Goal: Task Accomplishment & Management: Manage account settings

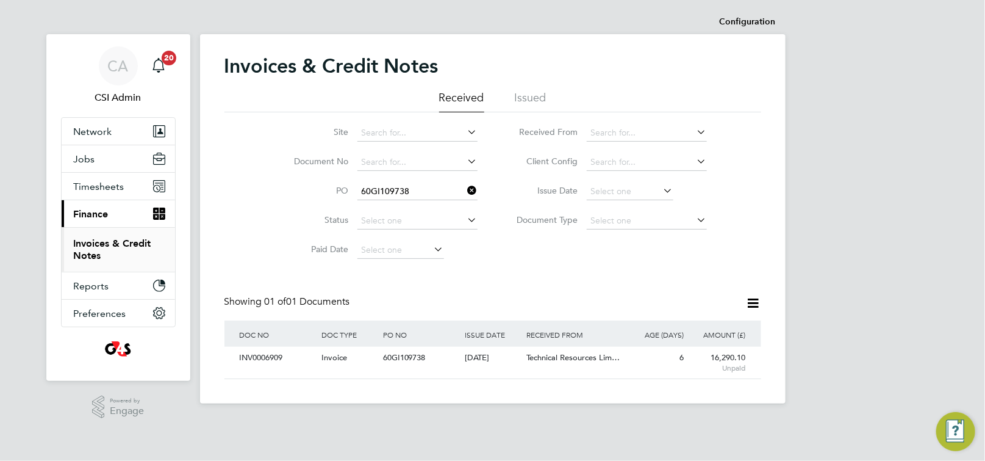
scroll to position [23, 103]
click at [90, 187] on span "Timesheets" at bounding box center [99, 187] width 51 height 12
click at [97, 184] on span "Timesheets" at bounding box center [99, 187] width 51 height 12
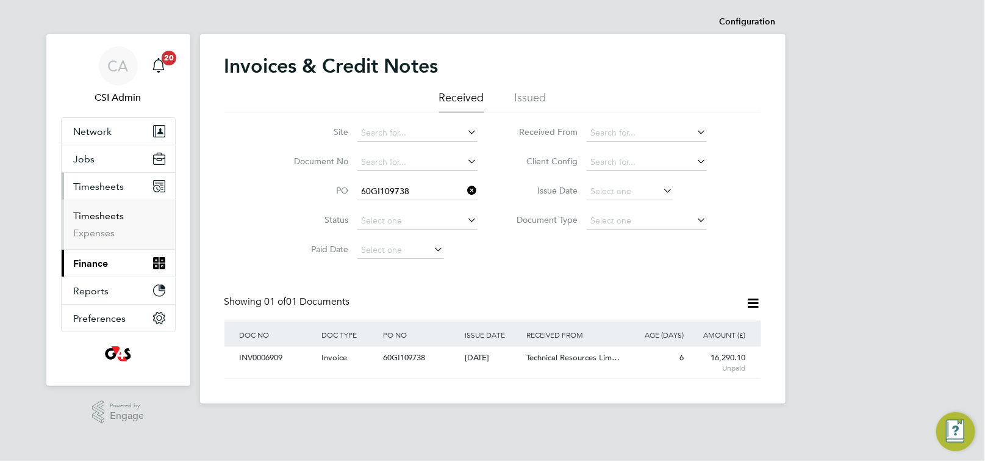
click at [97, 212] on link "Timesheets" at bounding box center [99, 216] width 51 height 12
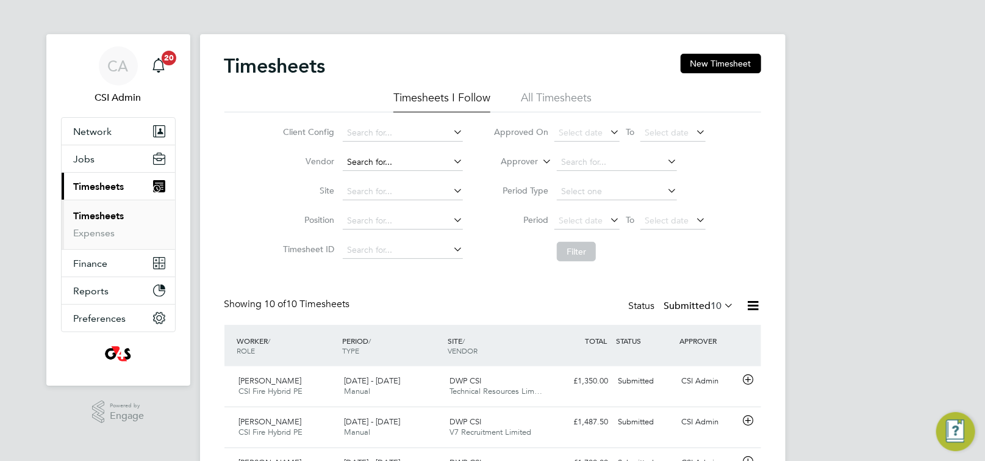
click at [398, 161] on input at bounding box center [403, 162] width 120 height 17
click at [290, 201] on li "Site" at bounding box center [371, 191] width 214 height 29
click at [369, 166] on input at bounding box center [403, 162] width 120 height 17
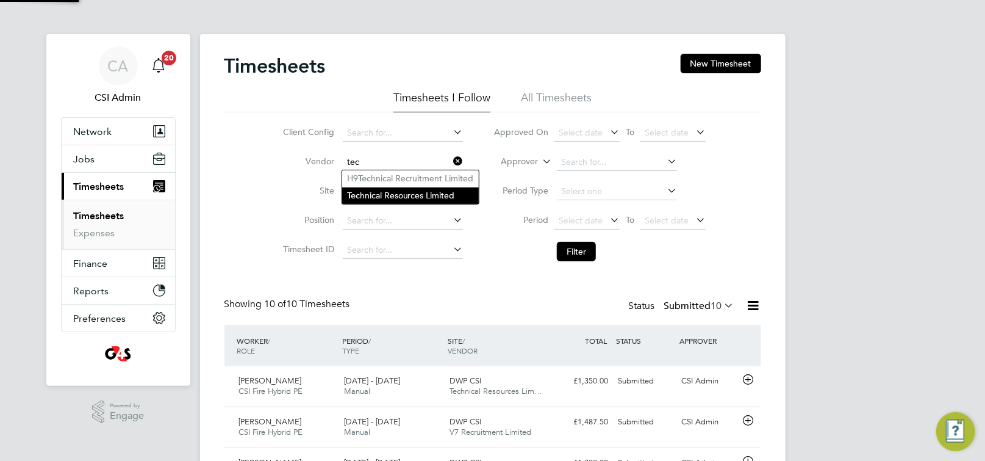
click at [373, 198] on li "Tec hnical Resources Limited" at bounding box center [410, 195] width 137 height 16
type input "Technical Resources Limited"
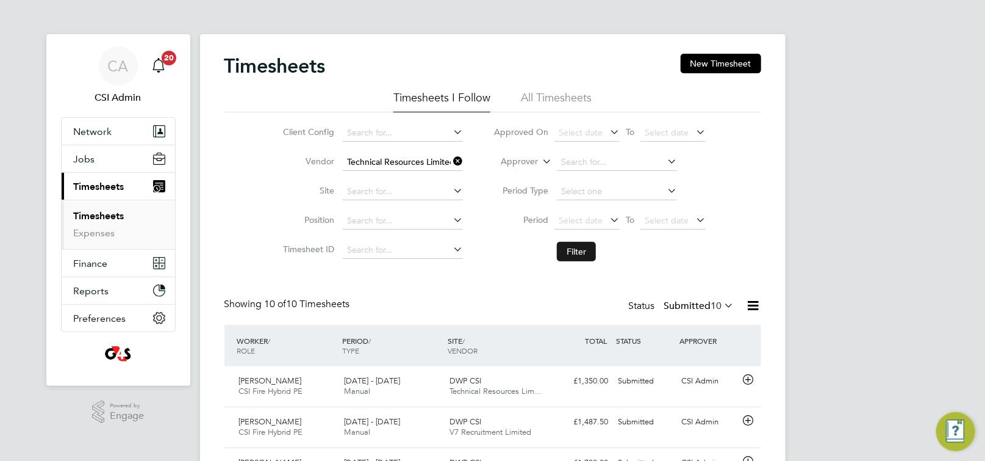
click at [569, 245] on button "Filter" at bounding box center [576, 252] width 39 height 20
click at [441, 298] on div "Showing 07 of 07 Timesheets Status Submitted 7" at bounding box center [493, 311] width 537 height 27
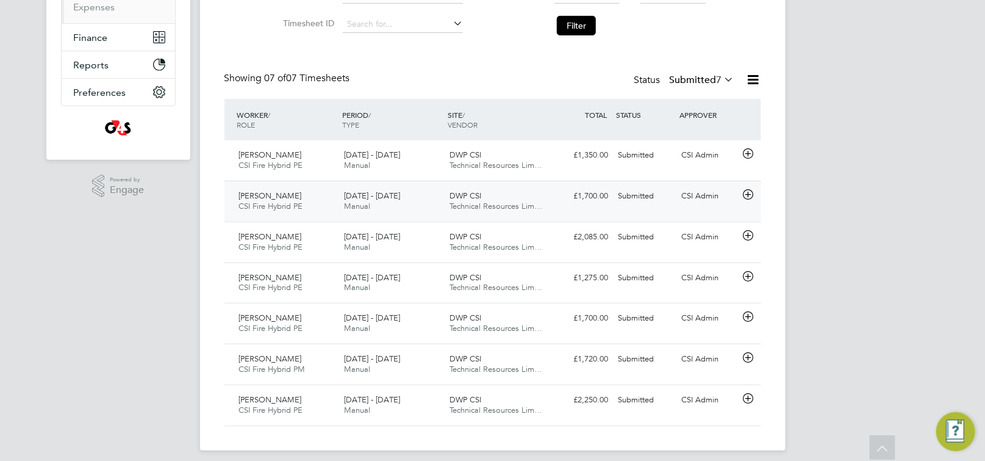
scroll to position [234, 0]
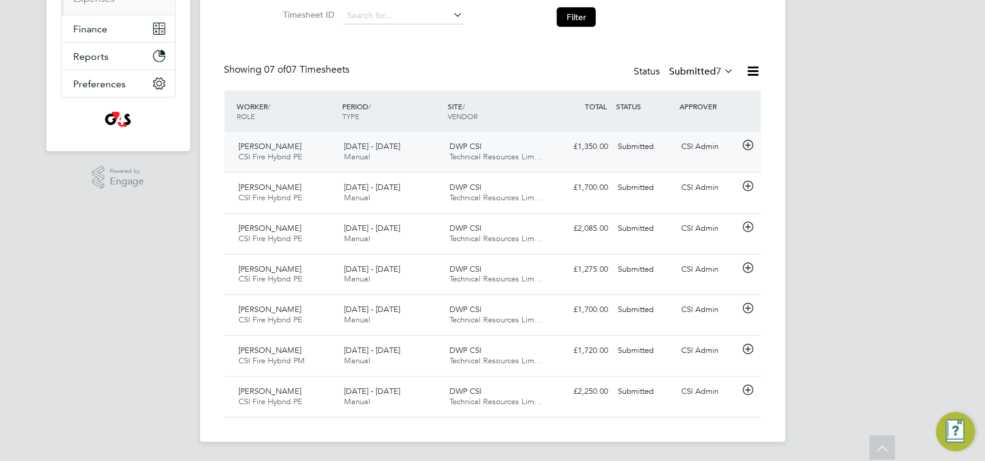
click at [747, 149] on icon at bounding box center [748, 145] width 15 height 10
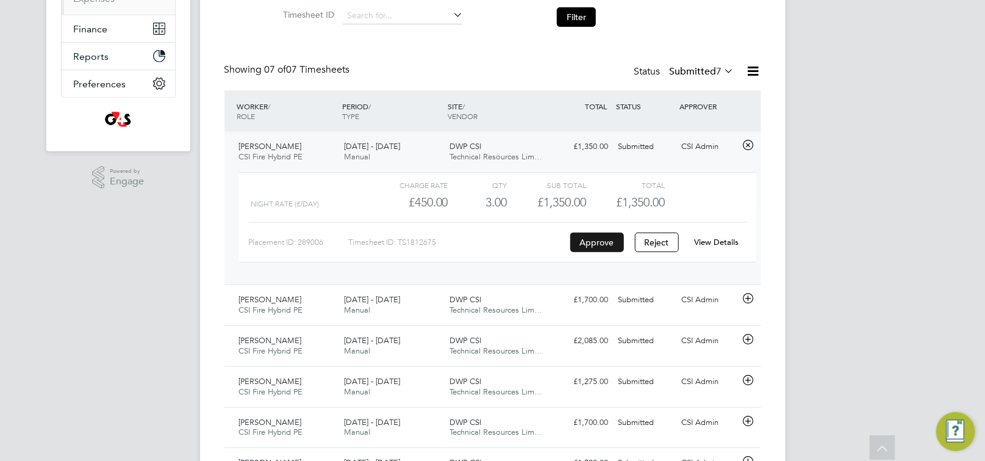
click at [610, 242] on button "Approve" at bounding box center [597, 242] width 54 height 20
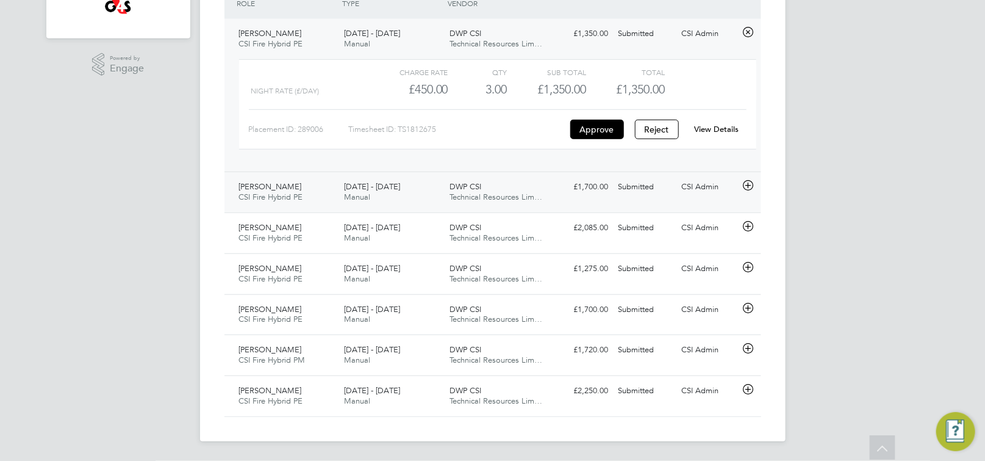
click at [752, 186] on icon at bounding box center [748, 186] width 15 height 10
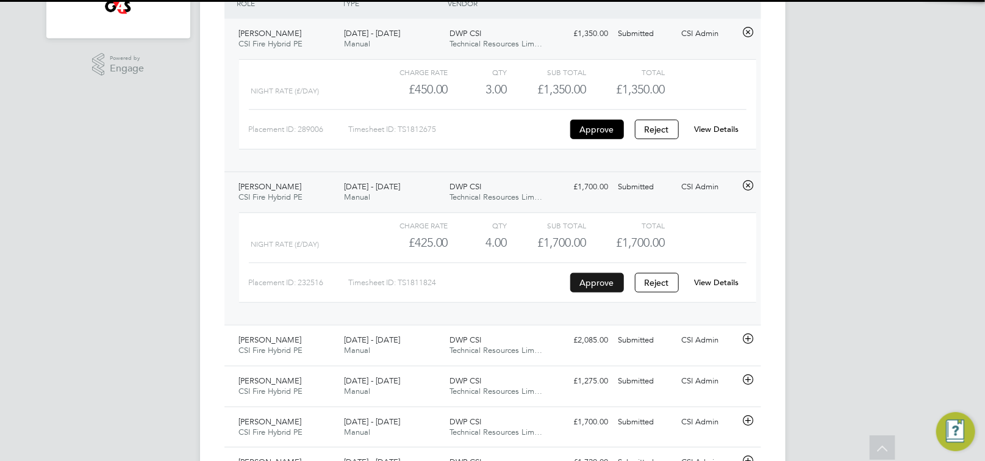
click at [604, 280] on button "Approve" at bounding box center [597, 283] width 54 height 20
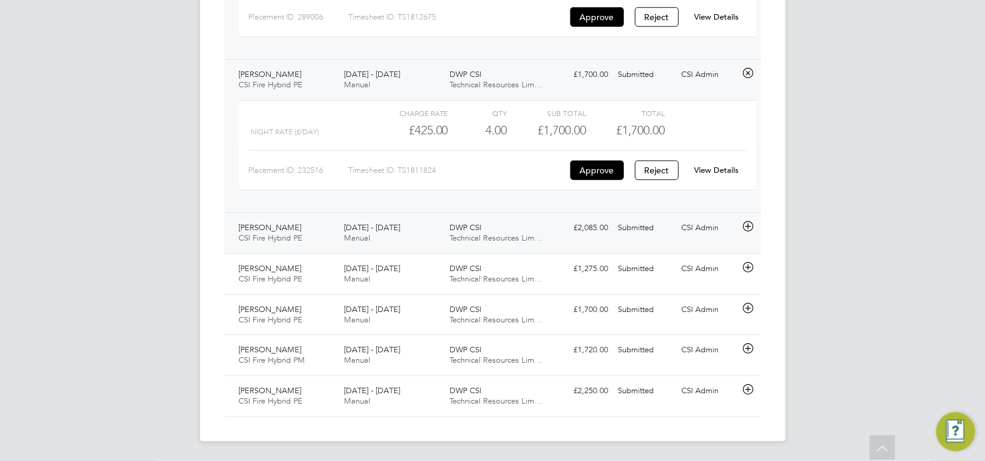
click at [749, 230] on icon at bounding box center [748, 226] width 15 height 10
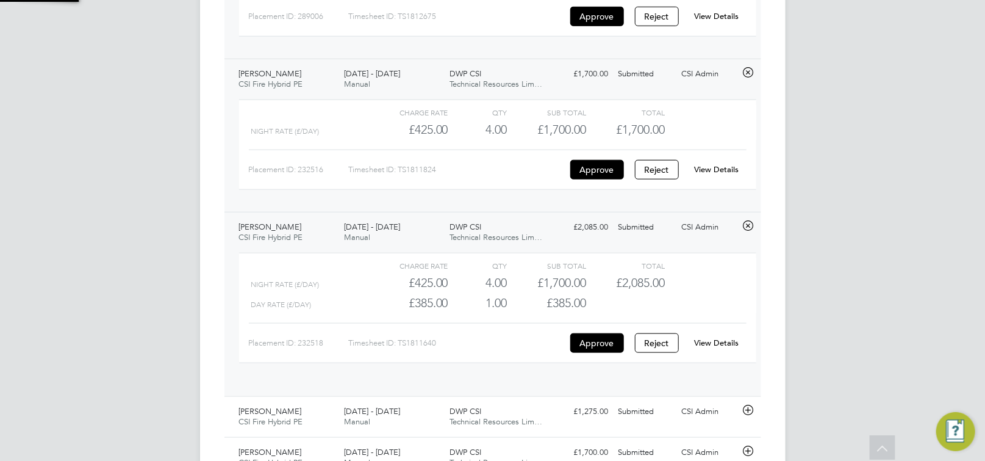
scroll to position [20, 118]
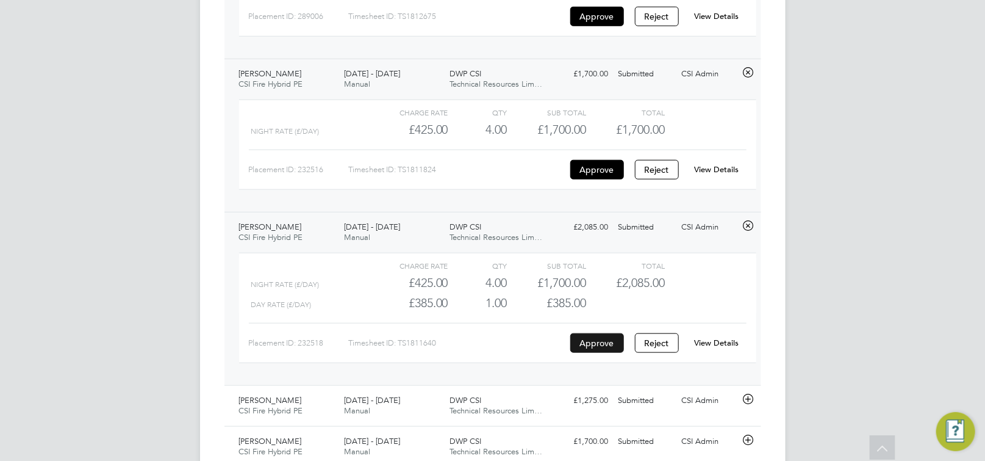
click at [594, 348] on button "Approve" at bounding box center [597, 343] width 54 height 20
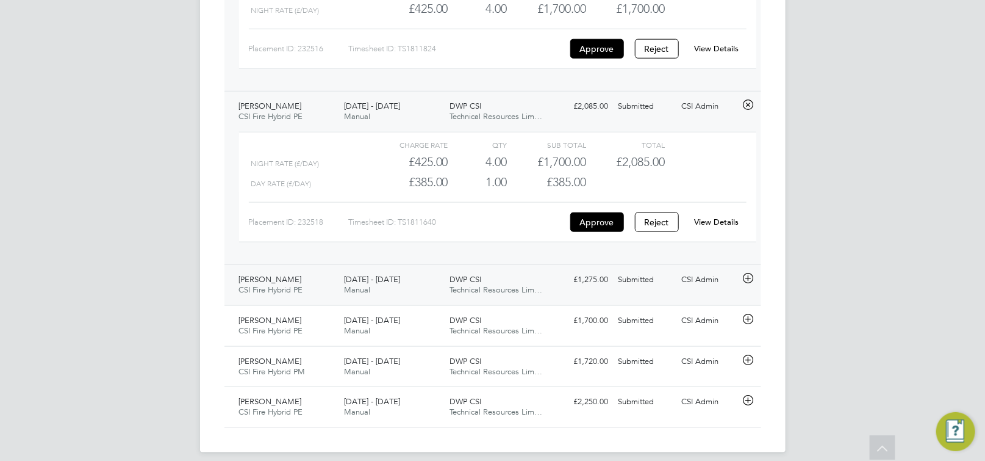
scroll to position [593, 0]
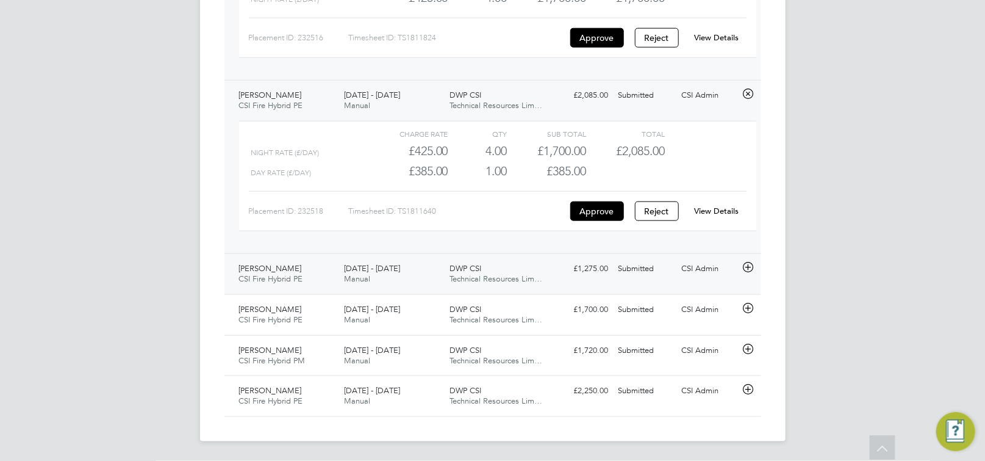
click at [750, 268] on icon at bounding box center [748, 267] width 15 height 10
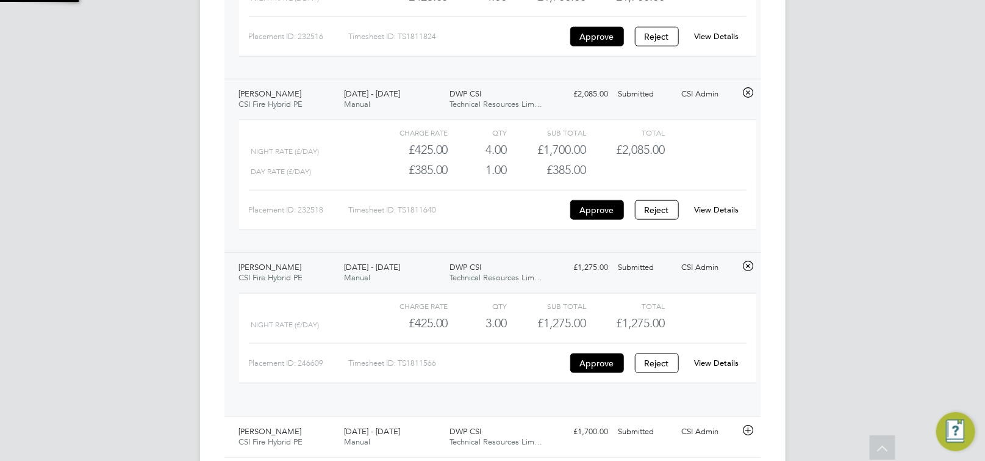
scroll to position [20, 118]
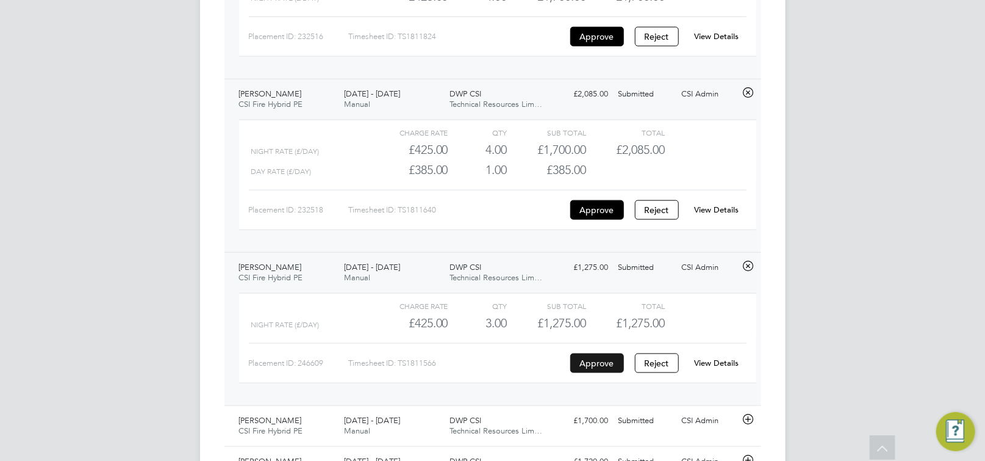
click at [598, 370] on button "Approve" at bounding box center [597, 363] width 54 height 20
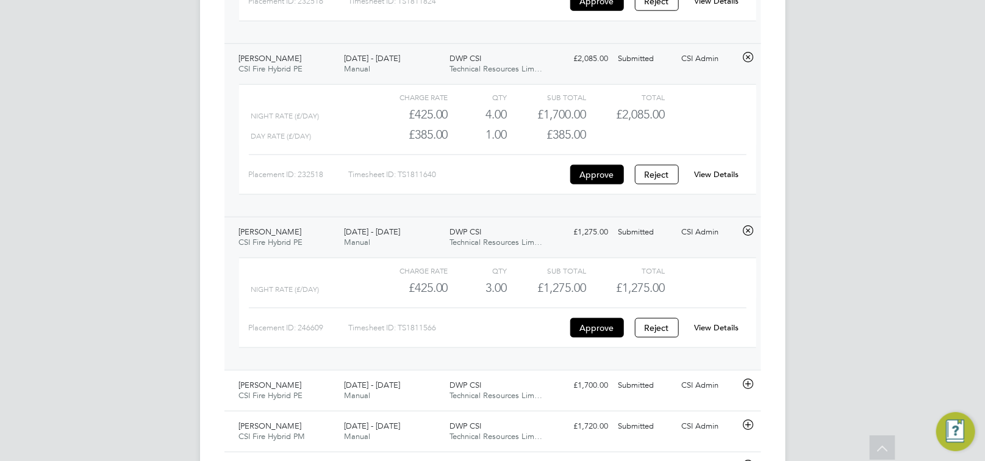
scroll to position [707, 0]
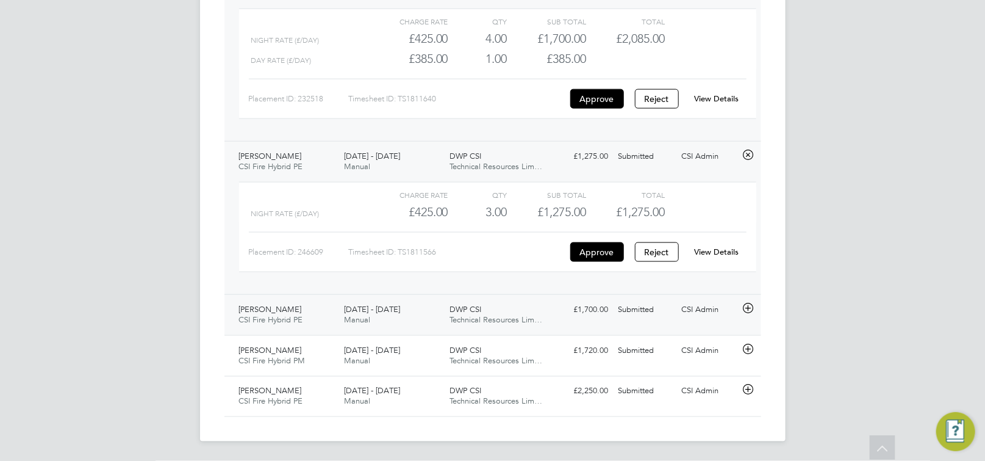
click at [747, 309] on icon at bounding box center [748, 308] width 15 height 10
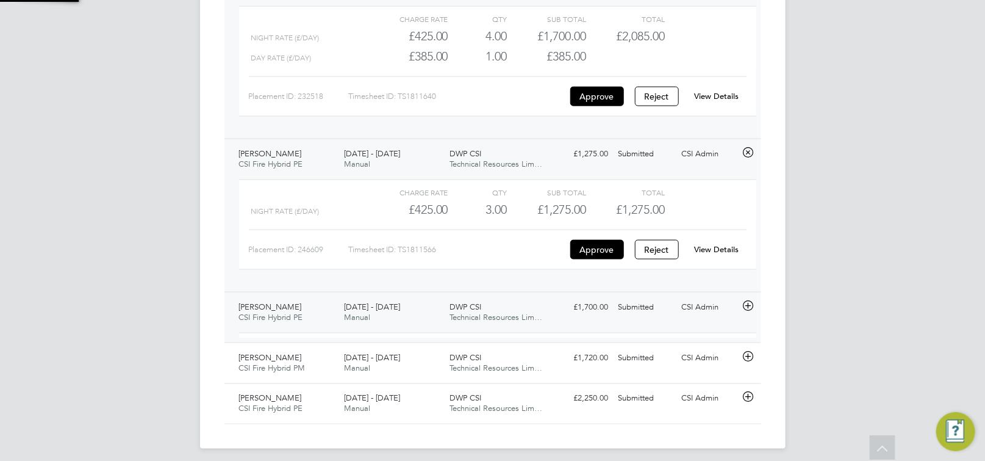
scroll to position [20, 118]
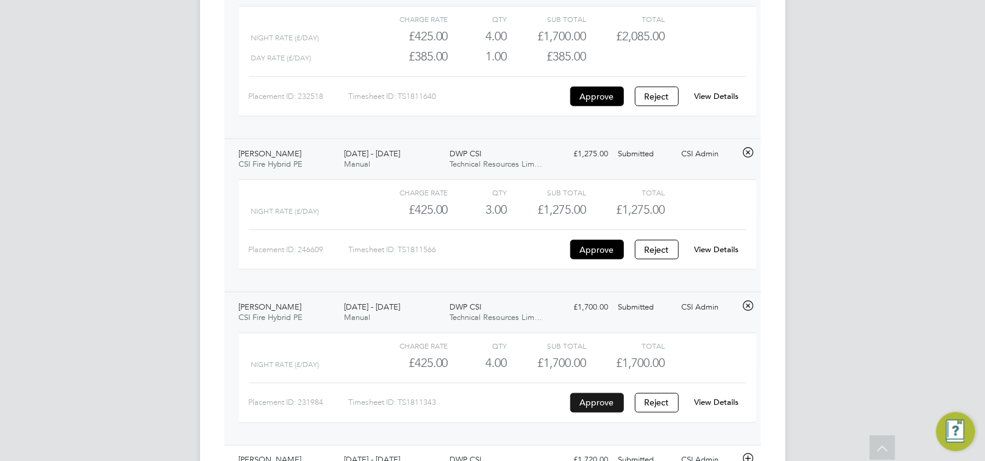
click at [594, 397] on button "Approve" at bounding box center [597, 403] width 54 height 20
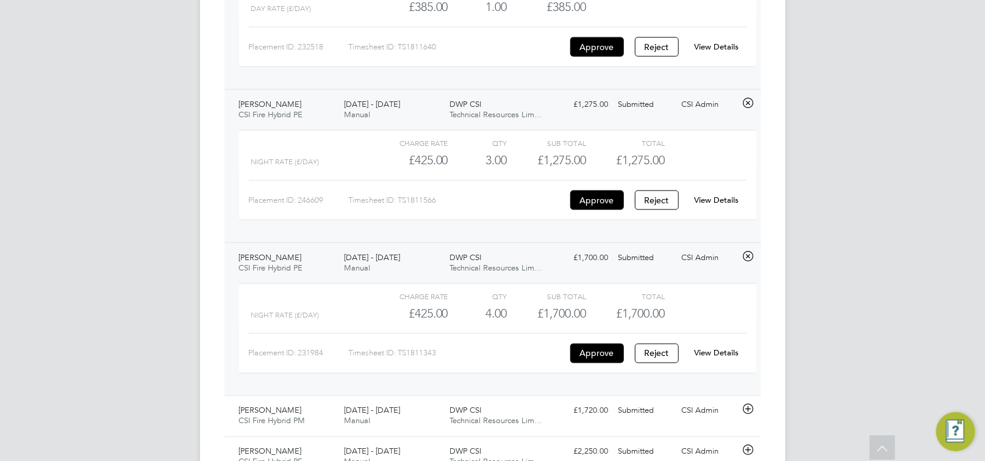
scroll to position [819, 0]
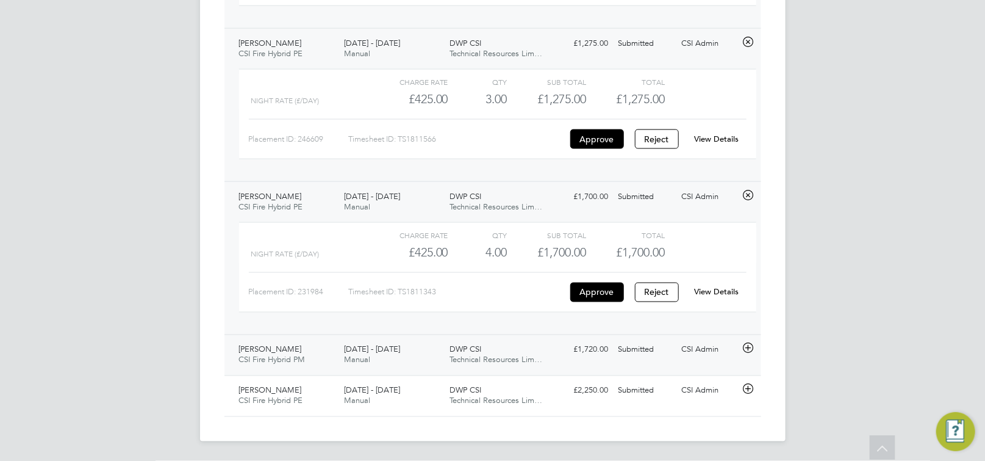
click at [752, 352] on icon at bounding box center [748, 349] width 15 height 10
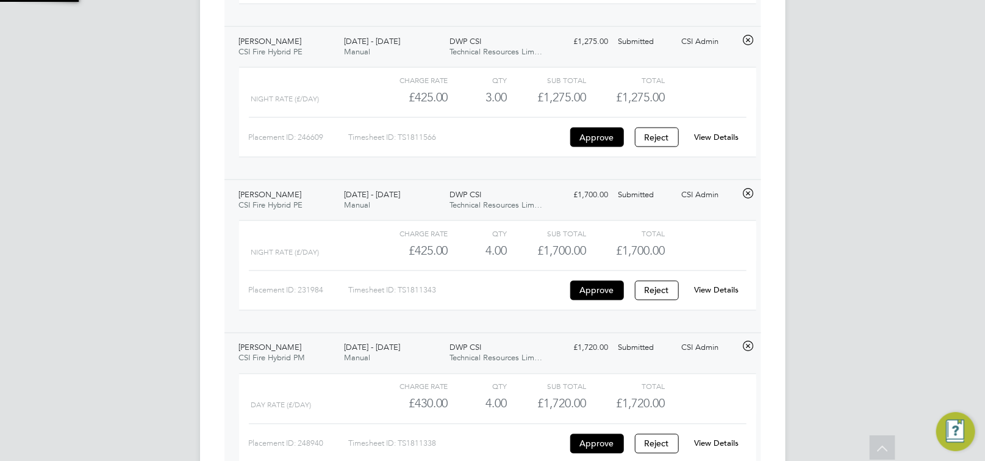
scroll to position [20, 118]
click at [593, 453] on button "Approve" at bounding box center [597, 444] width 54 height 20
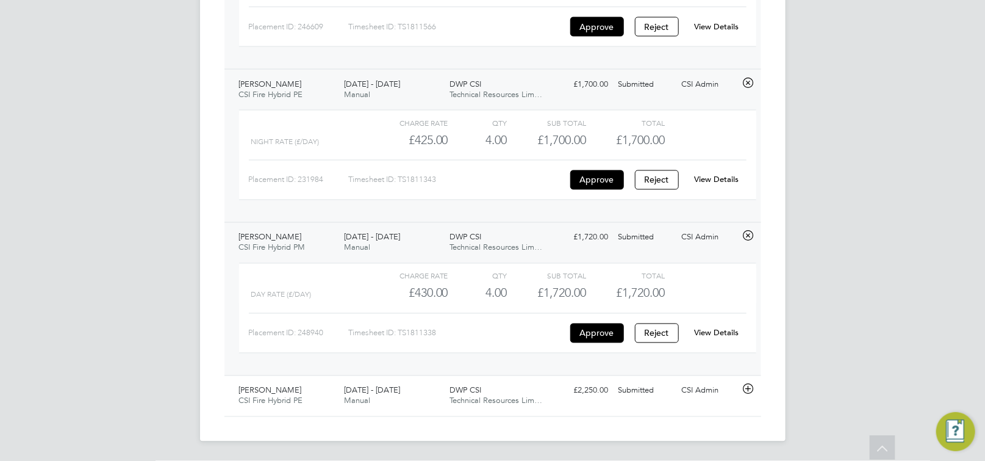
scroll to position [932, 0]
click at [754, 389] on icon at bounding box center [748, 389] width 15 height 10
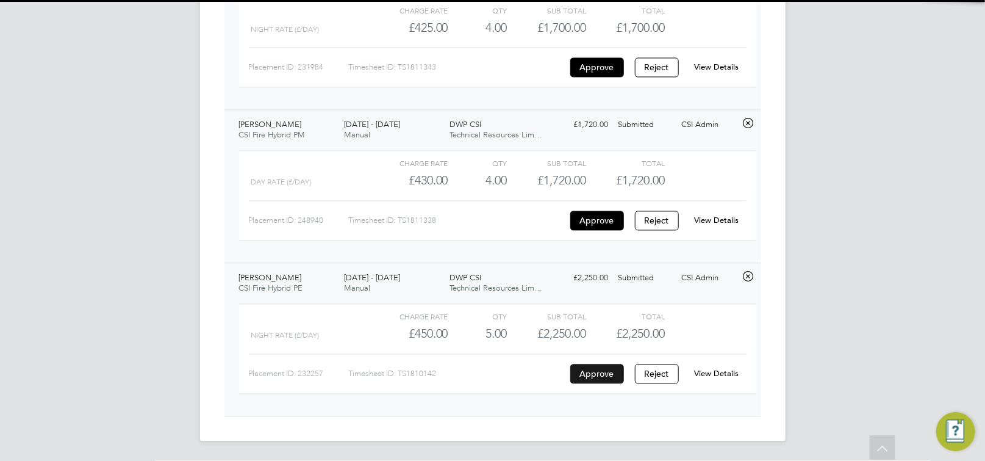
scroll to position [1045, 0]
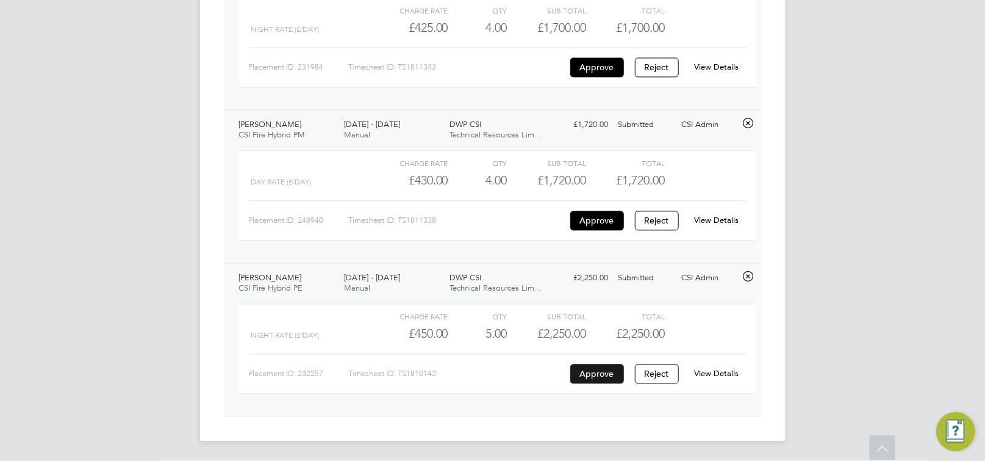
click at [605, 380] on button "Approve" at bounding box center [597, 374] width 54 height 20
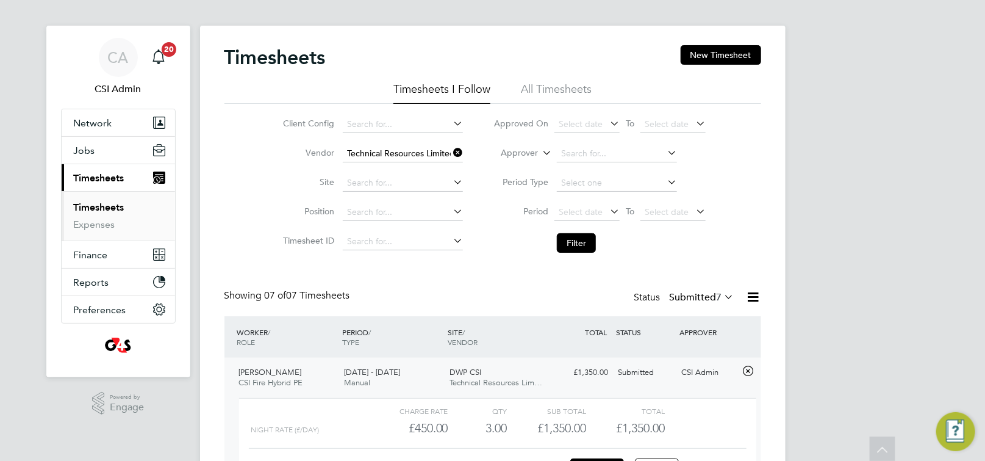
scroll to position [0, 0]
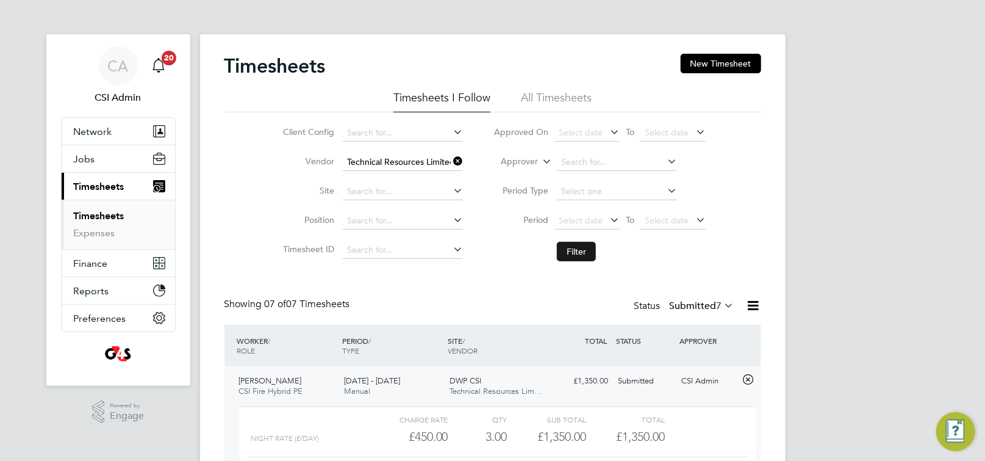
click at [589, 250] on button "Filter" at bounding box center [576, 252] width 39 height 20
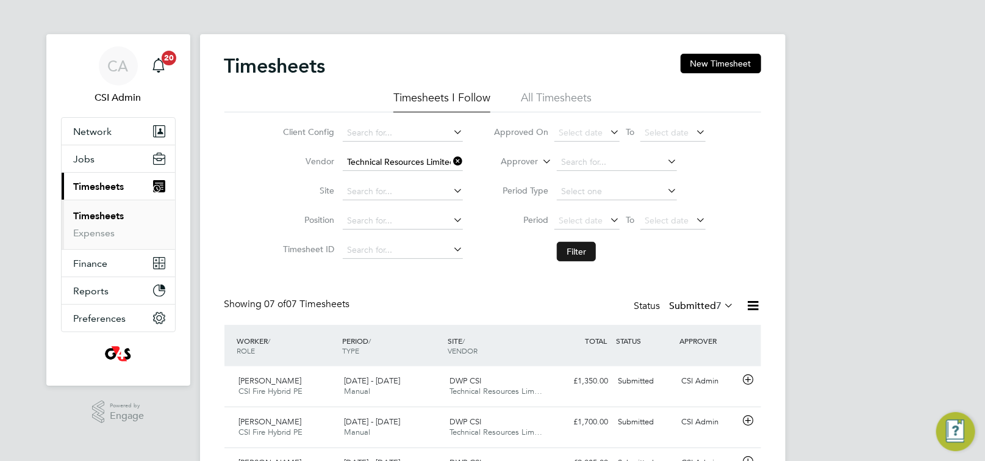
scroll to position [31, 106]
click at [104, 231] on link "Expenses" at bounding box center [94, 233] width 41 height 12
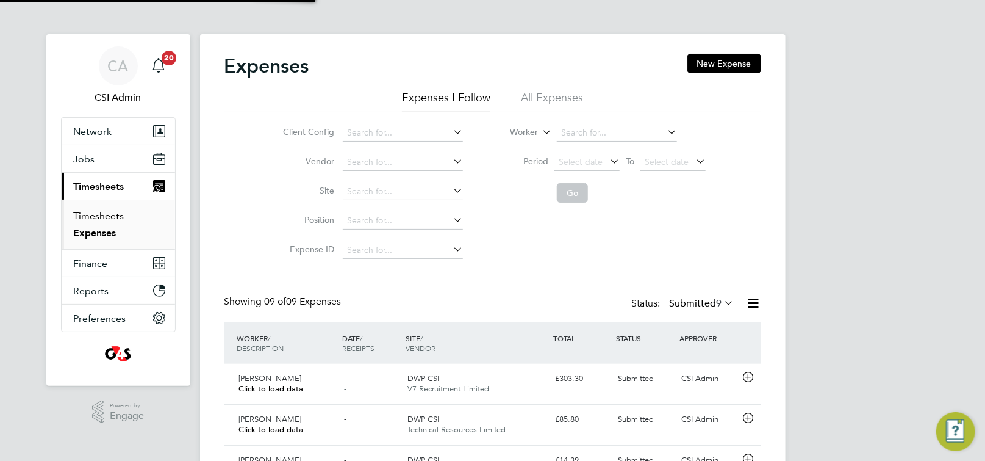
click at [102, 215] on link "Timesheets" at bounding box center [99, 216] width 51 height 12
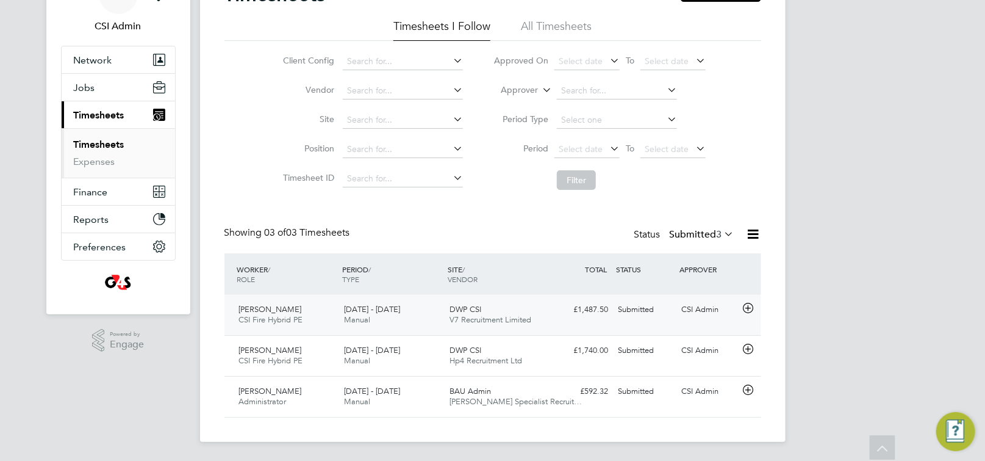
click at [746, 308] on icon at bounding box center [748, 308] width 15 height 10
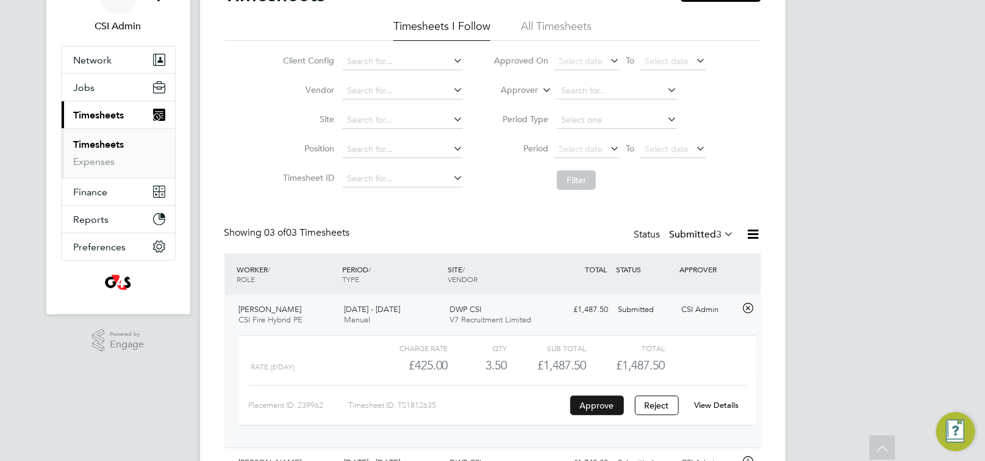
click at [604, 401] on button "Approve" at bounding box center [597, 405] width 54 height 20
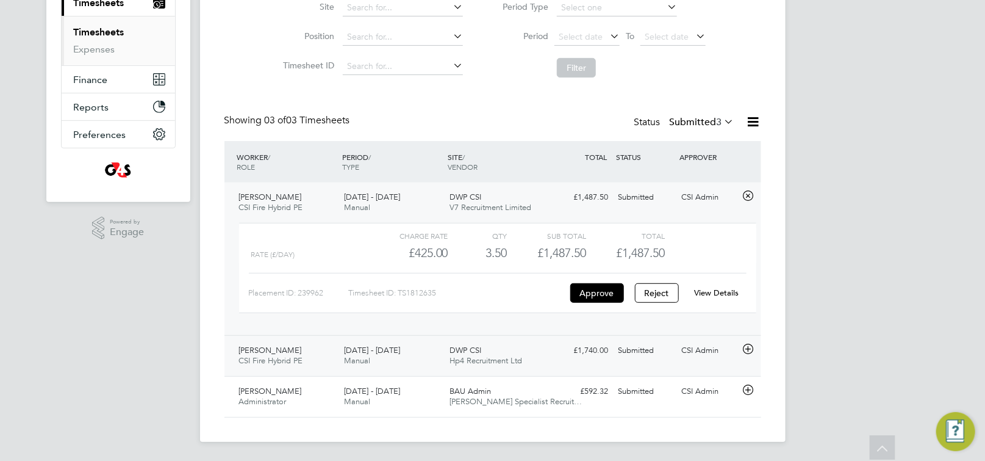
click at [746, 349] on icon at bounding box center [748, 349] width 15 height 10
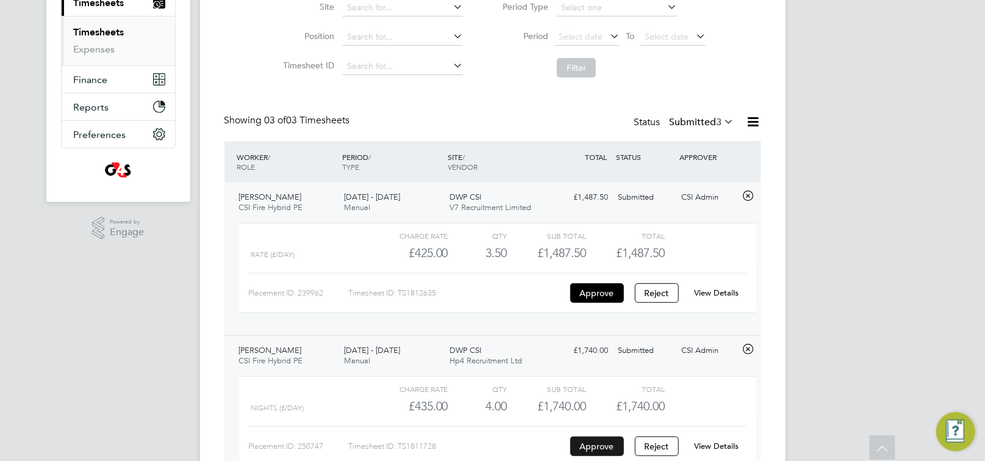
click at [615, 455] on button "Approve" at bounding box center [597, 446] width 54 height 20
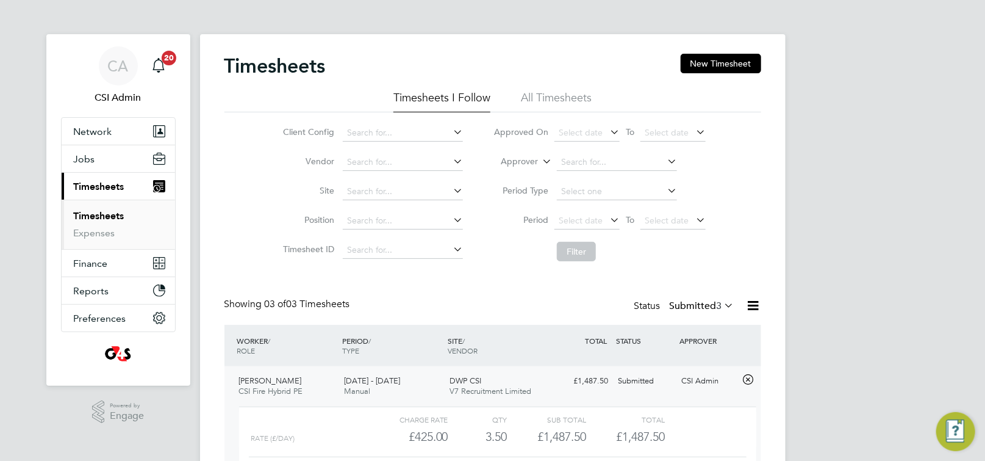
click at [71, 231] on ul "Timesheets Expenses" at bounding box center [118, 224] width 113 height 49
click at [90, 231] on link "Expenses" at bounding box center [94, 233] width 41 height 12
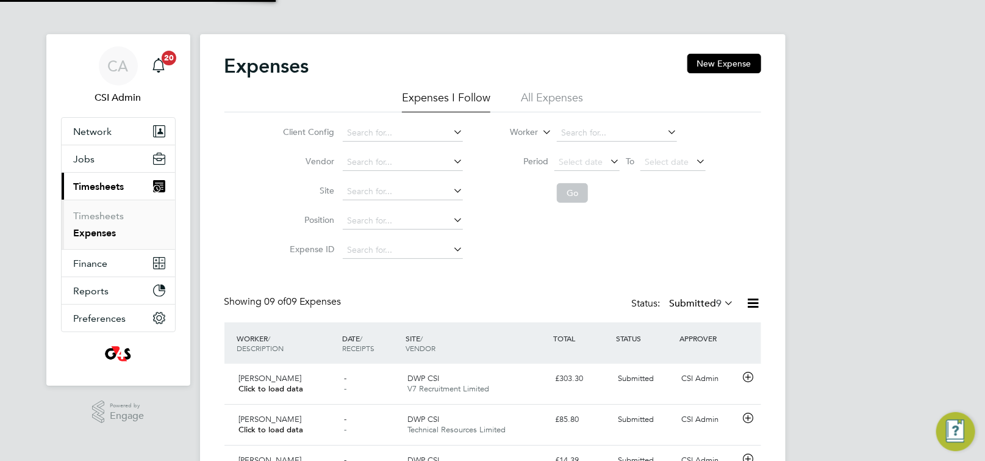
scroll to position [31, 106]
click at [109, 214] on link "Timesheets" at bounding box center [99, 216] width 51 height 12
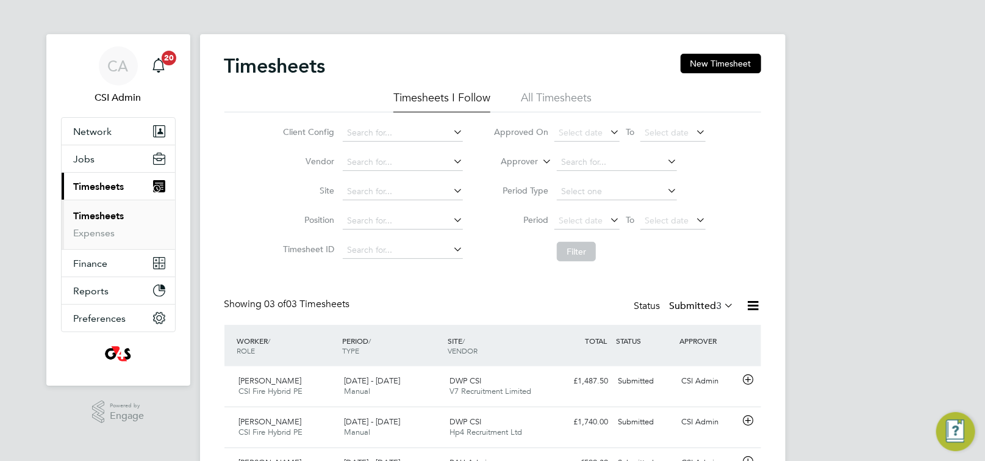
scroll to position [71, 0]
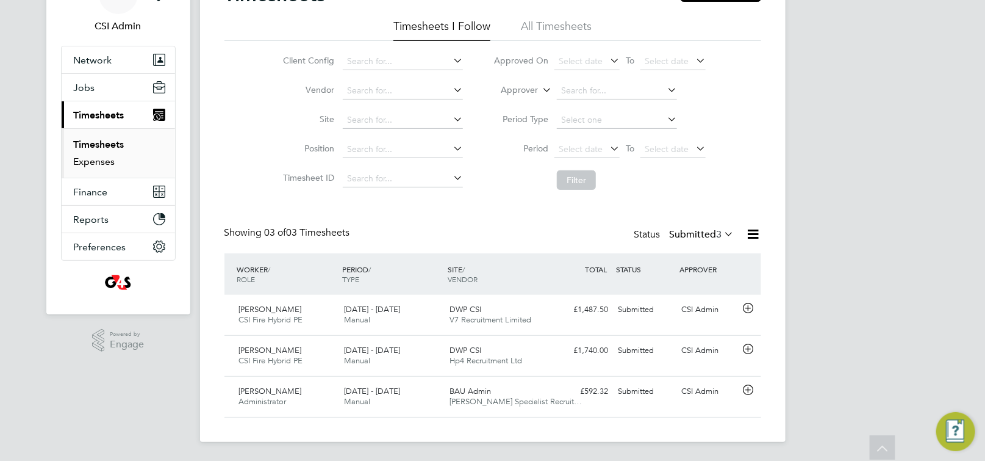
click at [98, 163] on link "Expenses" at bounding box center [94, 162] width 41 height 12
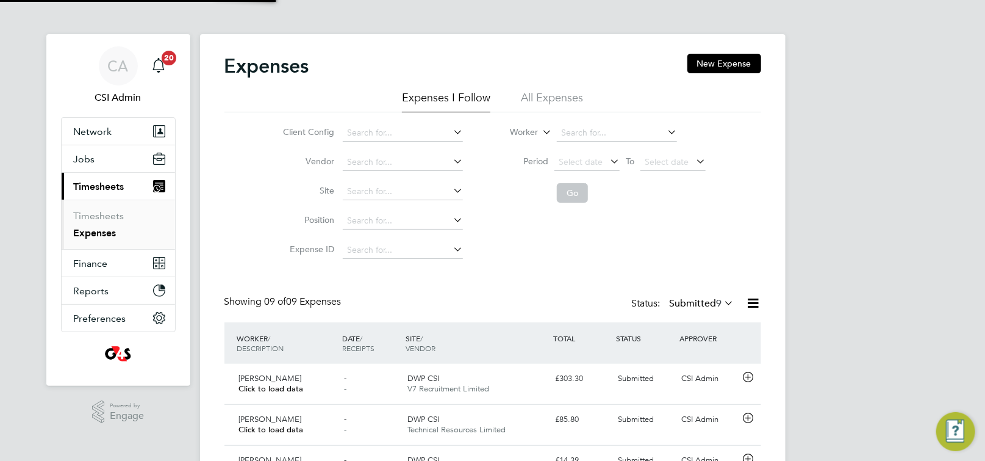
scroll to position [6, 6]
click at [98, 213] on link "Timesheets" at bounding box center [99, 216] width 51 height 12
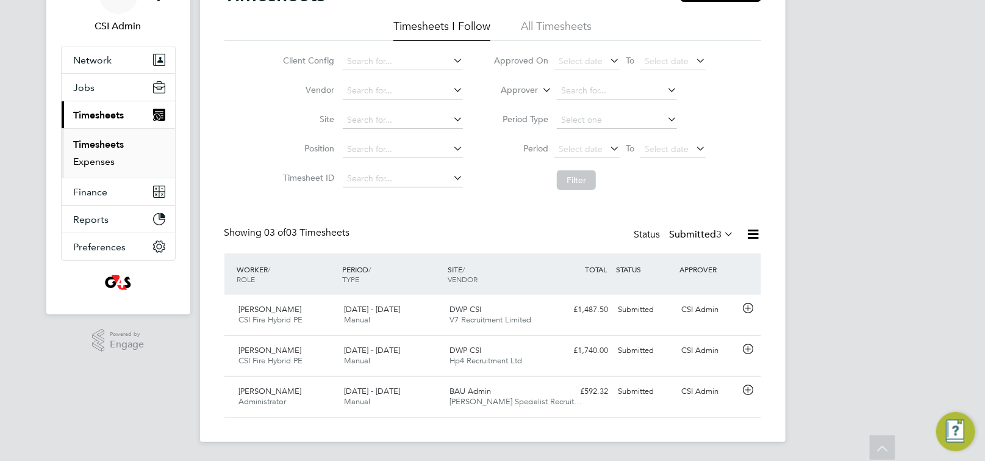
click at [106, 162] on link "Expenses" at bounding box center [94, 162] width 41 height 12
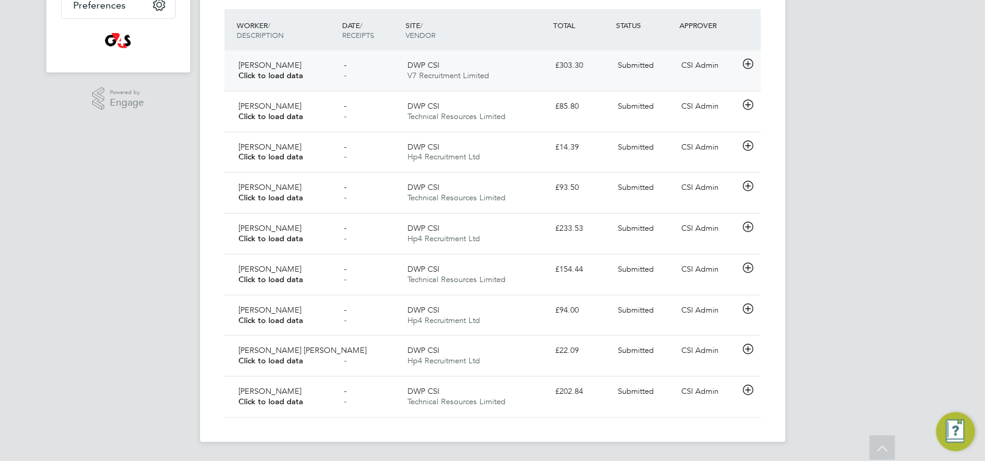
click at [750, 62] on icon at bounding box center [748, 64] width 15 height 10
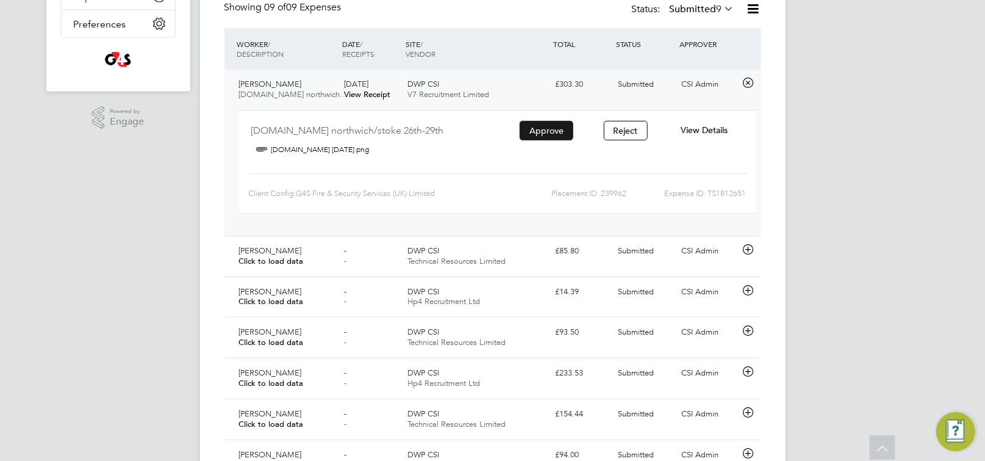
click at [534, 130] on button "Approve" at bounding box center [547, 131] width 54 height 20
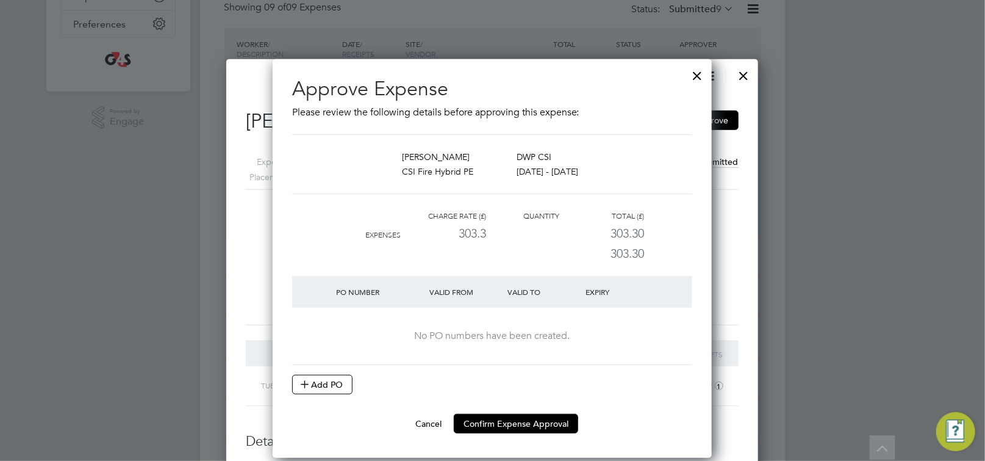
click at [699, 74] on div at bounding box center [698, 73] width 22 height 22
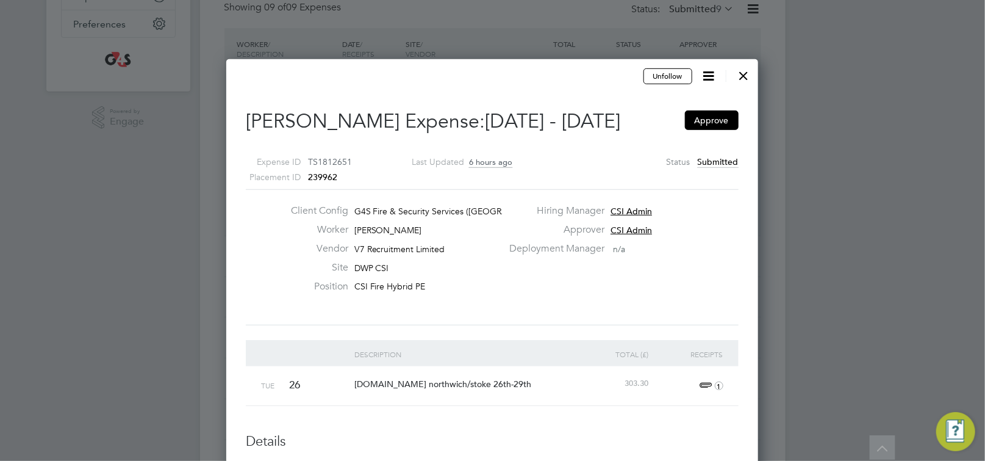
drag, startPoint x: 745, startPoint y: 78, endPoint x: 727, endPoint y: 84, distance: 18.7
click at [746, 78] on div at bounding box center [744, 73] width 22 height 22
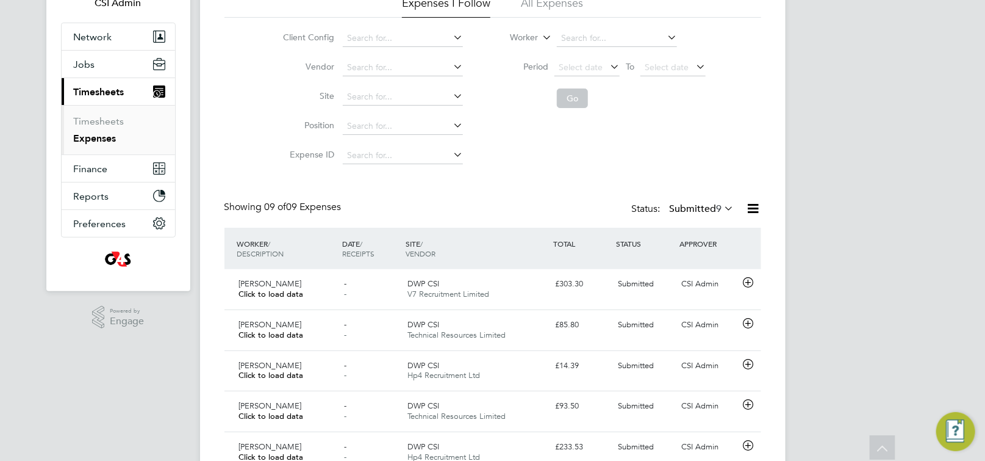
click at [721, 206] on span "9" at bounding box center [719, 209] width 5 height 12
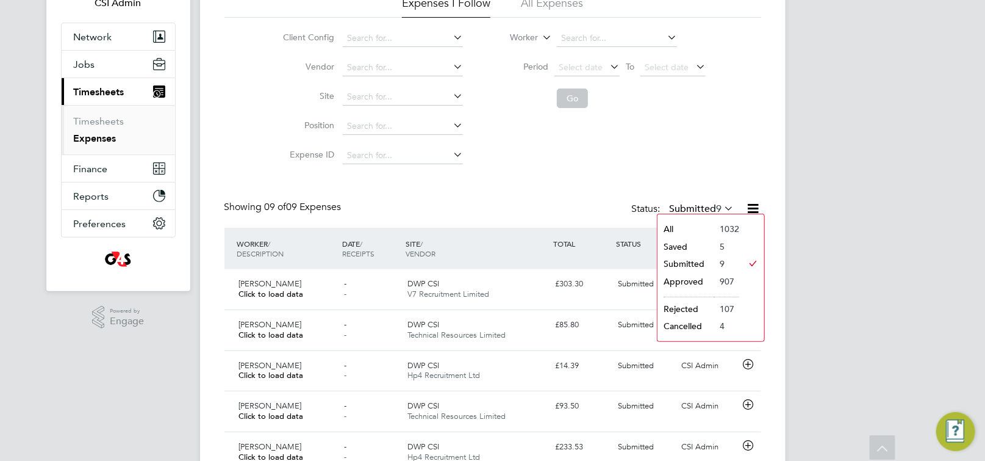
click at [702, 242] on li "Saved" at bounding box center [686, 246] width 56 height 17
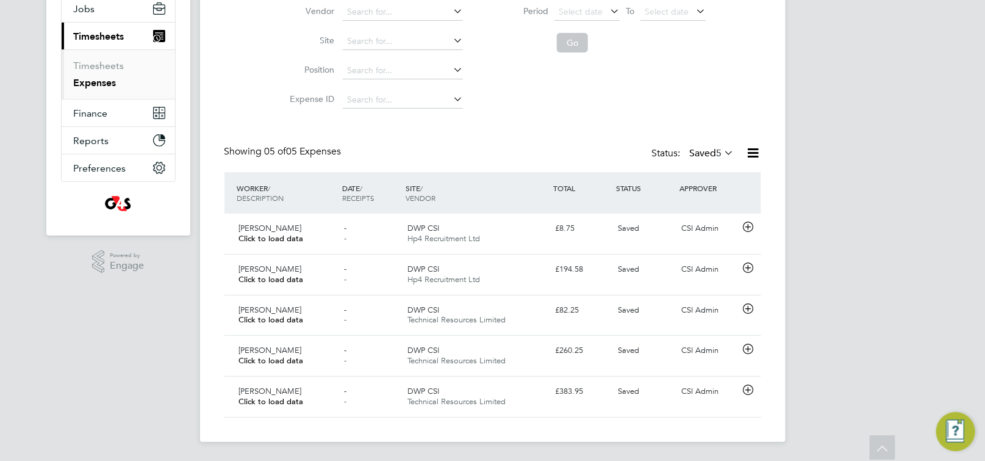
click at [737, 155] on div at bounding box center [749, 152] width 24 height 15
click at [717, 153] on span "5" at bounding box center [719, 153] width 5 height 12
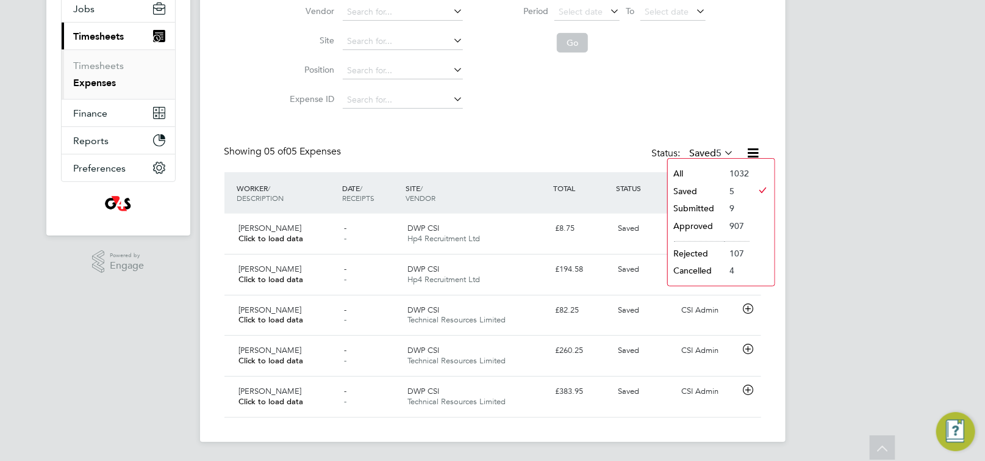
click at [708, 208] on li "Submitted" at bounding box center [696, 208] width 56 height 17
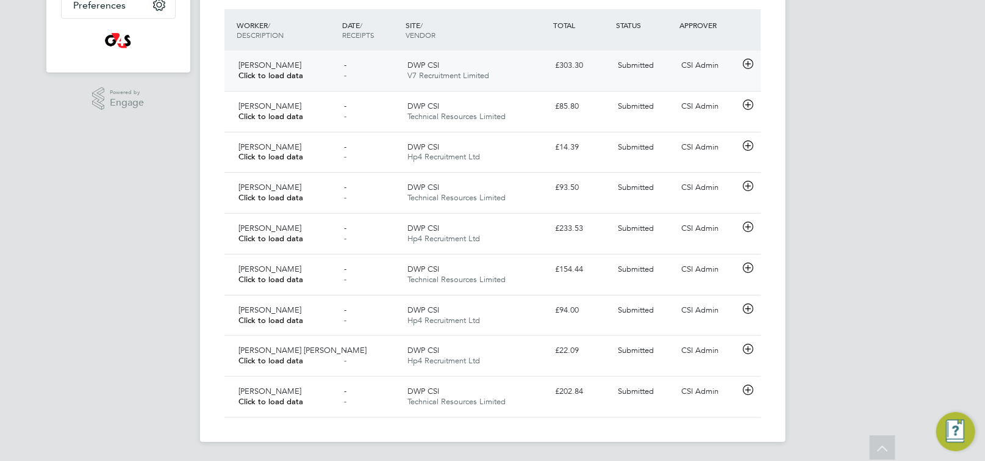
click at [752, 63] on icon at bounding box center [748, 64] width 15 height 10
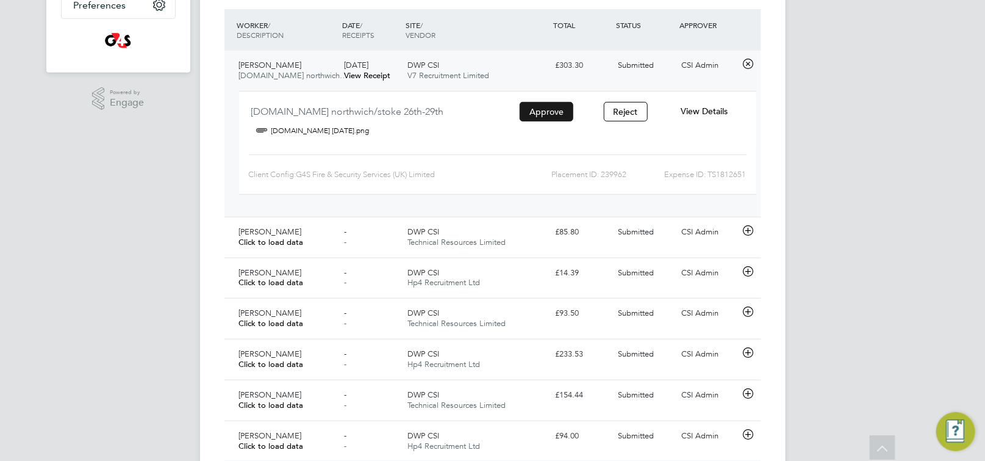
click at [552, 109] on button "Approve" at bounding box center [547, 112] width 54 height 20
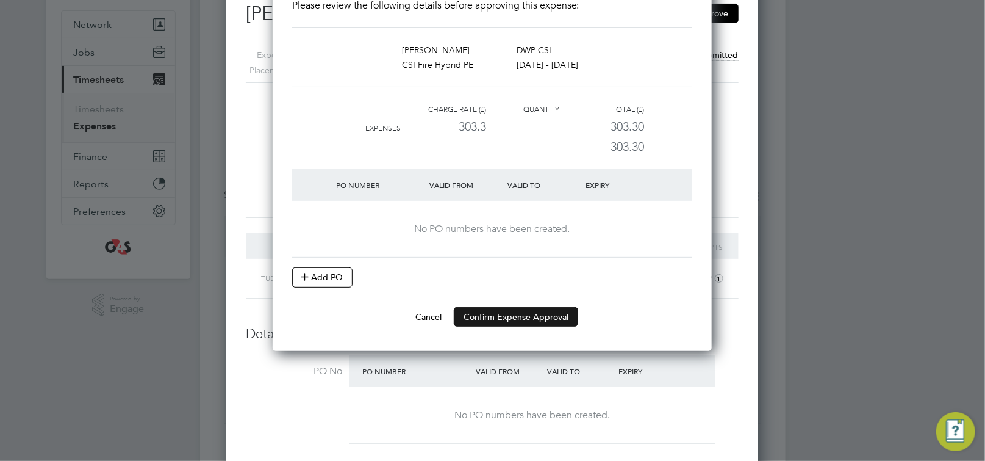
click at [507, 312] on button "Confirm Expense Approval" at bounding box center [516, 317] width 124 height 20
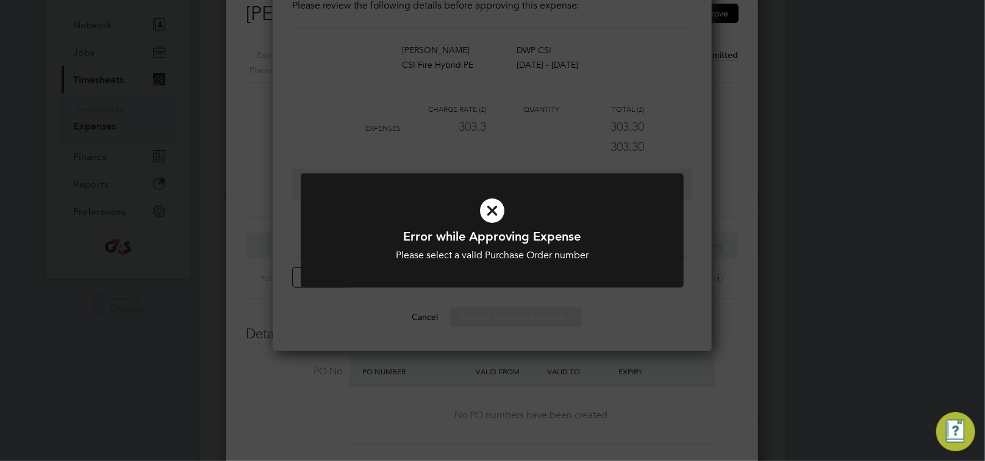
click at [365, 212] on icon at bounding box center [492, 211] width 317 height 48
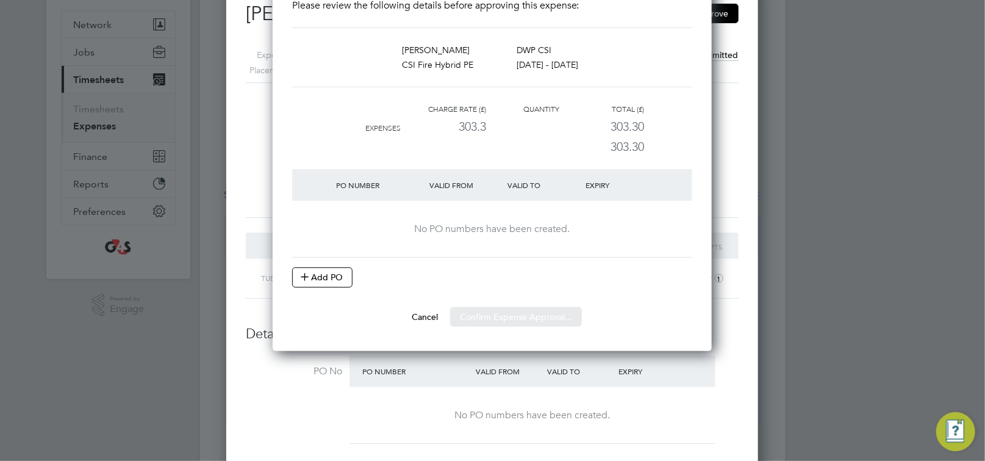
click at [303, 274] on div "Sorry, we are having problems connecting to our services." at bounding box center [493, 350] width 586 height 846
click at [509, 309] on button "Confirm Expense Approval" at bounding box center [516, 317] width 124 height 20
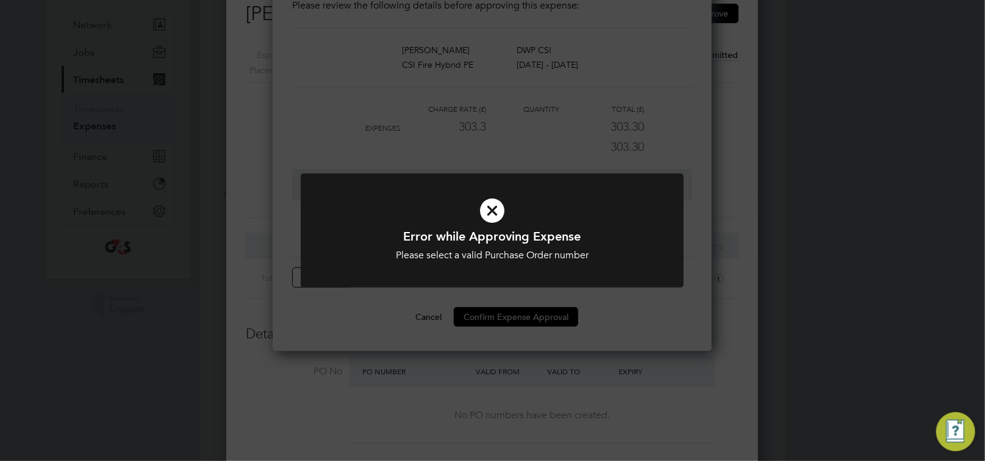
click at [472, 254] on div "Please select a valid Purchase Order number" at bounding box center [492, 255] width 317 height 13
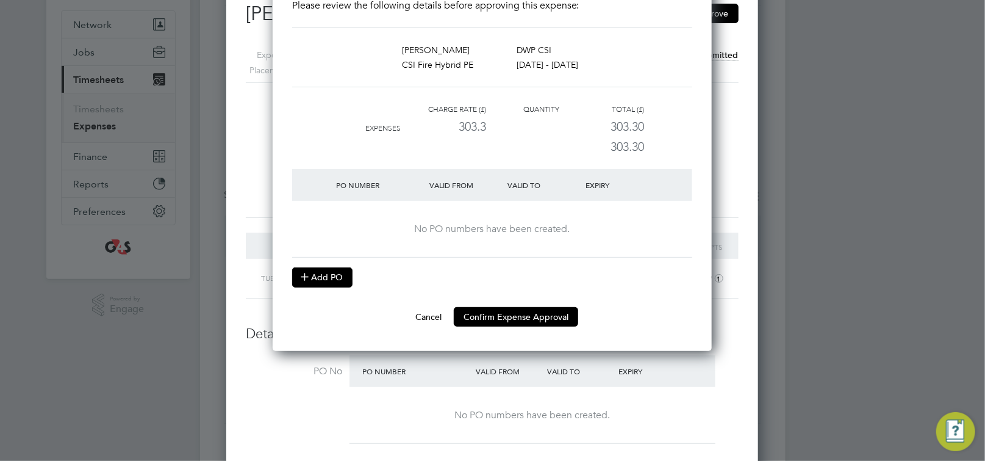
click at [339, 281] on button "Add PO" at bounding box center [322, 277] width 60 height 20
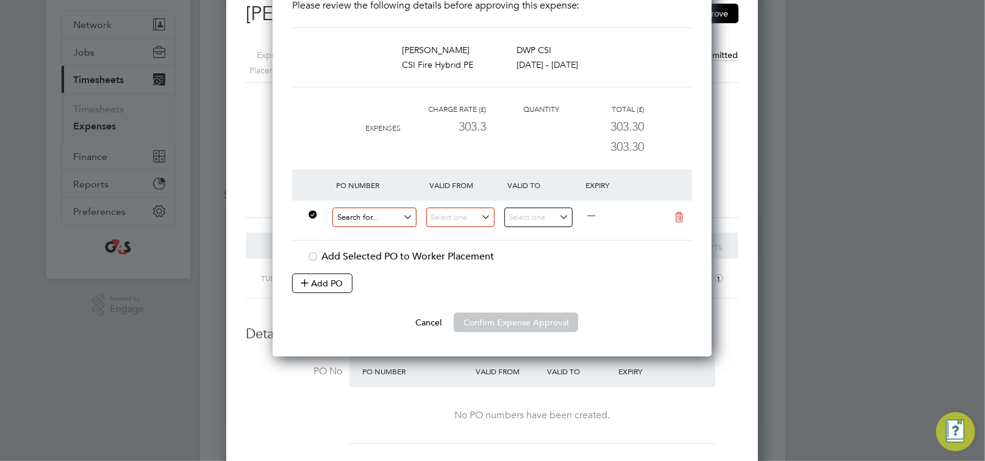
click at [396, 221] on input at bounding box center [375, 217] width 84 height 20
paste input "60DW-BST3639-AP"
type input "60DW-BST3639-AP"
click at [477, 215] on input at bounding box center [460, 217] width 68 height 20
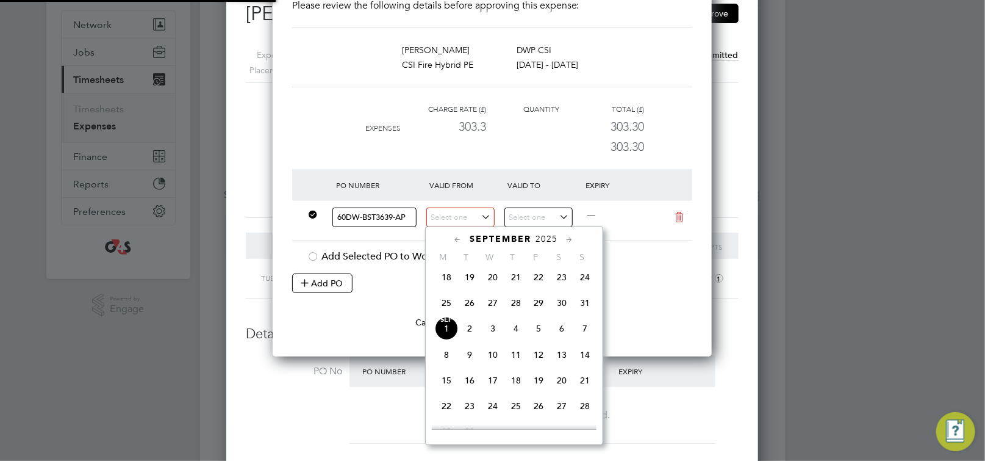
click at [405, 193] on div "PO Number" at bounding box center [380, 185] width 94 height 22
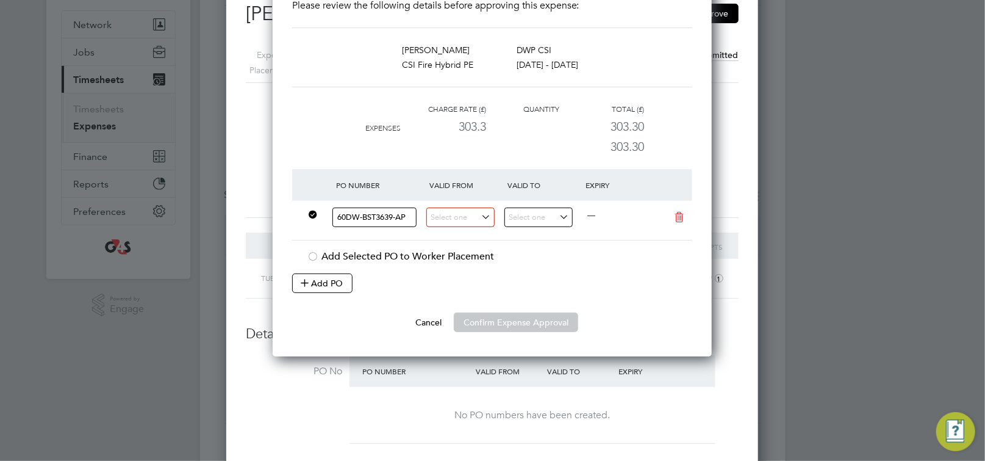
click at [458, 271] on at-purchase-order-table "PO Number Valid From Valid To Expiry 60DW-BST3639-AP — Add Selected PO to Worke…" at bounding box center [492, 231] width 400 height 124
click at [374, 213] on input at bounding box center [375, 217] width 84 height 20
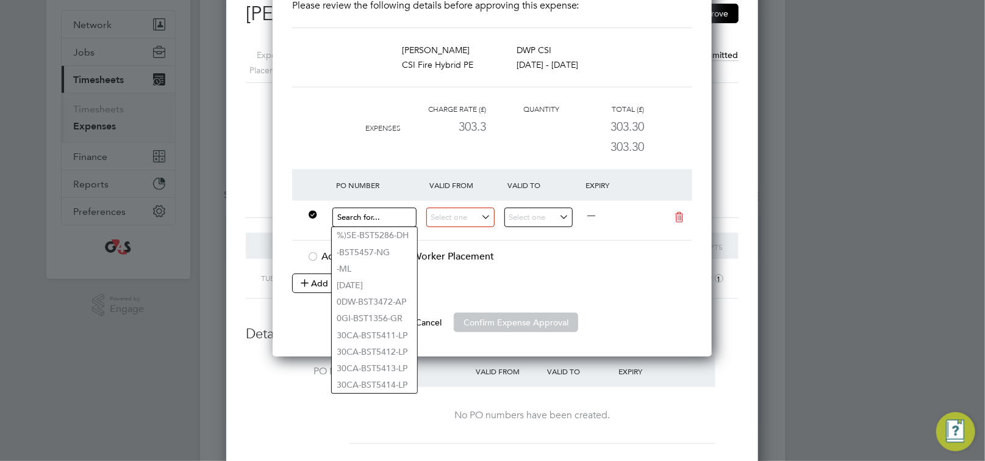
click at [386, 214] on input at bounding box center [375, 217] width 84 height 20
paste input "60DW-BST3639-AP"
type input "60DW-BST3639-AP"
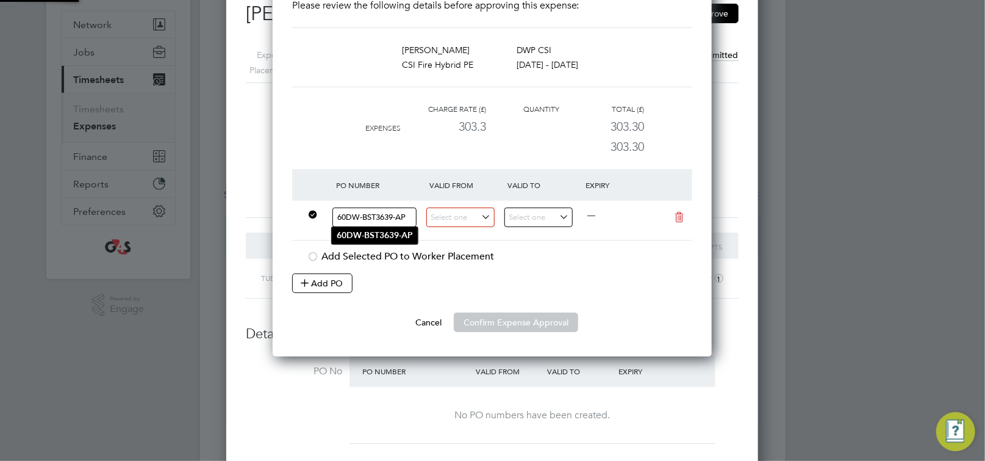
click at [381, 234] on b "60DW-BST3639-AP" at bounding box center [375, 235] width 76 height 10
type input "[DATE]"
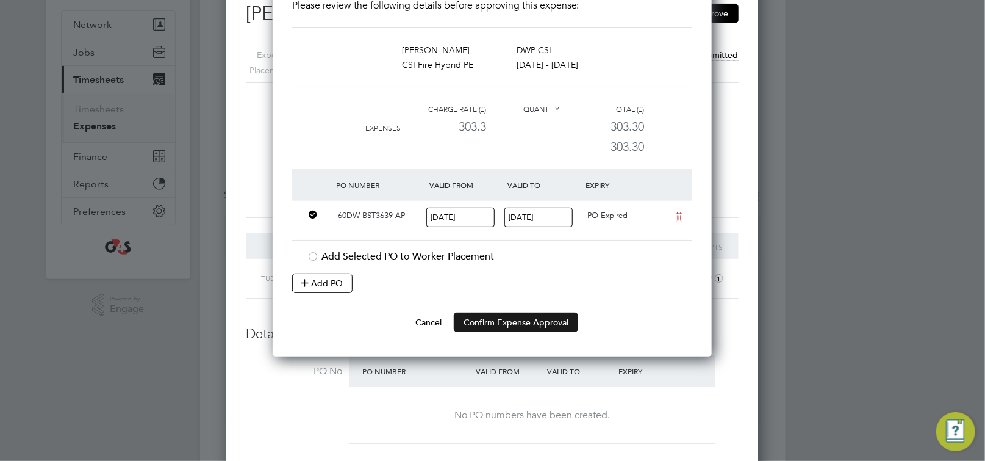
click at [516, 321] on button "Confirm Expense Approval" at bounding box center [516, 322] width 124 height 20
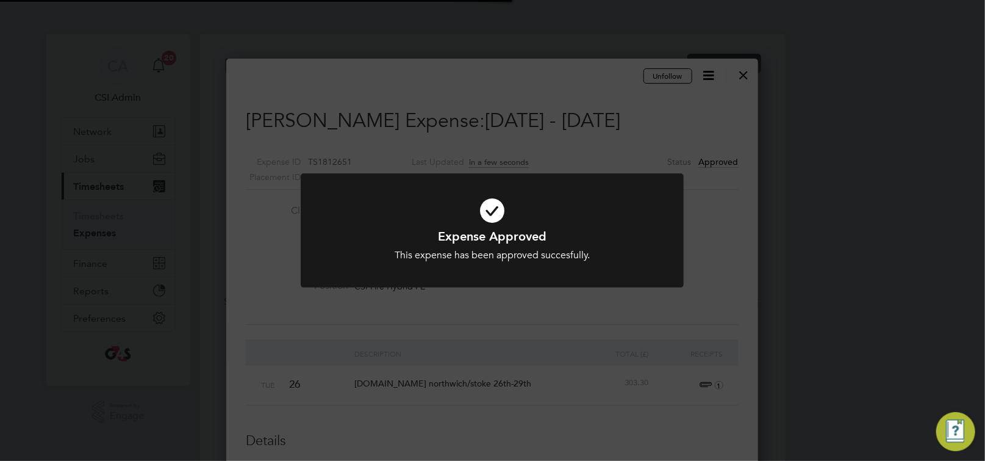
drag, startPoint x: 578, startPoint y: 291, endPoint x: 721, endPoint y: 214, distance: 161.9
click at [579, 291] on div "Expense Approved This expense has been approved succesfully. Cancel Okay" at bounding box center [492, 237] width 383 height 129
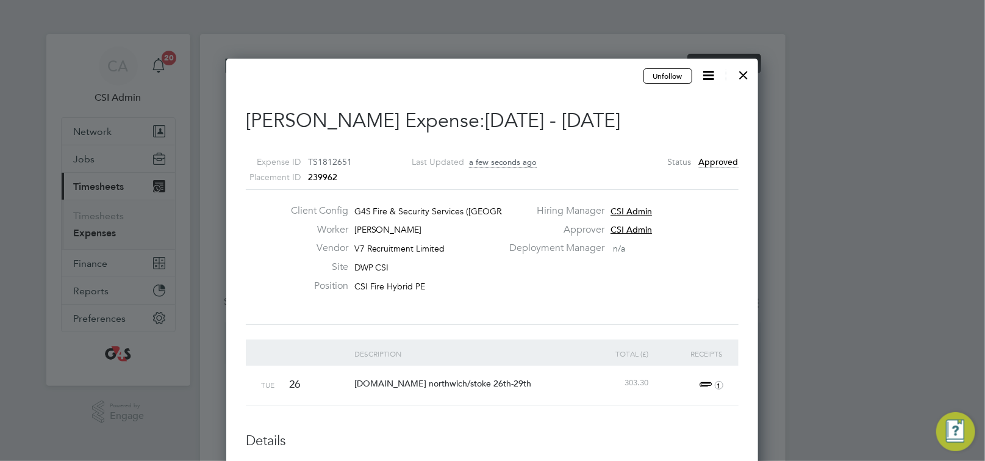
click at [743, 80] on div at bounding box center [744, 72] width 22 height 22
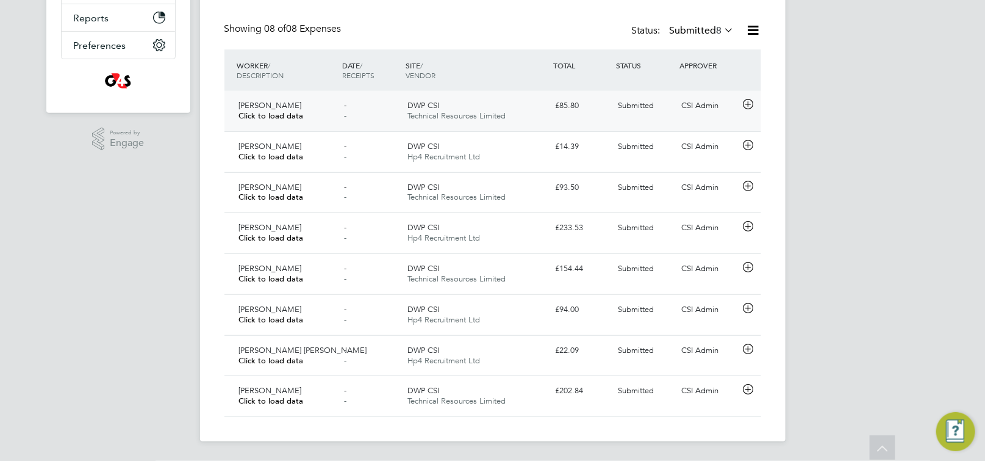
click at [750, 106] on icon at bounding box center [748, 104] width 15 height 10
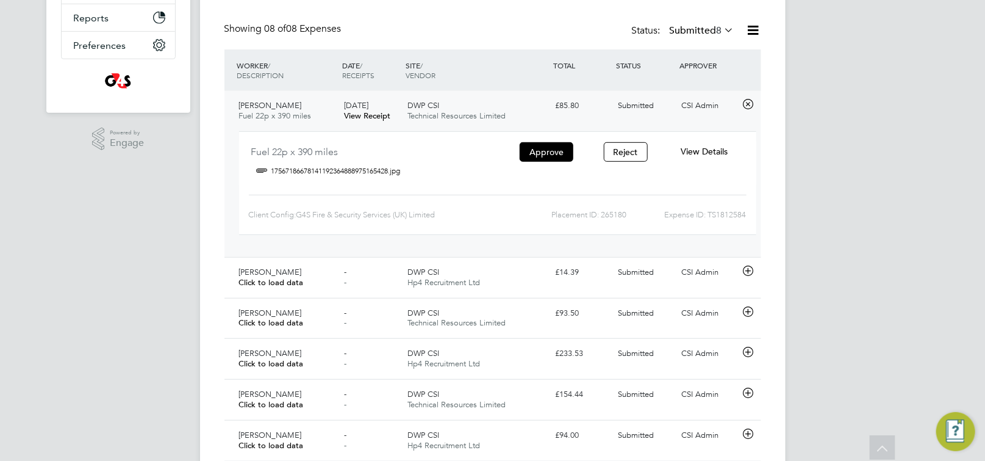
click at [704, 152] on span "View Details" at bounding box center [704, 151] width 47 height 11
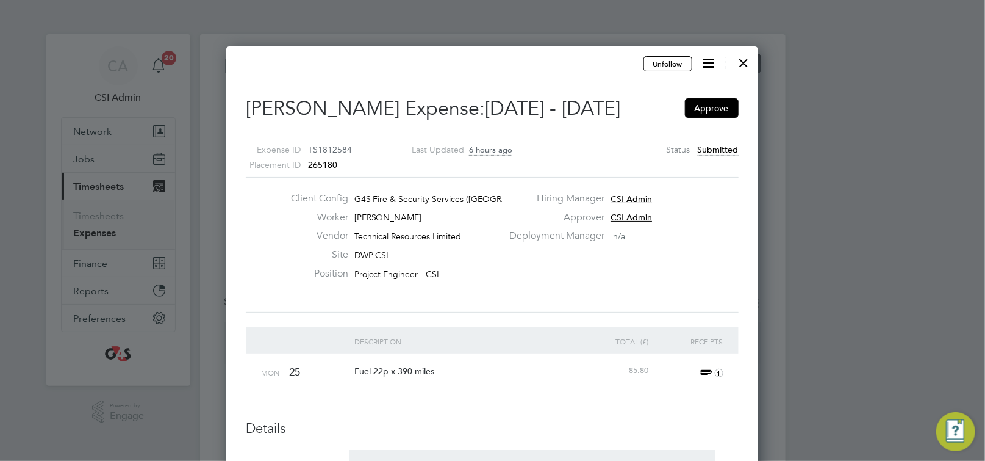
click at [703, 67] on icon at bounding box center [709, 63] width 15 height 15
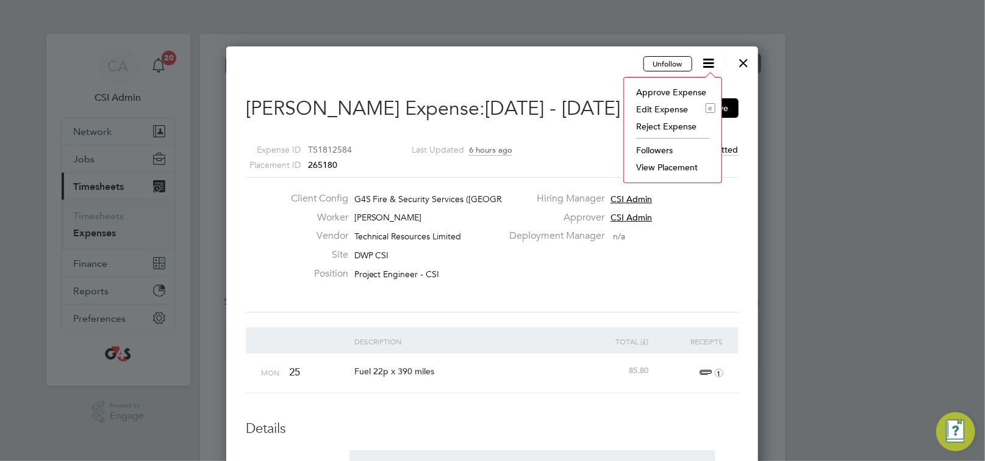
click at [663, 109] on li "Edit Expense e" at bounding box center [672, 109] width 85 height 17
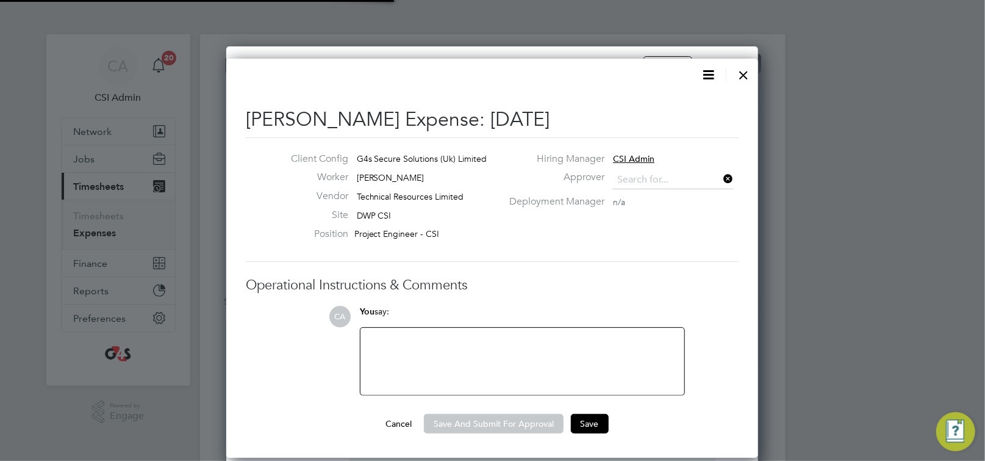
type input "CSI Admin"
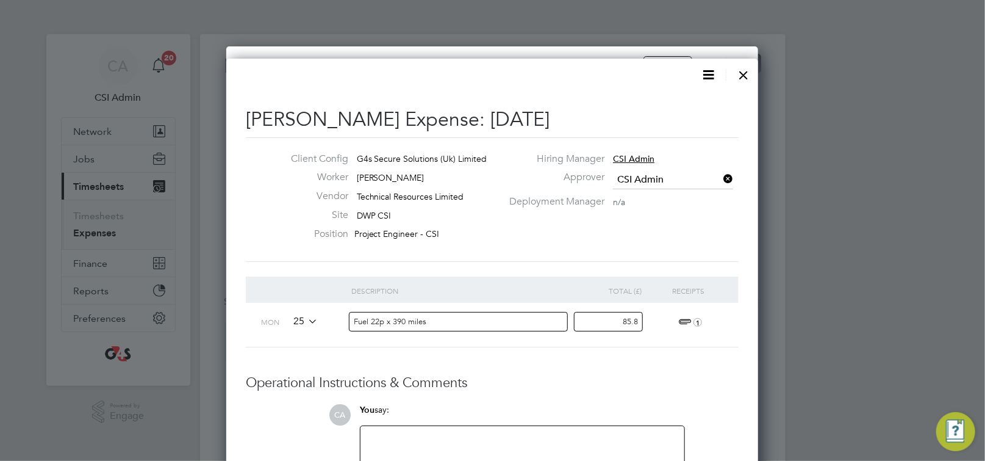
click at [380, 321] on input "Fuel 22p x 390 miles" at bounding box center [458, 322] width 219 height 20
type input "Fuel 25p x 390 miles"
drag, startPoint x: 613, startPoint y: 320, endPoint x: 747, endPoint y: 334, distance: 135.6
click at [669, 320] on div "Mon 25 Fuel 25p x 390 miles 85.8 1" at bounding box center [492, 325] width 493 height 45
click at [627, 324] on input "973.50" at bounding box center [608, 322] width 69 height 20
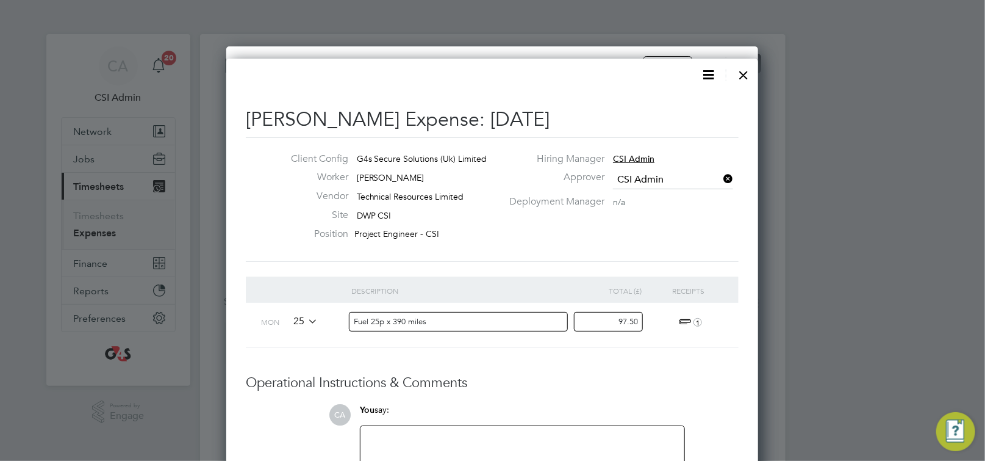
type input "97.50"
click at [547, 436] on div at bounding box center [522, 459] width 309 height 52
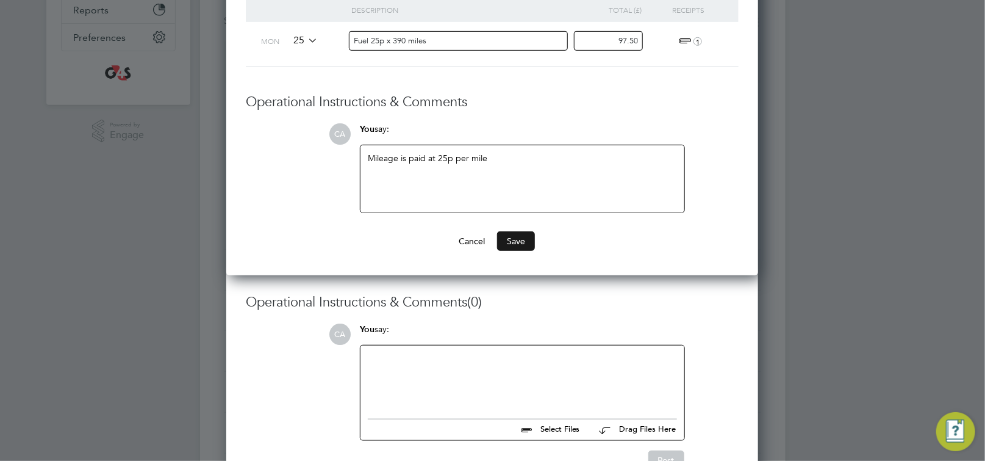
click at [514, 245] on button "Save" at bounding box center [516, 241] width 38 height 20
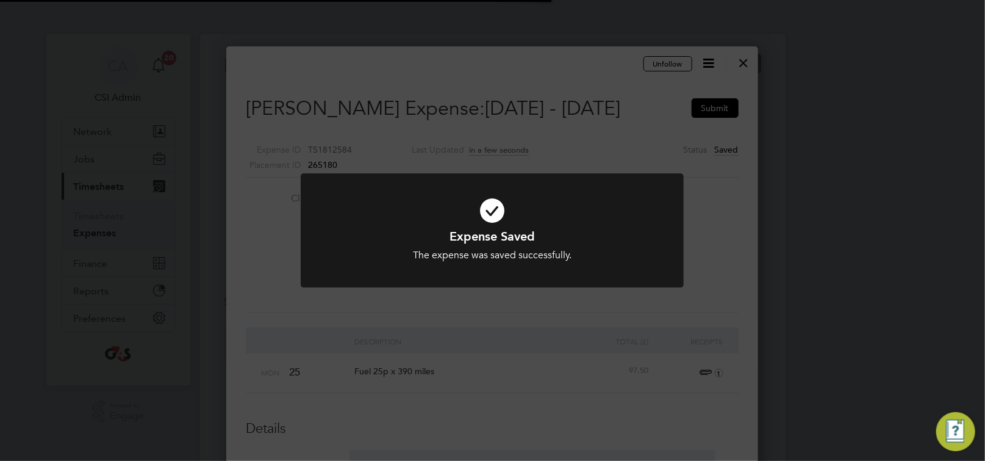
drag, startPoint x: 643, startPoint y: 220, endPoint x: 705, endPoint y: 168, distance: 80.2
click at [644, 220] on icon at bounding box center [492, 211] width 317 height 48
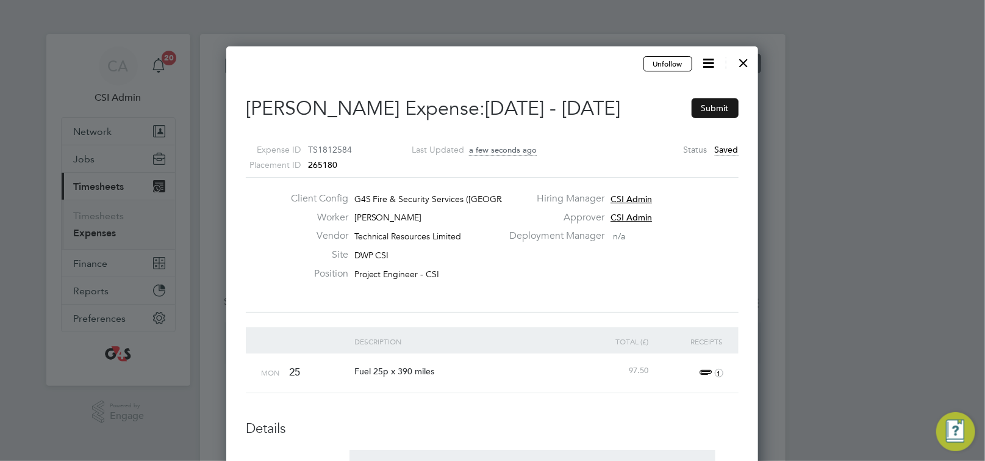
click at [711, 107] on button "Submit" at bounding box center [715, 108] width 47 height 20
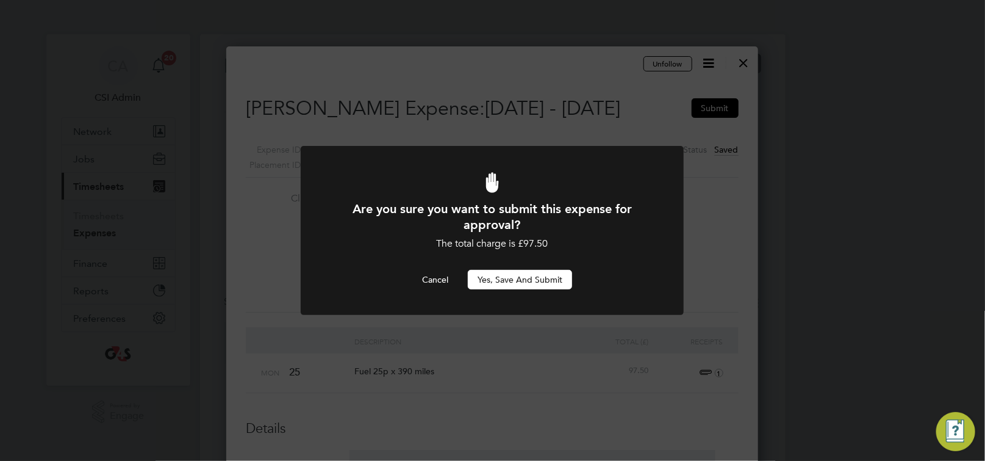
click at [553, 279] on button "Yes, Save and Submit" at bounding box center [520, 280] width 104 height 20
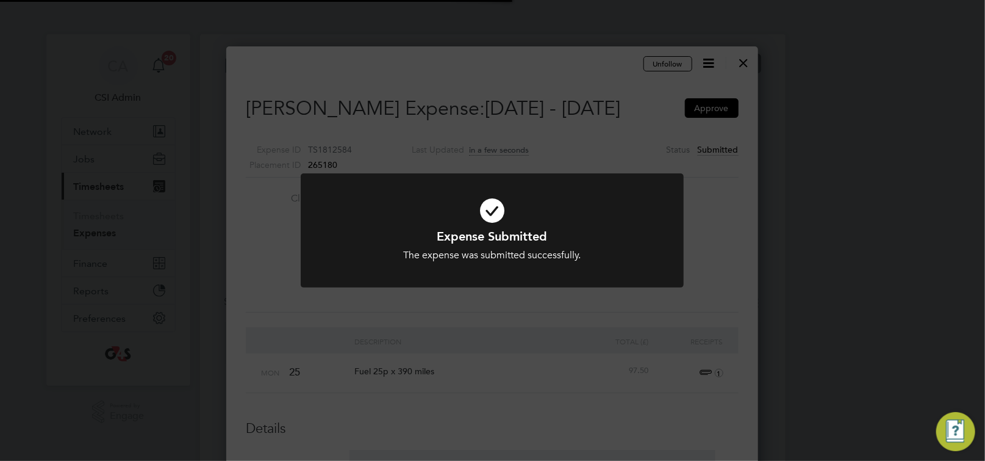
click at [567, 279] on div at bounding box center [492, 230] width 383 height 114
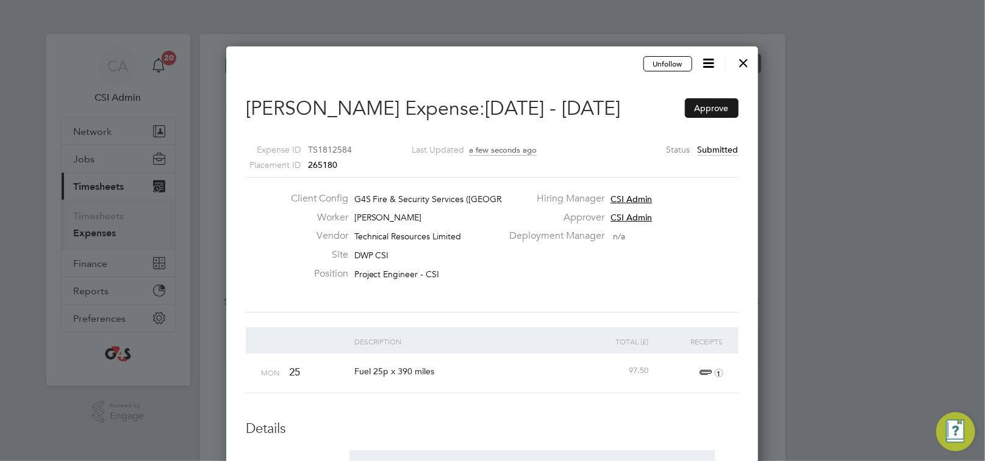
click at [710, 118] on button "Approve" at bounding box center [712, 108] width 54 height 20
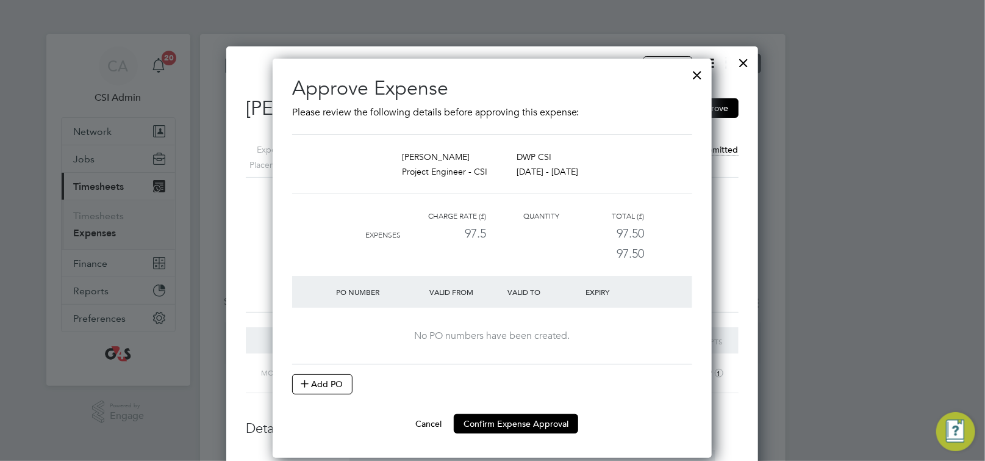
drag, startPoint x: 308, startPoint y: 387, endPoint x: 361, endPoint y: 368, distance: 56.9
click at [308, 387] on icon at bounding box center [304, 382] width 9 height 9
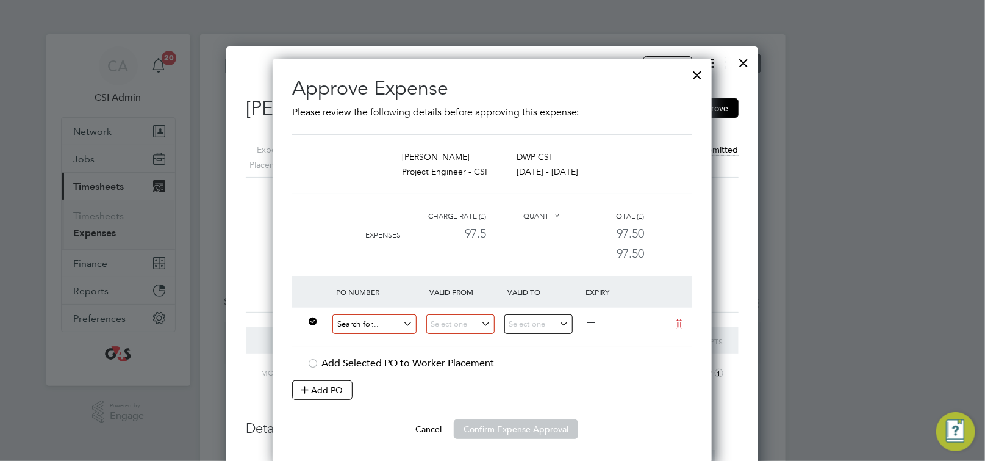
click at [382, 336] on div at bounding box center [380, 327] width 94 height 30
click at [377, 326] on input at bounding box center [375, 324] width 84 height 20
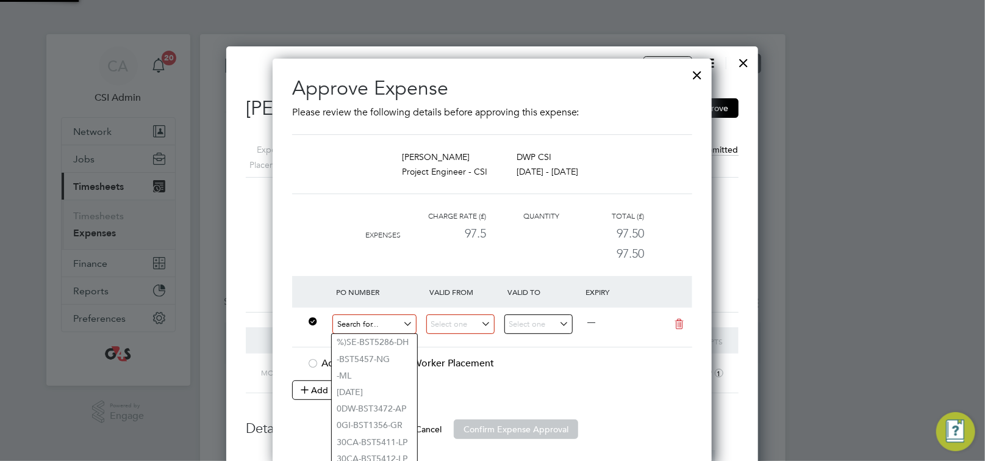
paste input "60GI-BST1553-GR"
type input "60GI-BST1553-GR"
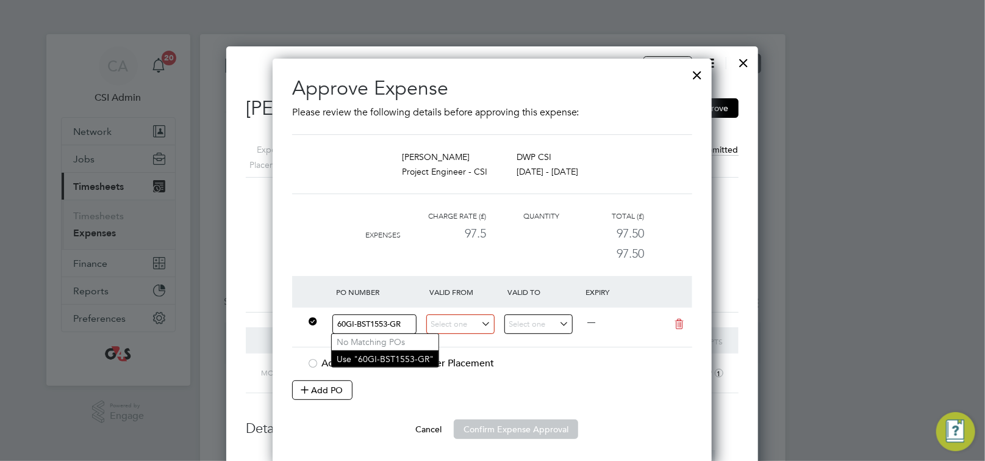
click at [400, 357] on li "Use "60GI-BST1553-GR"" at bounding box center [385, 358] width 107 height 16
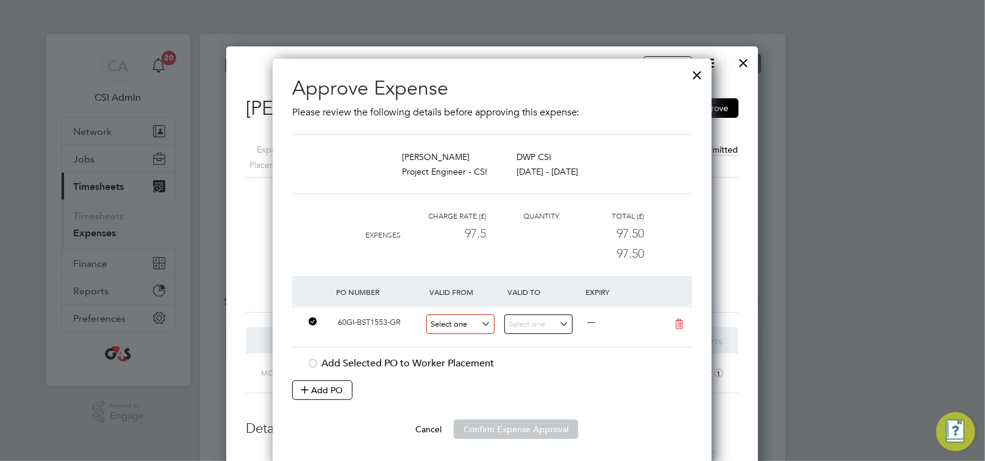
click at [466, 325] on input at bounding box center [460, 324] width 68 height 20
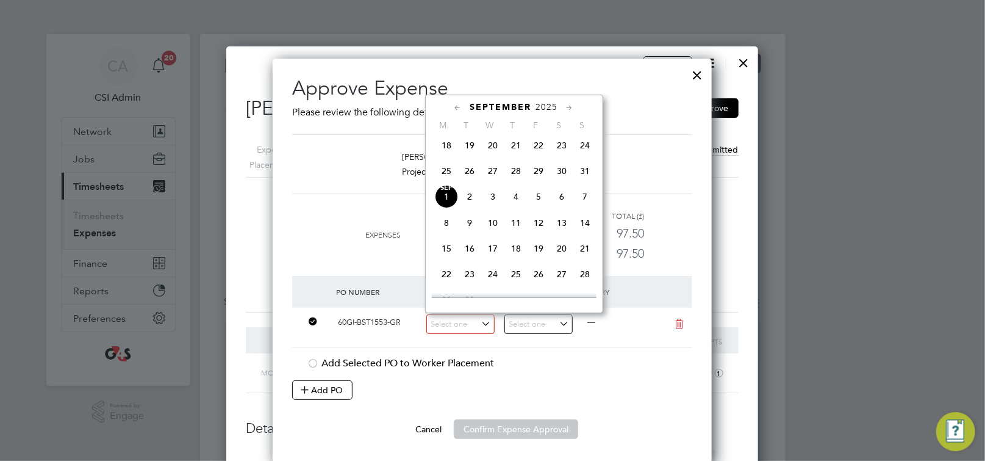
click at [451, 179] on span "25" at bounding box center [446, 170] width 23 height 23
type input "[DATE]"
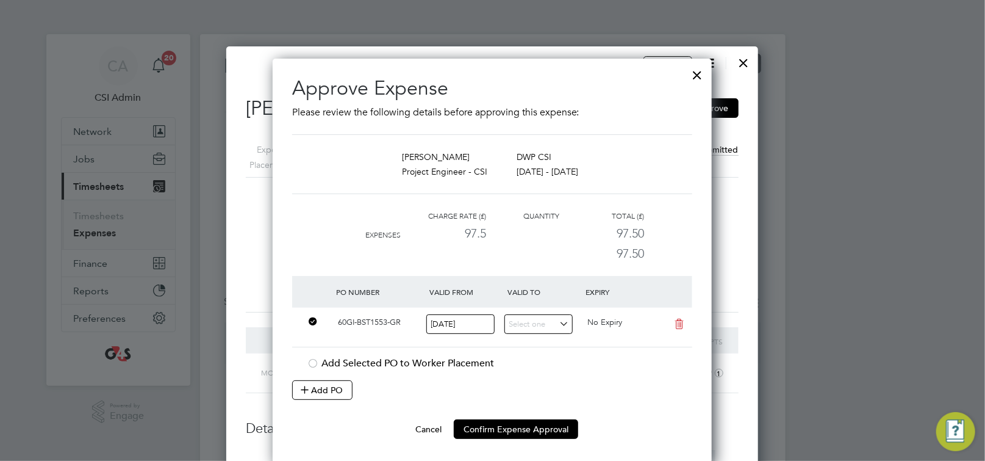
click at [538, 326] on input at bounding box center [539, 324] width 68 height 20
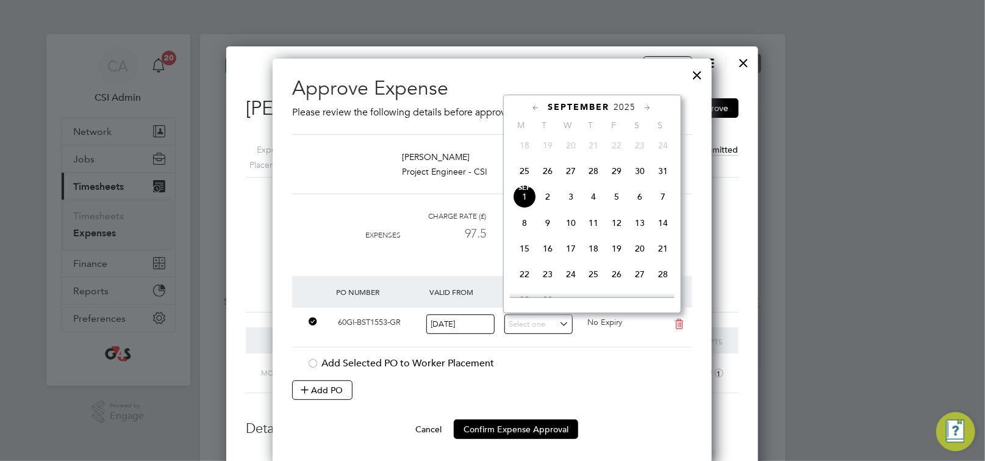
click at [663, 178] on span "31" at bounding box center [663, 170] width 23 height 23
type input "[DATE]"
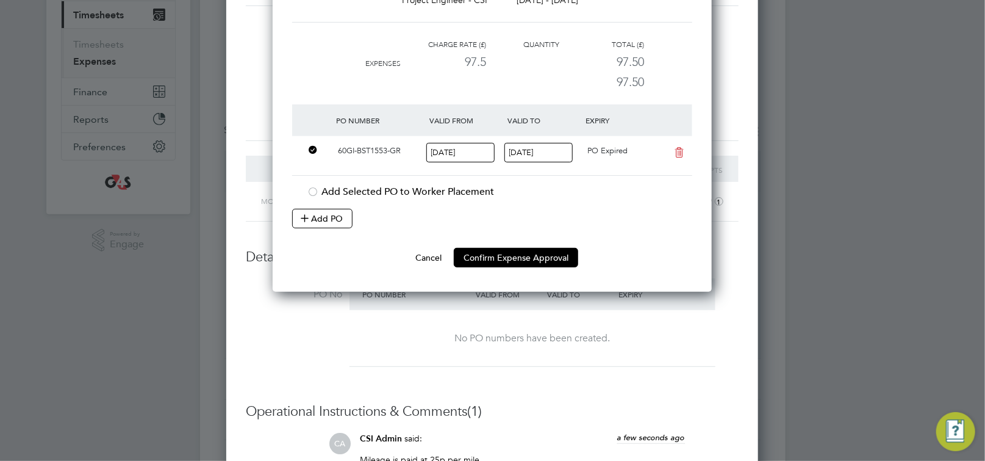
click at [516, 259] on button "Confirm Expense Approval" at bounding box center [516, 258] width 124 height 20
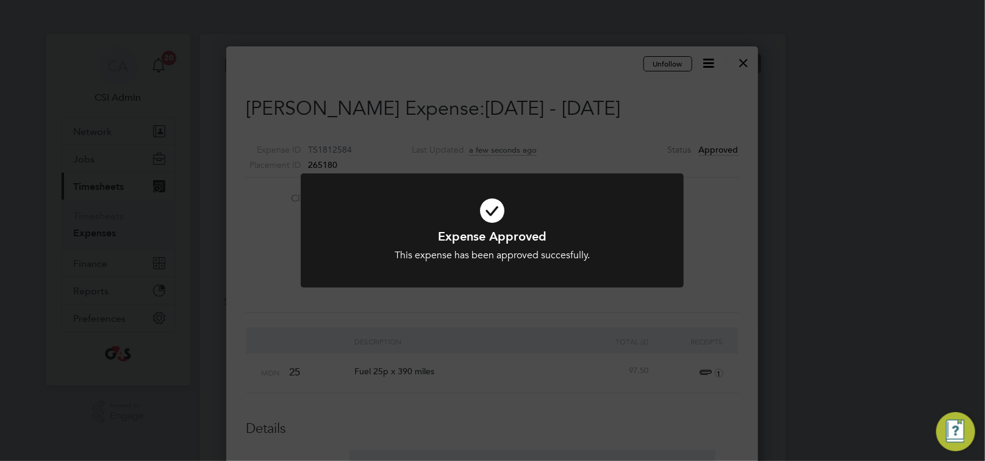
click at [487, 307] on div "Expense Approved This expense has been approved succesfully. Cancel Okay" at bounding box center [492, 230] width 985 height 461
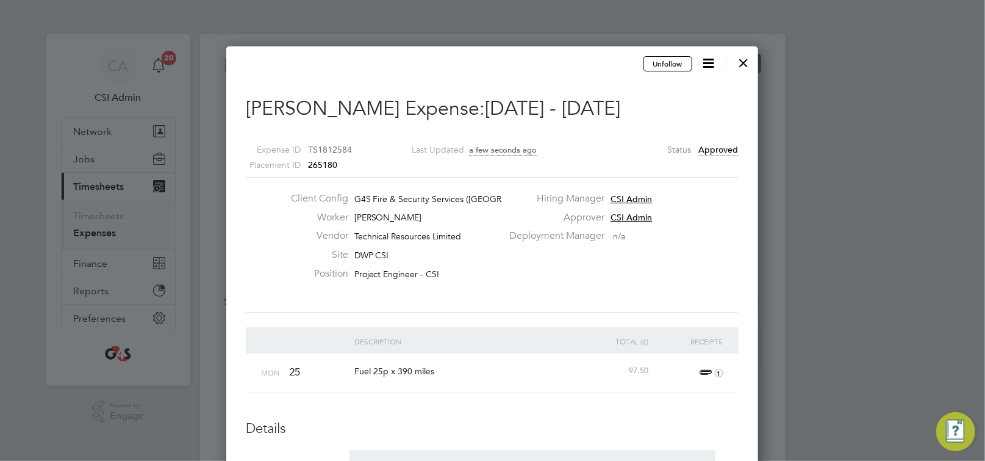
click at [744, 66] on div at bounding box center [744, 60] width 22 height 22
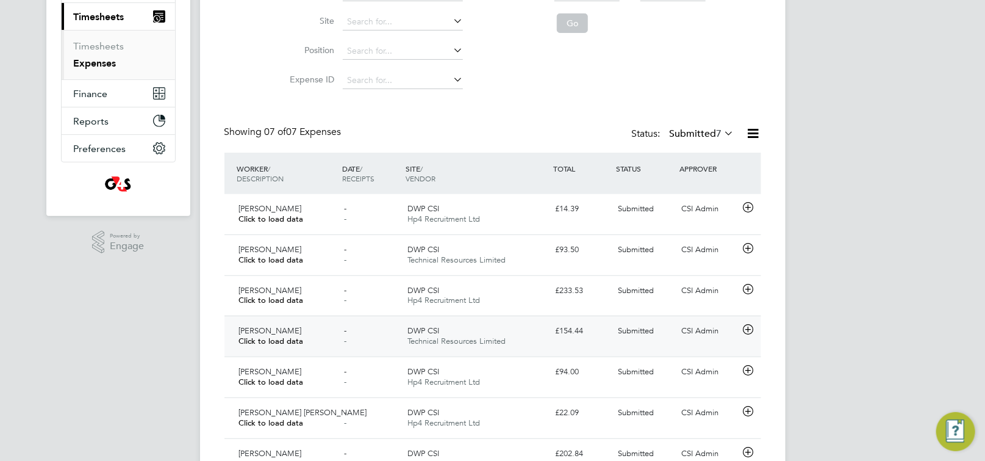
scroll to position [231, 0]
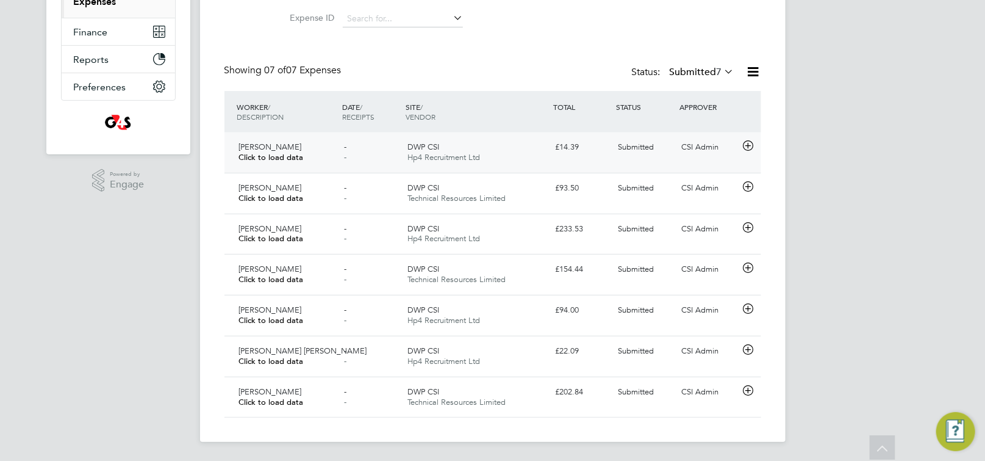
click at [750, 146] on icon at bounding box center [748, 146] width 15 height 10
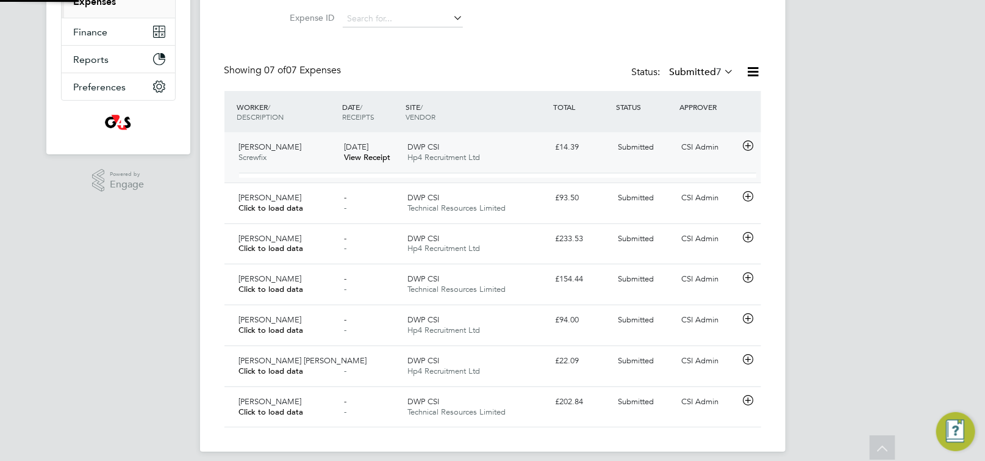
scroll to position [20, 219]
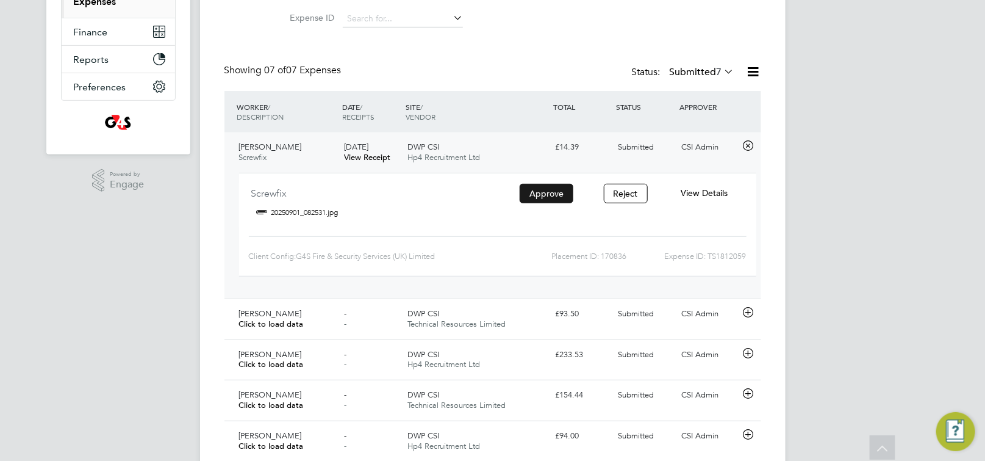
click at [553, 194] on button "Approve" at bounding box center [547, 194] width 54 height 20
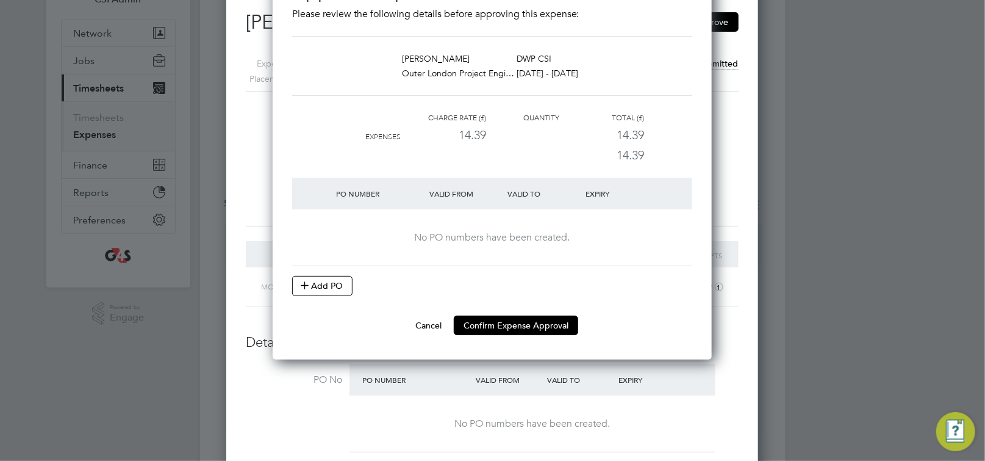
scroll to position [90, 0]
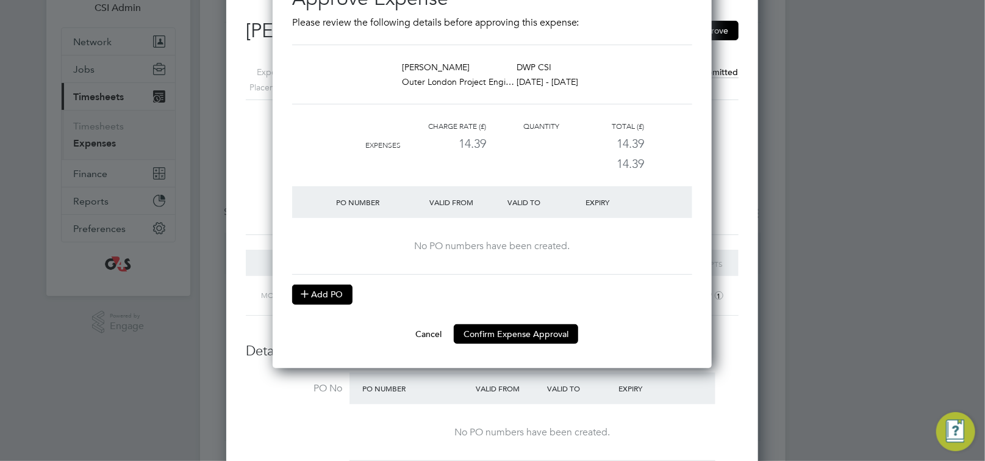
click at [349, 289] on button "Add PO" at bounding box center [322, 294] width 60 height 20
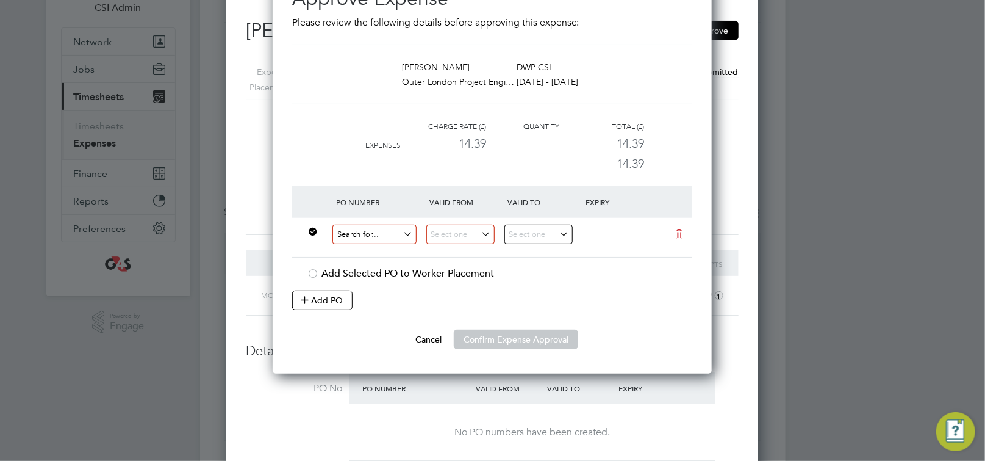
click at [366, 236] on input at bounding box center [375, 235] width 84 height 20
paste input "60GI-BST1550-GR"
type input "60GI-BST1550-GR"
click at [391, 268] on li "Use "60GI-BST1550-GR"" at bounding box center [385, 269] width 107 height 16
click at [471, 234] on input at bounding box center [460, 235] width 68 height 20
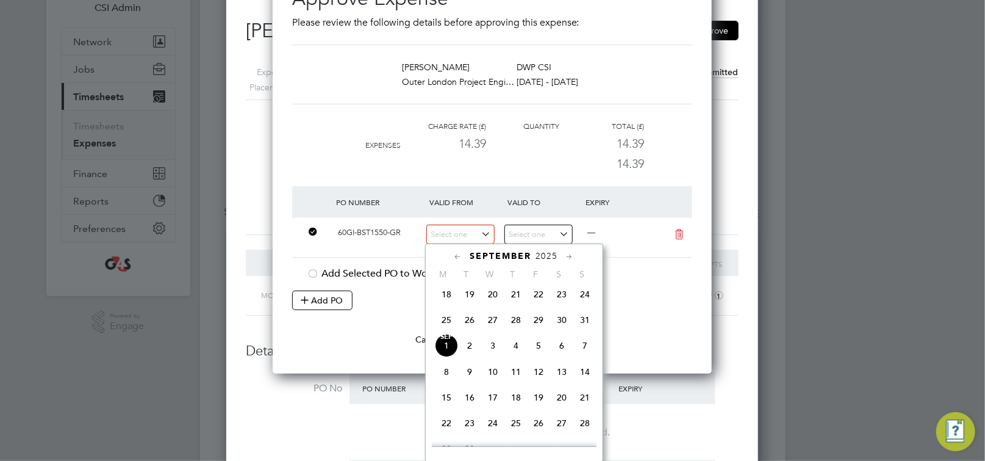
drag, startPoint x: 445, startPoint y: 327, endPoint x: 484, endPoint y: 282, distance: 59.6
click at [445, 326] on span "25" at bounding box center [446, 319] width 23 height 23
type input "[DATE]"
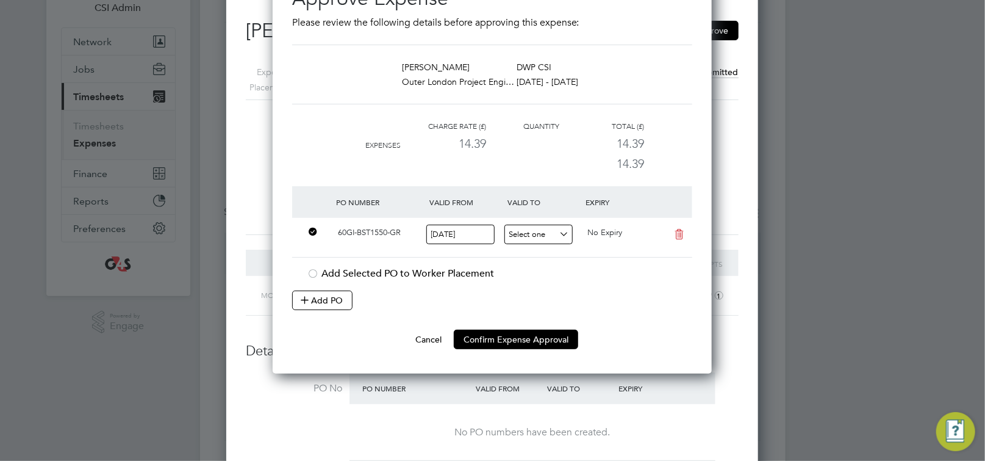
click at [527, 232] on input at bounding box center [539, 235] width 68 height 20
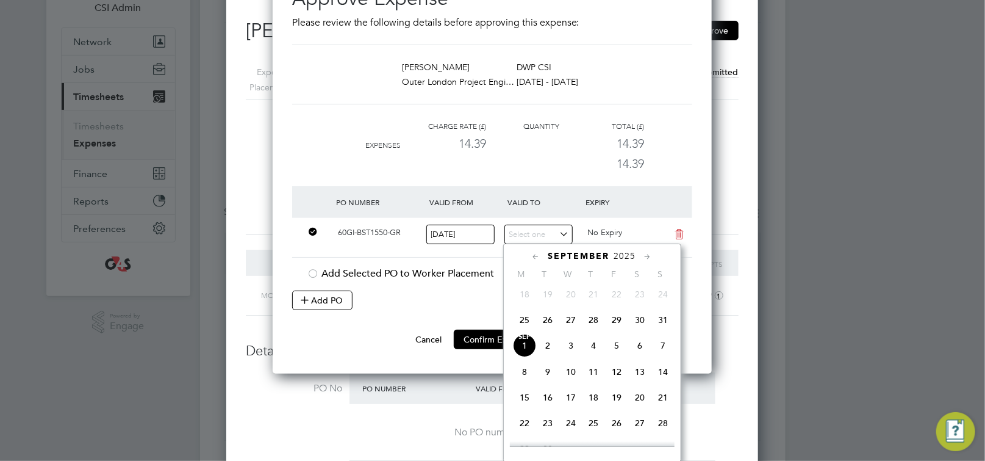
click at [664, 323] on span "31" at bounding box center [663, 319] width 23 height 23
type input "[DATE]"
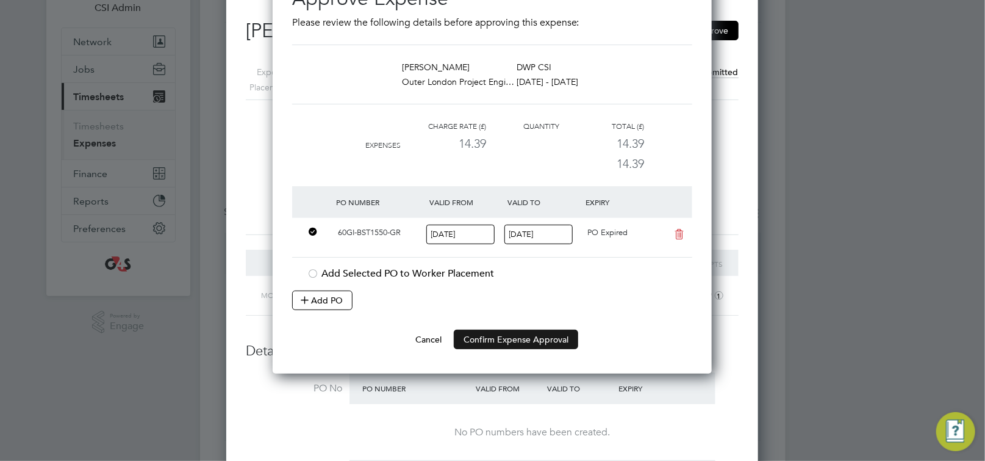
click at [494, 340] on button "Confirm Expense Approval" at bounding box center [516, 339] width 124 height 20
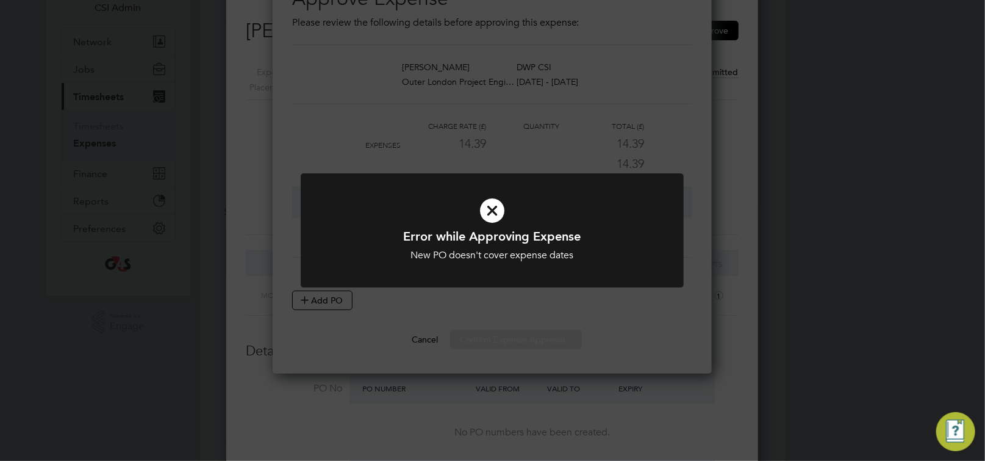
click at [462, 292] on div "Error while Approving Expense New PO doesn't cover expense dates Cancel Okay" at bounding box center [492, 237] width 383 height 129
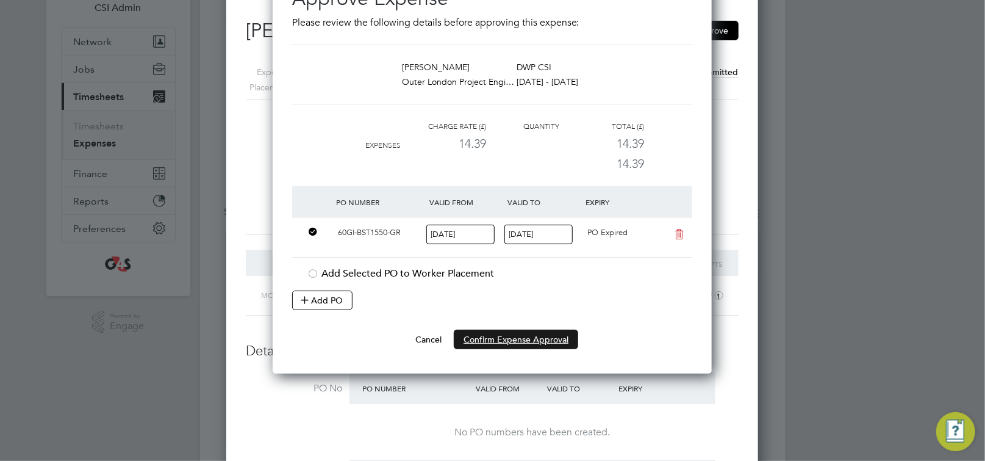
click at [522, 340] on button "Confirm Expense Approval" at bounding box center [516, 339] width 124 height 20
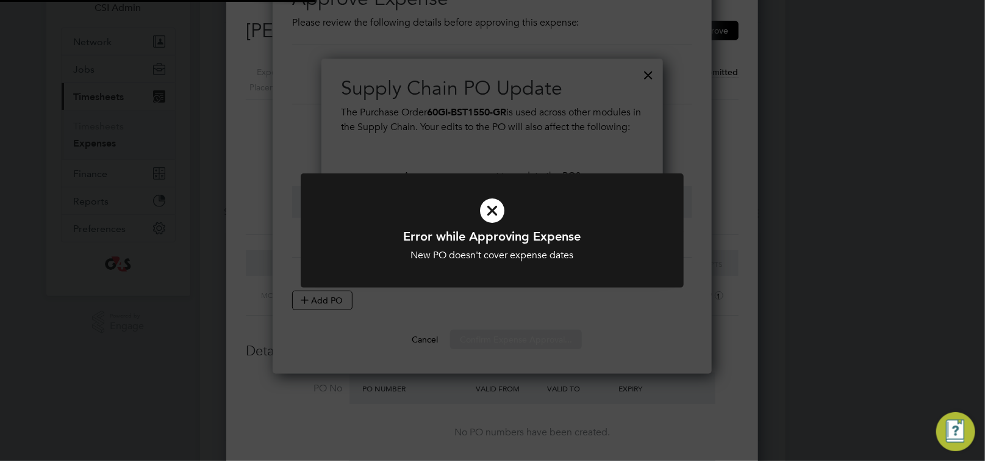
click at [522, 339] on div "Error while Approving Expense New PO doesn't cover expense dates Cancel Okay" at bounding box center [492, 230] width 985 height 461
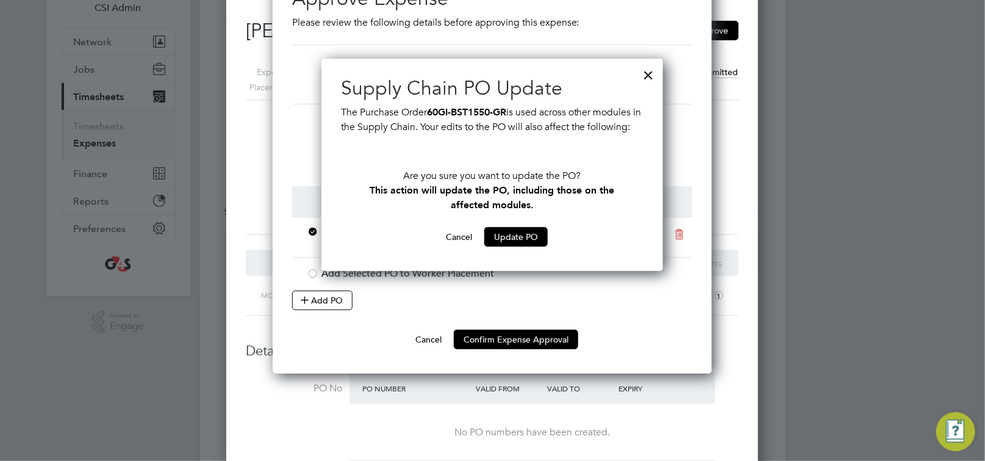
click at [652, 77] on div at bounding box center [649, 72] width 22 height 22
click at [463, 246] on button "Cancel" at bounding box center [459, 237] width 46 height 20
click at [458, 246] on button "Cancel" at bounding box center [459, 237] width 46 height 20
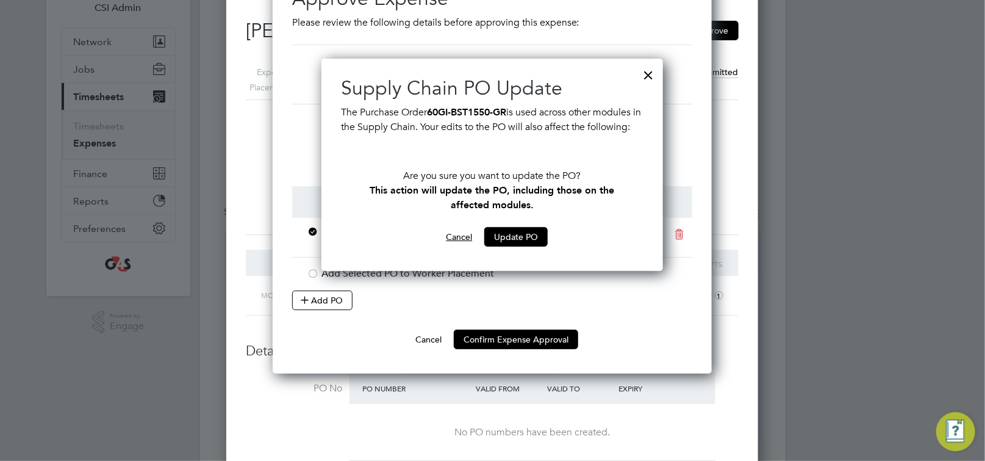
click at [456, 246] on button "Cancel" at bounding box center [459, 237] width 46 height 20
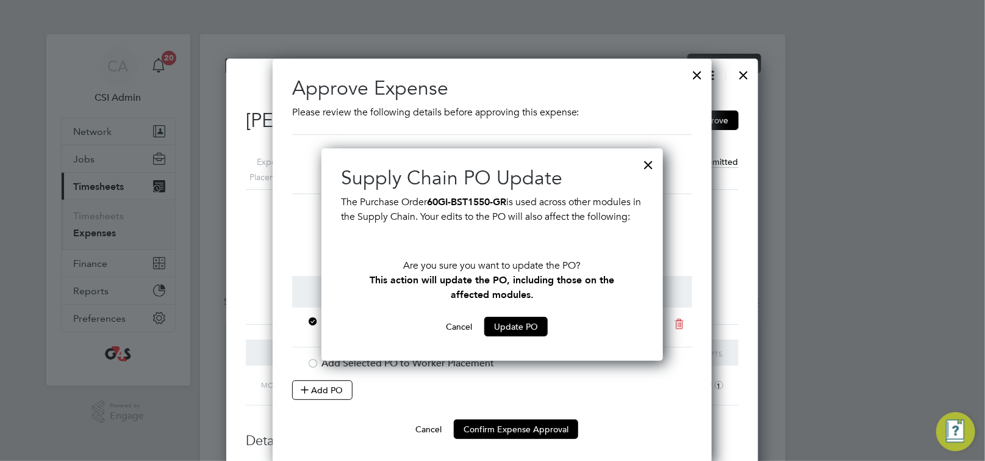
click at [649, 160] on div at bounding box center [649, 162] width 22 height 22
click at [699, 76] on div at bounding box center [698, 72] width 22 height 22
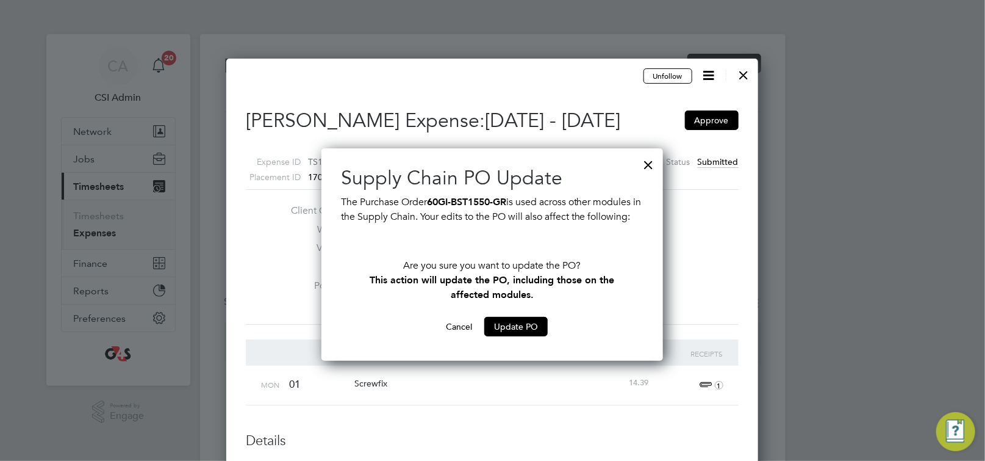
click at [653, 161] on div at bounding box center [649, 162] width 22 height 22
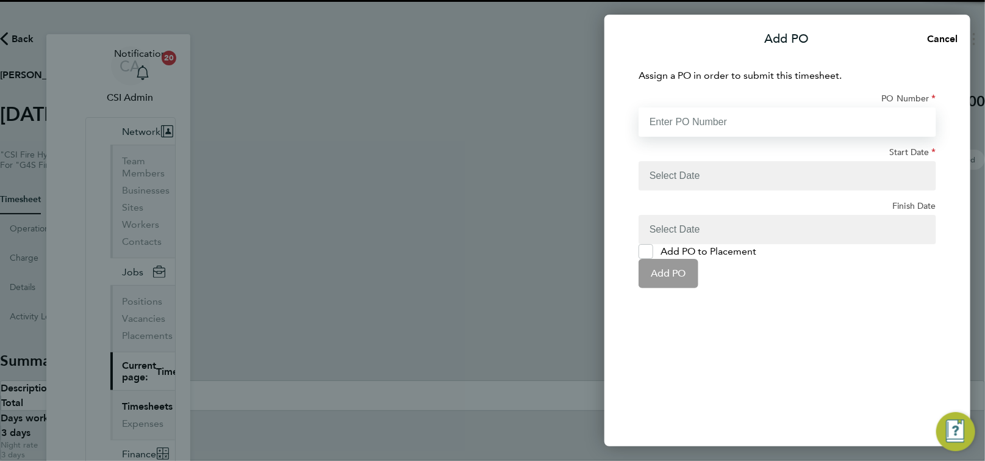
click at [815, 126] on input "PO Number" at bounding box center [788, 121] width 298 height 29
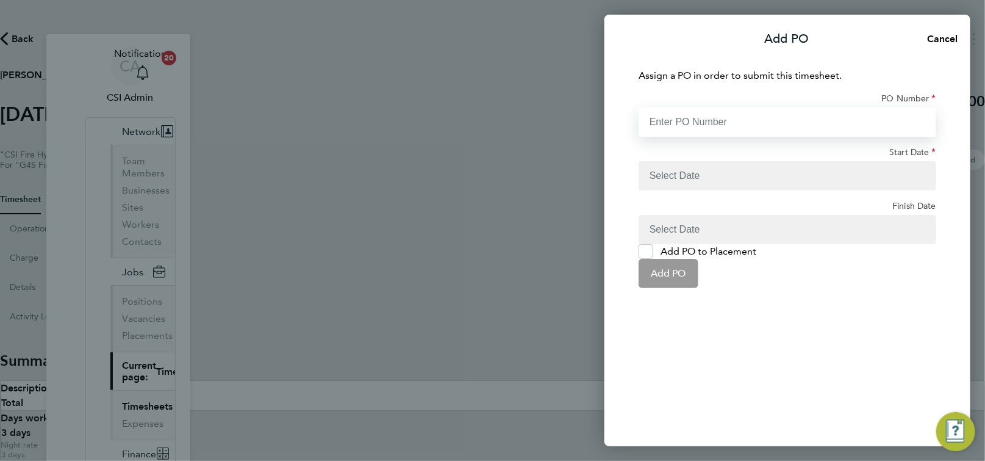
paste input "60DW-BST3640-AP"
type input "60DW-BST3640-AP"
click at [795, 161] on button "button" at bounding box center [788, 175] width 298 height 29
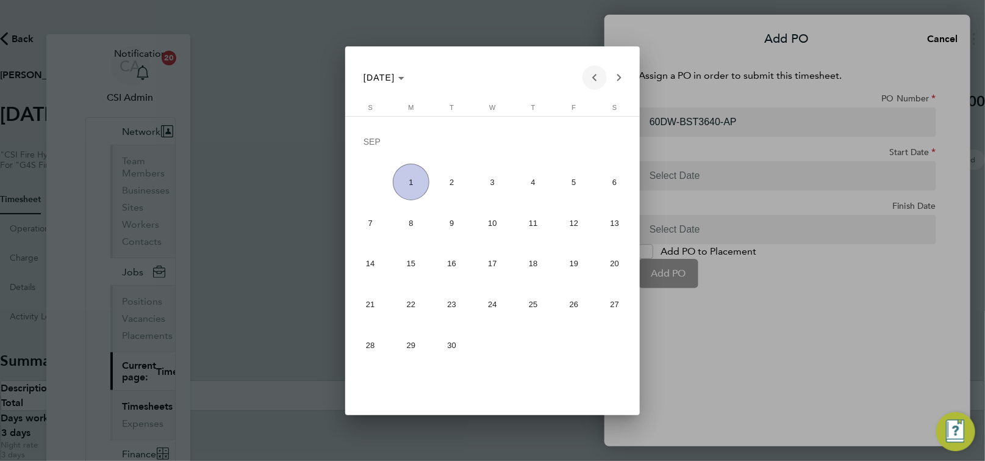
click at [599, 76] on span "Previous month" at bounding box center [595, 77] width 24 height 24
click at [412, 301] on span "25" at bounding box center [411, 304] width 37 height 37
type input "[DATE]"
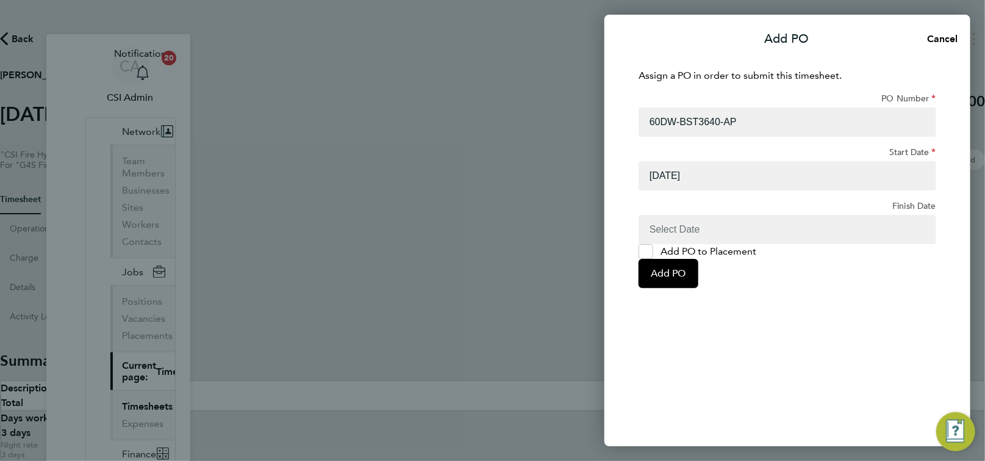
click at [763, 215] on button "button" at bounding box center [788, 229] width 298 height 29
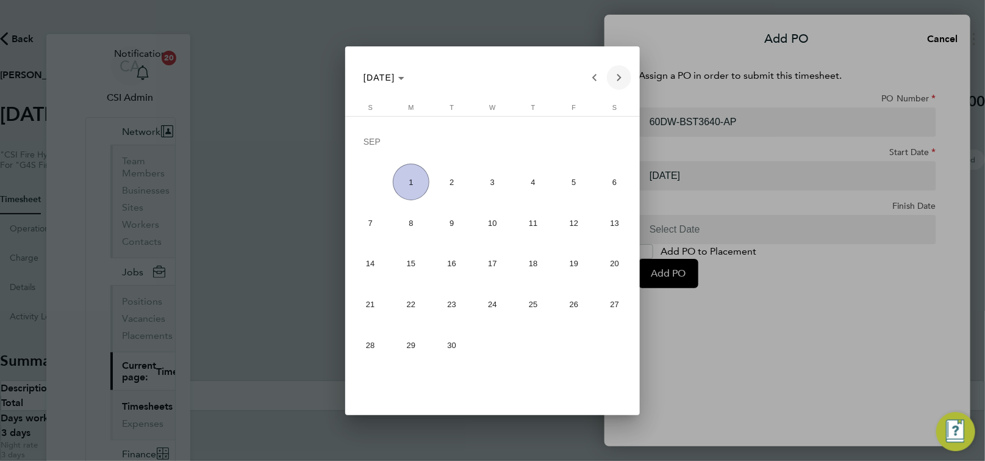
click at [621, 79] on span "Next month" at bounding box center [619, 77] width 24 height 24
click at [597, 78] on span "Previous month" at bounding box center [595, 77] width 24 height 24
click at [596, 80] on span "Previous month" at bounding box center [595, 77] width 24 height 24
click at [372, 345] on span "31" at bounding box center [370, 344] width 37 height 37
type input "[DATE]"
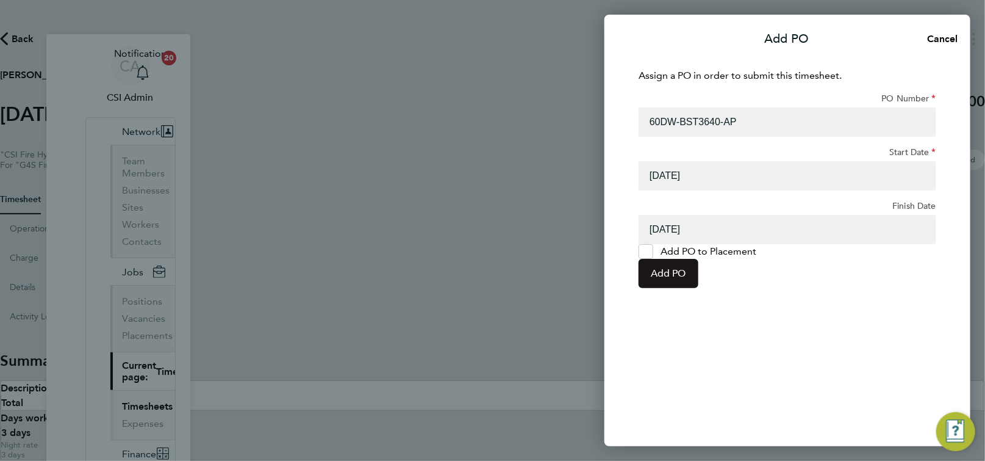
drag, startPoint x: 785, startPoint y: 284, endPoint x: 771, endPoint y: 288, distance: 14.7
click at [686, 279] on span "Add PO" at bounding box center [668, 273] width 35 height 12
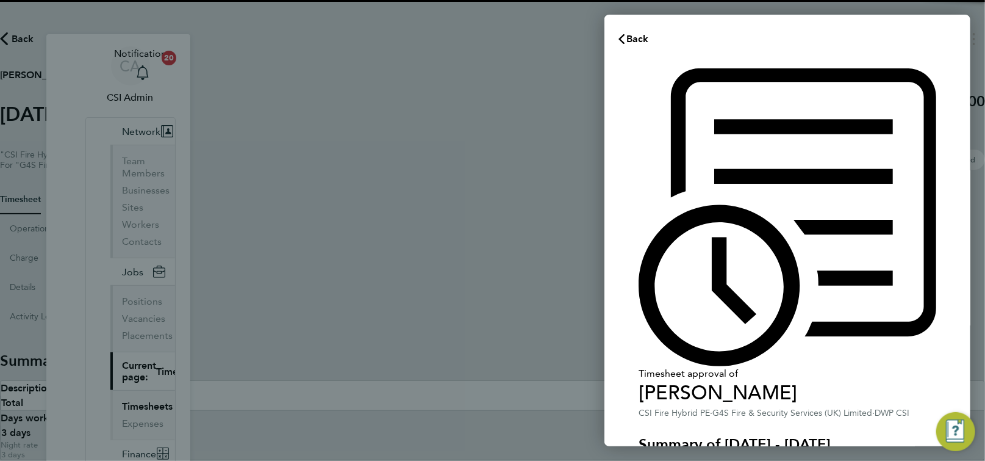
click at [639, 305] on div "Timesheet approval of Martin Jones CSI Fire Hybrid PE · G4S Fire & Security Ser…" at bounding box center [788, 429] width 298 height 722
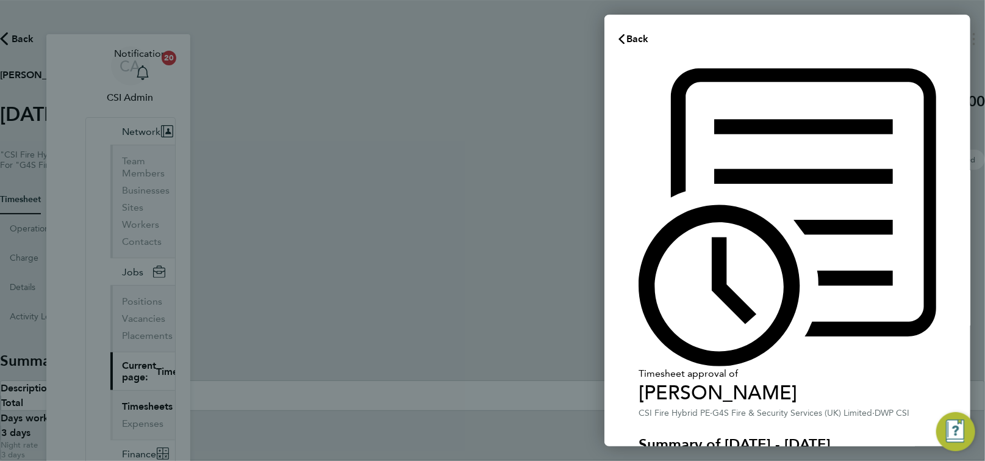
scroll to position [123, 0]
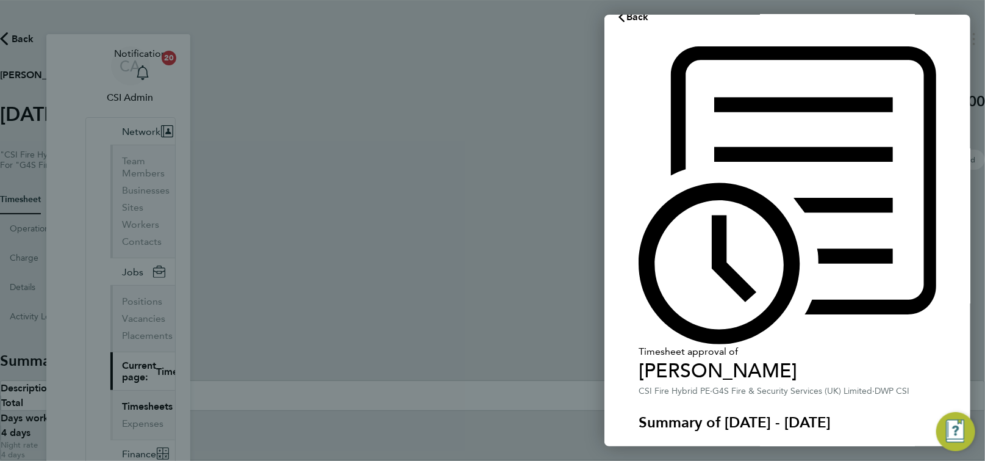
scroll to position [54, 0]
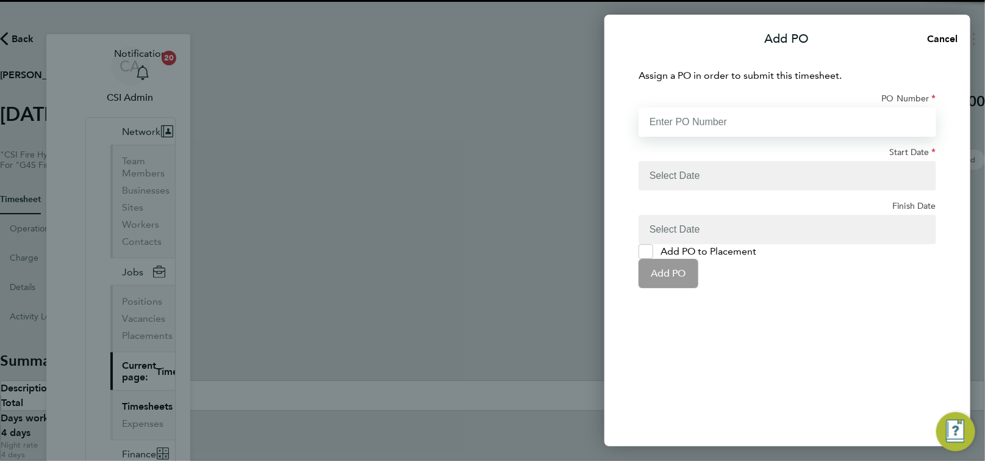
click at [797, 124] on input "PO Number" at bounding box center [788, 121] width 298 height 29
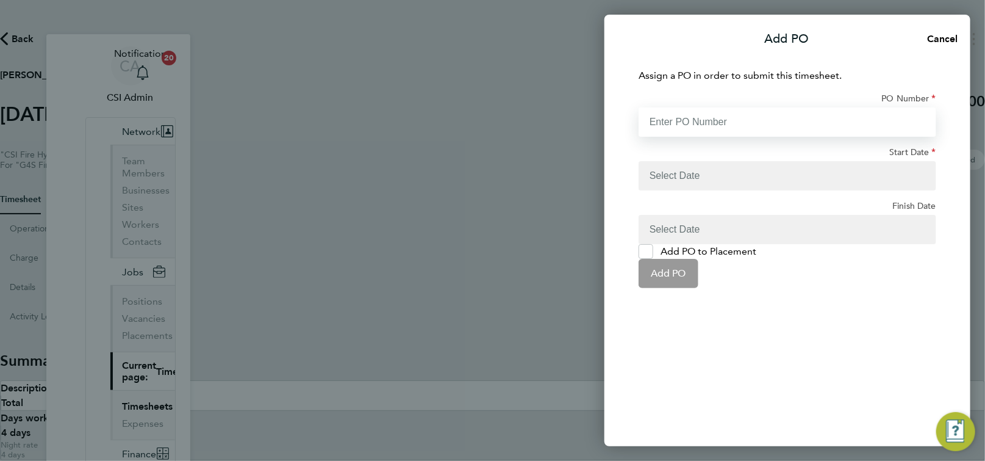
paste input "60DW-BST3640-AP"
type input "60DW-BST3640-AP"
type input "[DATE]"
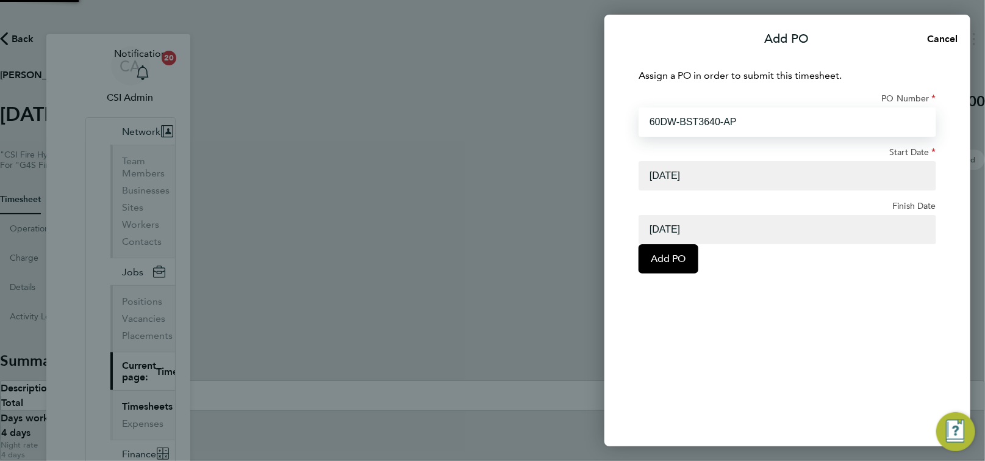
type input "60DW-BST3640-AP"
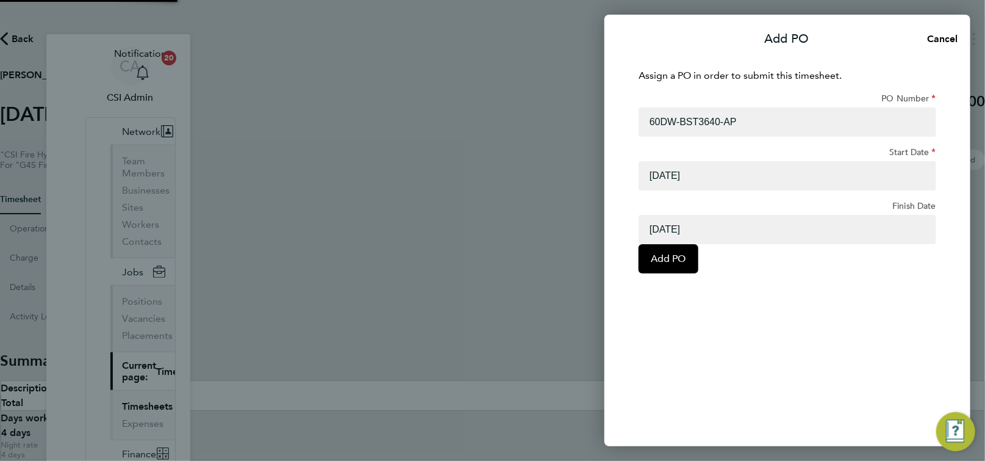
click at [781, 269] on div "Assign a PO in order to submit this timesheet. PO Number 60DW-BST3640-AP Start …" at bounding box center [788, 250] width 366 height 392
click at [686, 256] on span "Add PO" at bounding box center [668, 259] width 35 height 12
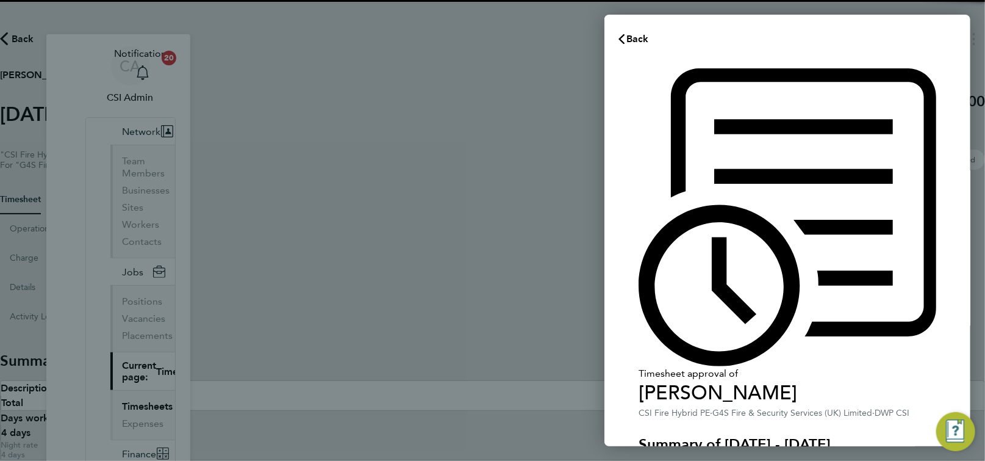
scroll to position [123, 0]
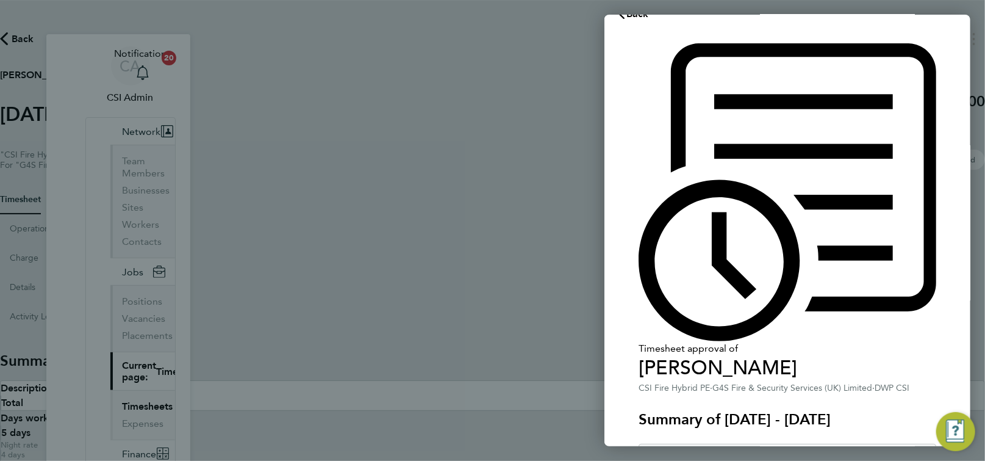
scroll to position [67, 0]
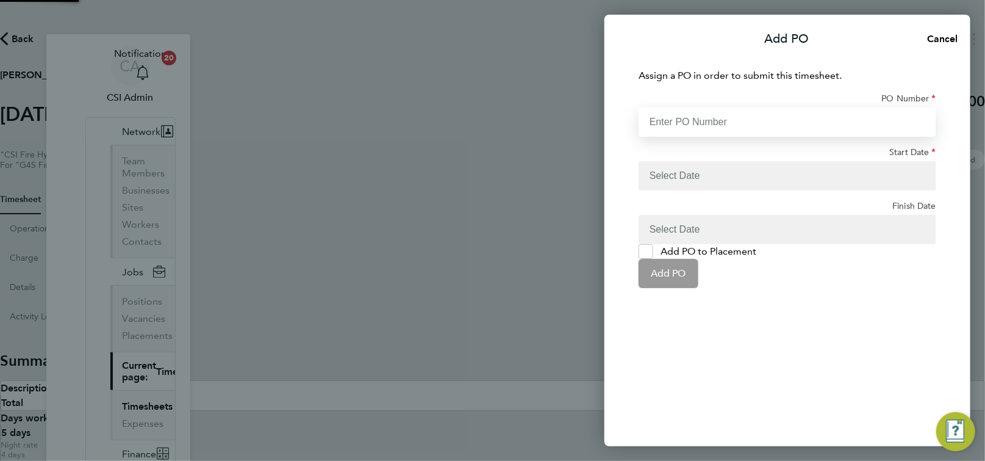
click at [796, 118] on input "PO Number" at bounding box center [788, 121] width 298 height 29
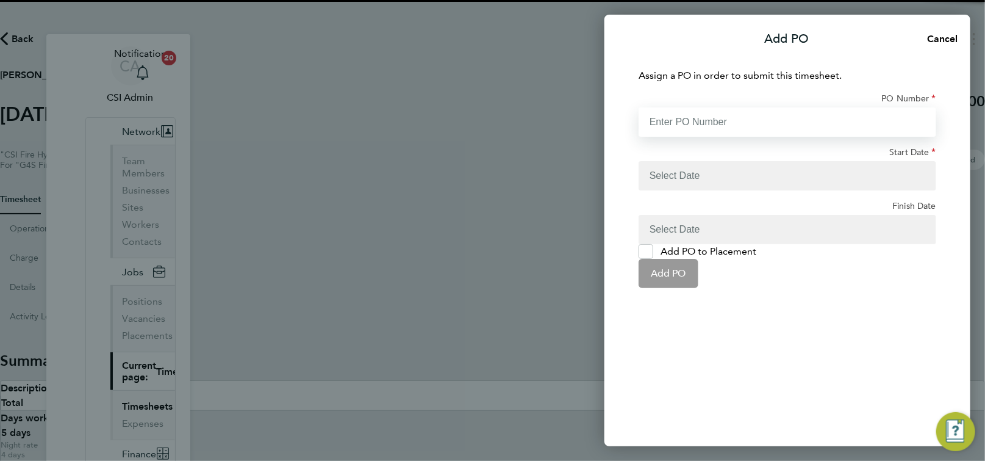
paste input "60DW-BST3640-AP"
type input "60DW-BST3640-AP"
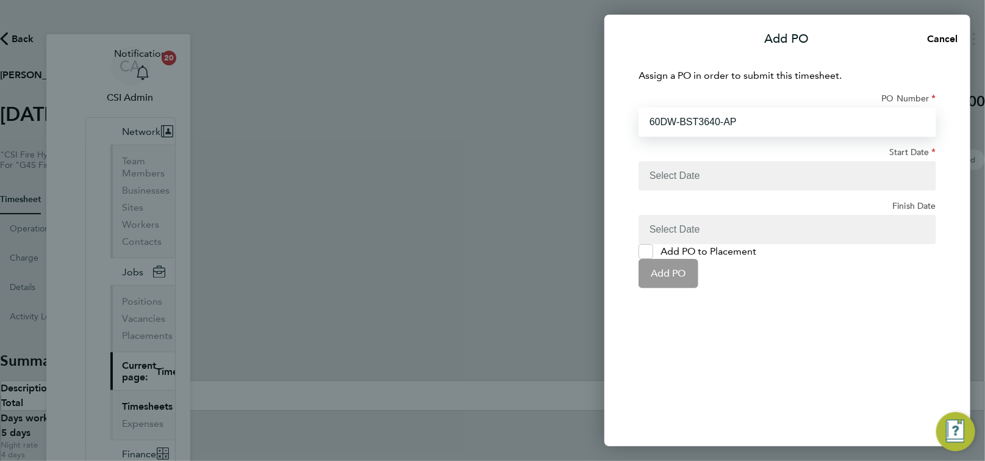
type input "[DATE]"
type input "60DW-BST3640-AP"
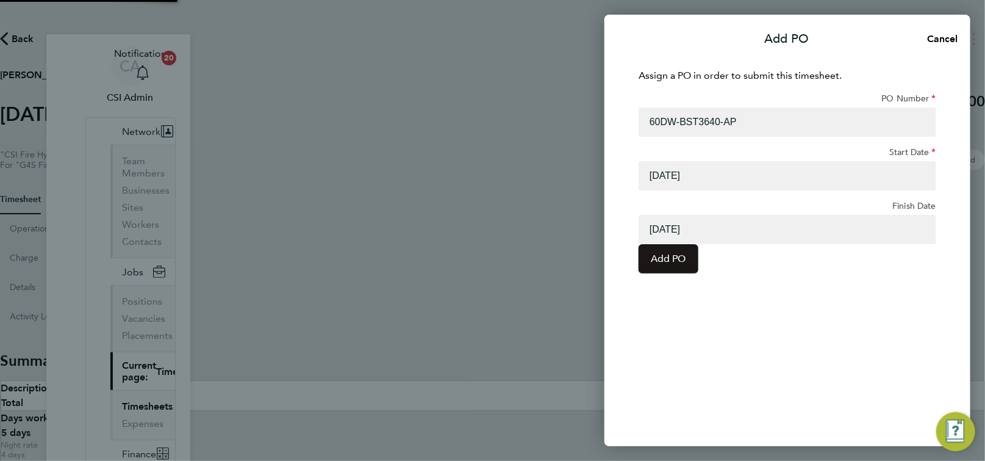
click at [686, 257] on span "Add PO" at bounding box center [668, 259] width 35 height 12
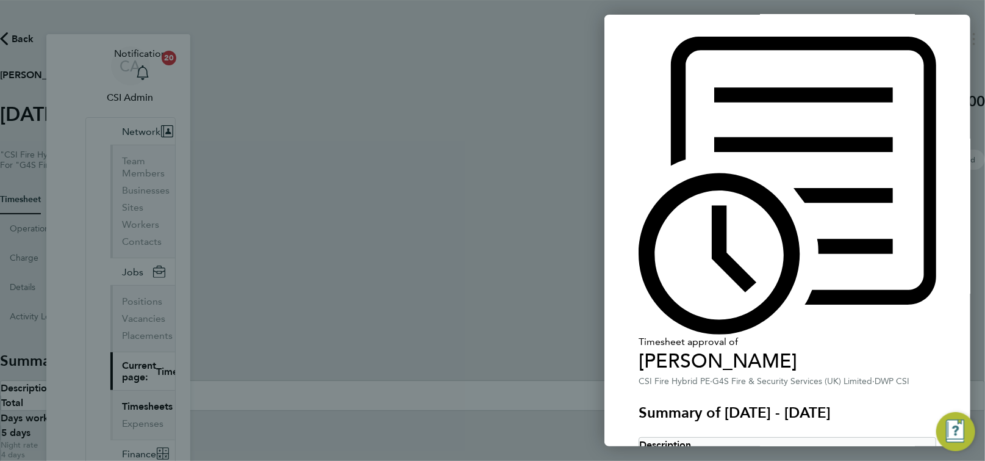
scroll to position [136, 0]
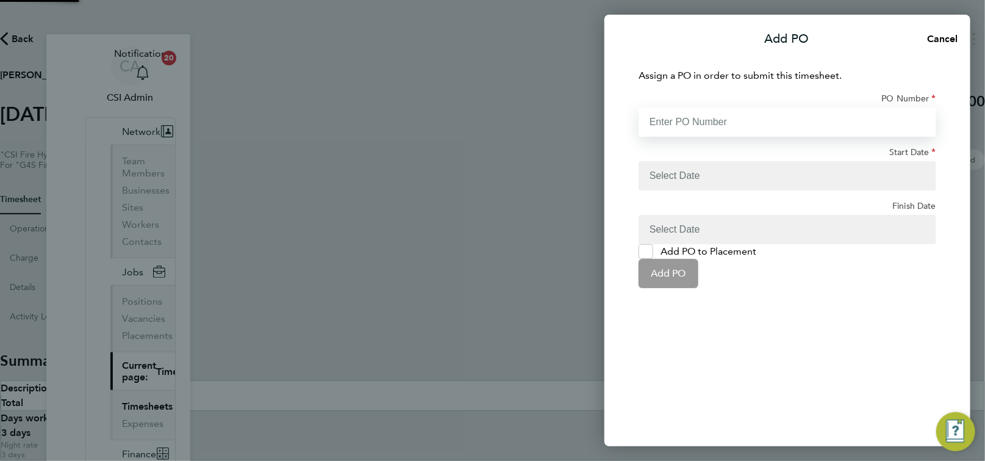
click at [783, 122] on input "PO Number" at bounding box center [788, 121] width 298 height 29
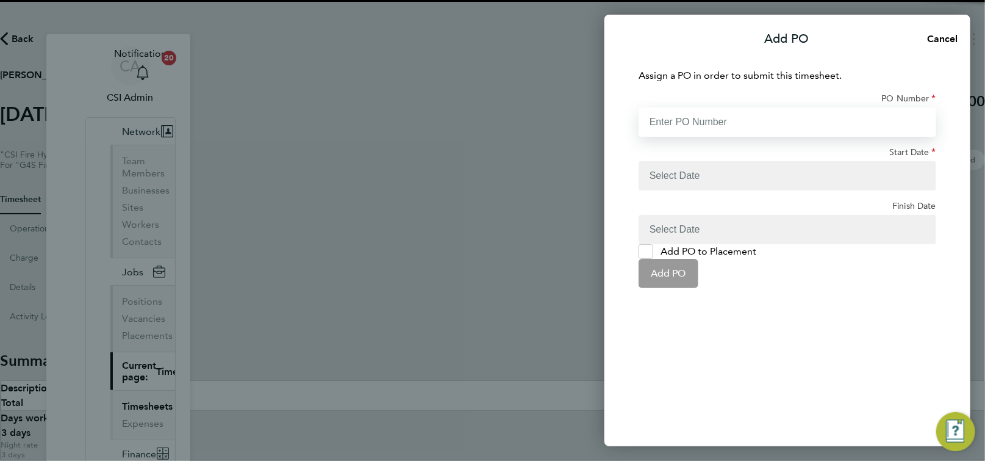
paste input "60DW-BST3640-AP"
type input "60DW-BST3640-AP"
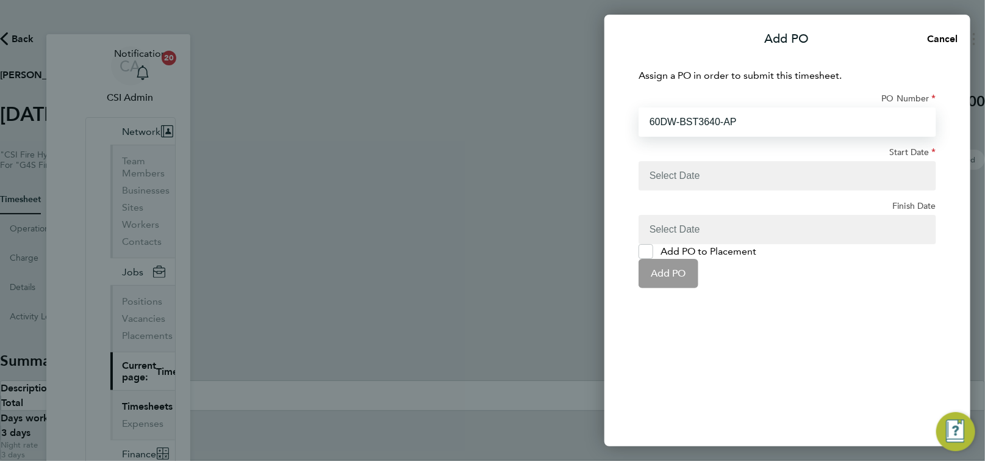
type input "[DATE]"
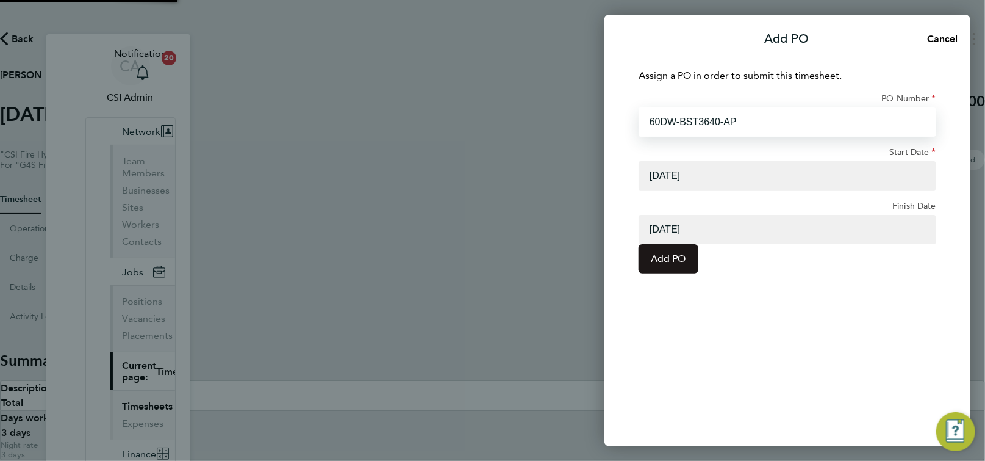
type input "60DW-BST3640-AP"
click at [686, 253] on span "Add PO" at bounding box center [668, 259] width 35 height 12
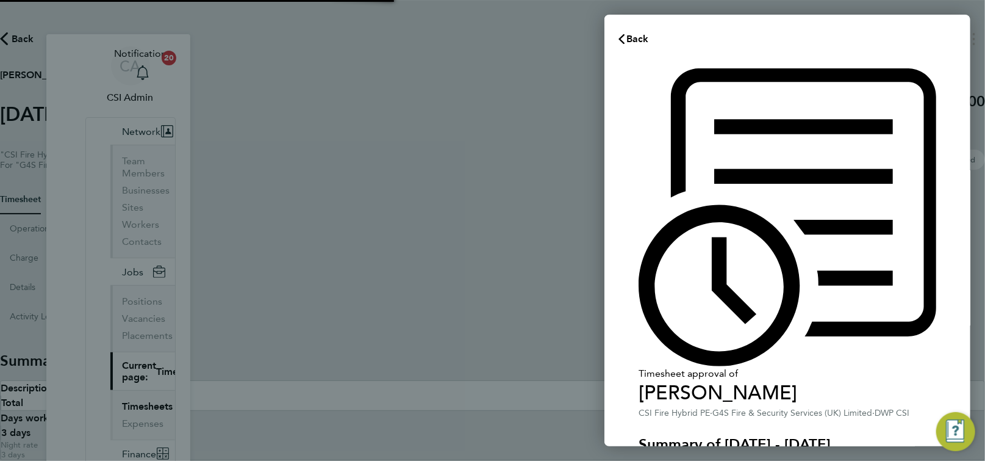
click at [644, 306] on div "Timesheet approval of Paul Morgan CSI Fire Hybrid PE · G4S Fire & Security Serv…" at bounding box center [788, 429] width 298 height 722
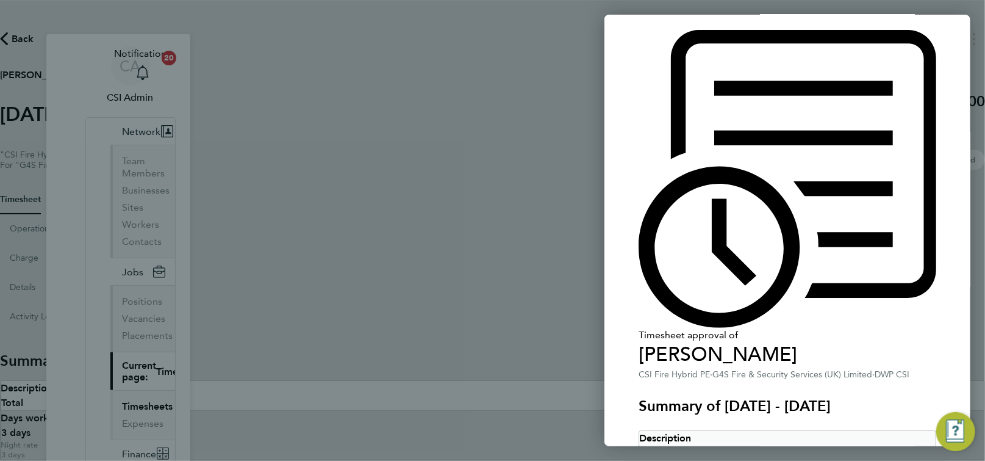
scroll to position [123, 0]
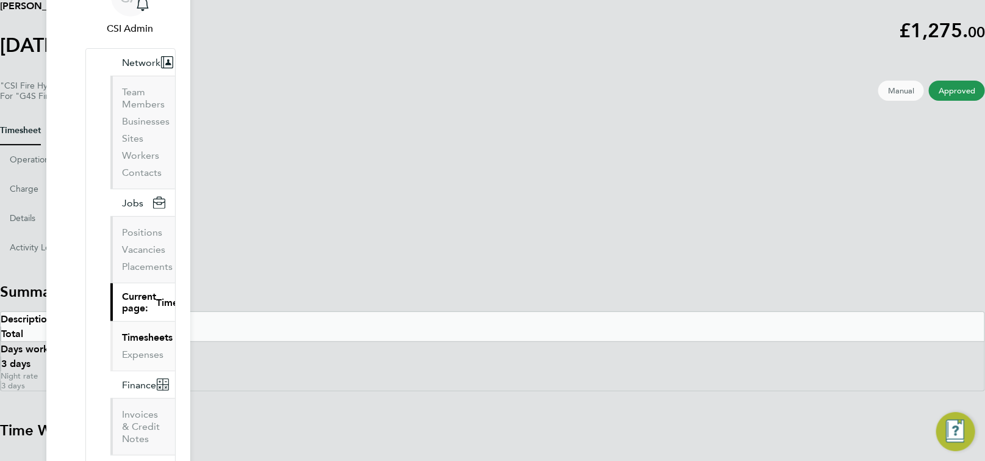
scroll to position [100, 0]
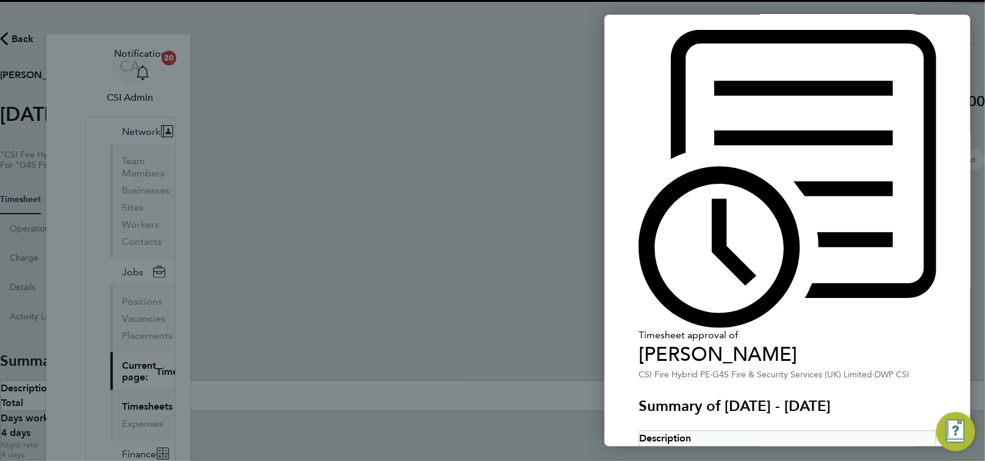
scroll to position [54, 0]
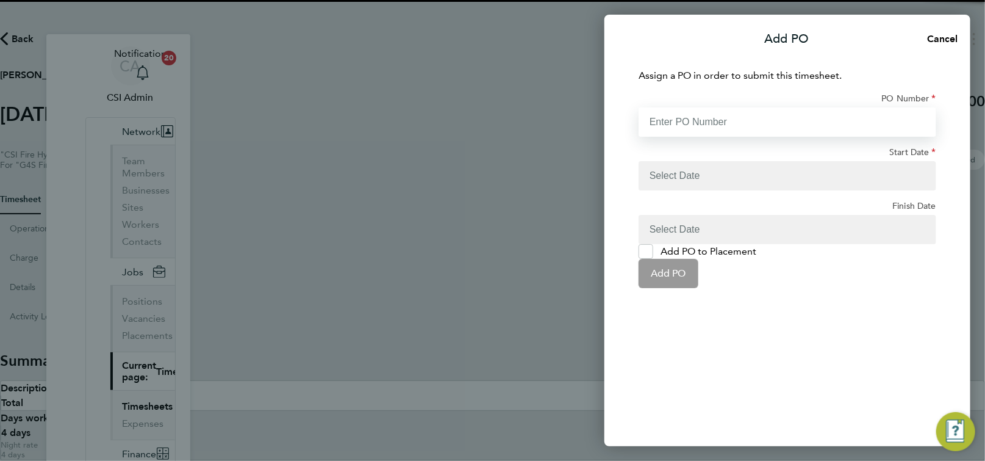
click at [790, 116] on input "PO Number" at bounding box center [788, 121] width 298 height 29
paste input "60DW-BST3640-AP"
type input "60DW-BST3640-AP"
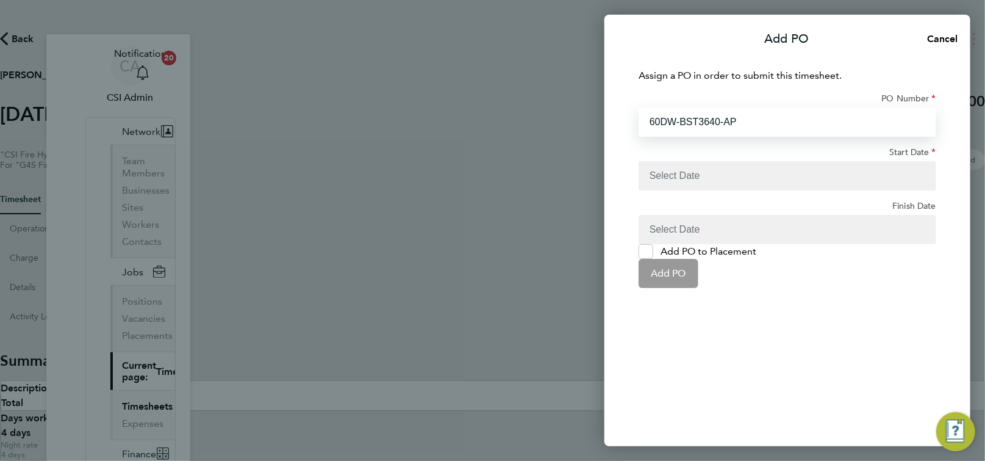
type input "[DATE]"
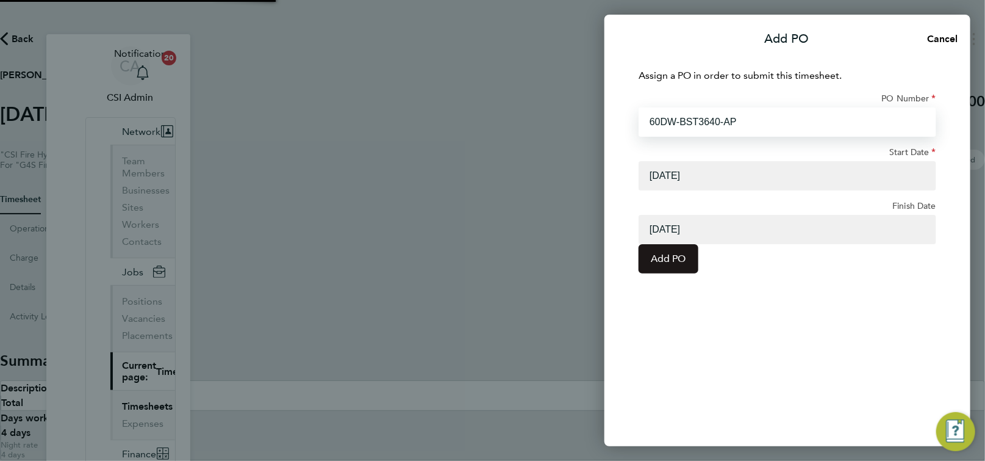
type input "60DW-BST3640-AP"
click at [699, 265] on button "Add PO" at bounding box center [669, 258] width 60 height 29
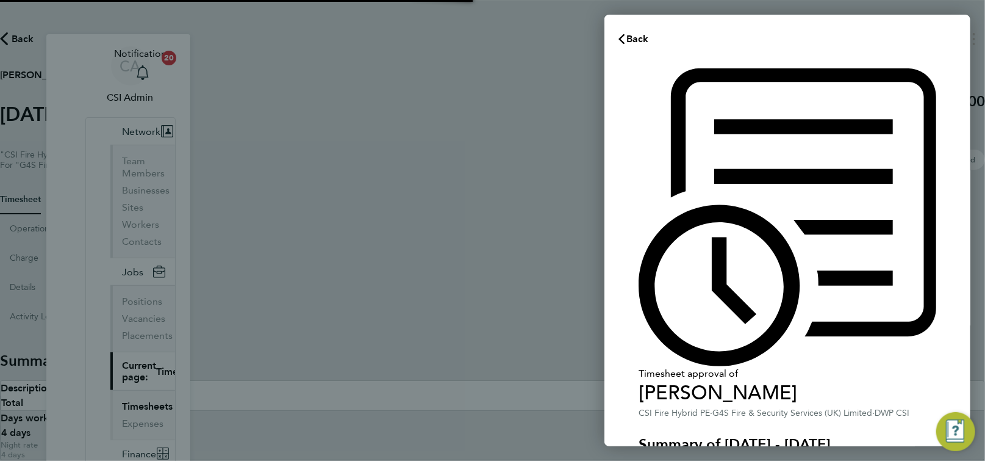
drag, startPoint x: 649, startPoint y: 307, endPoint x: 656, endPoint y: 323, distance: 17.5
click at [649, 307] on div "Timesheet approval of [PERSON_NAME] CSI Fire Hybrid PE · G4S Fire & Security Se…" at bounding box center [788, 429] width 298 height 722
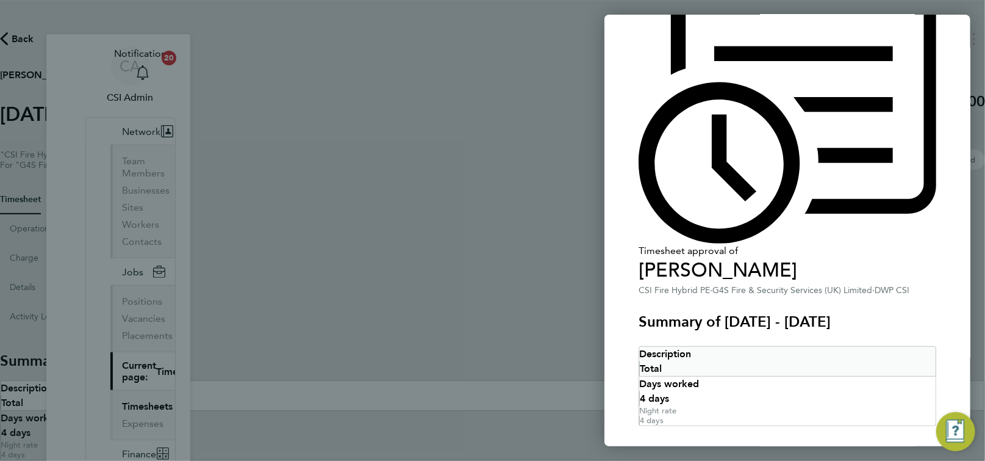
scroll to position [123, 0]
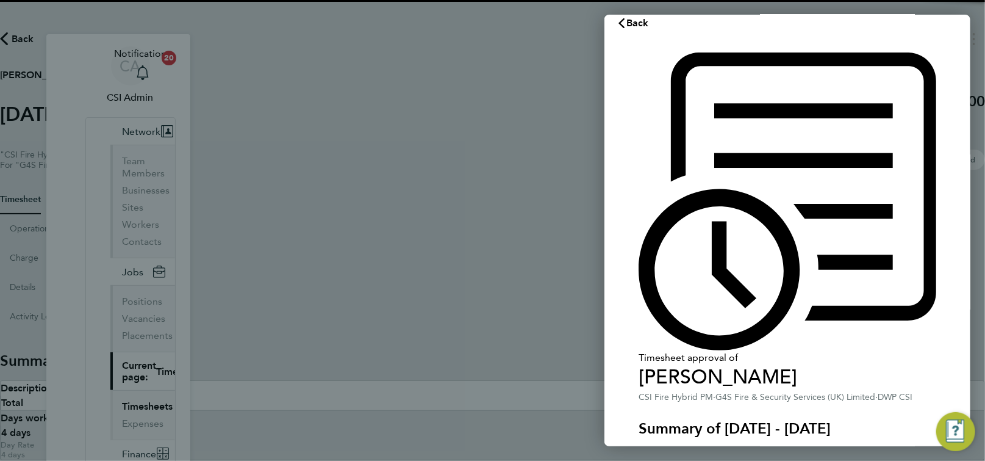
scroll to position [17, 0]
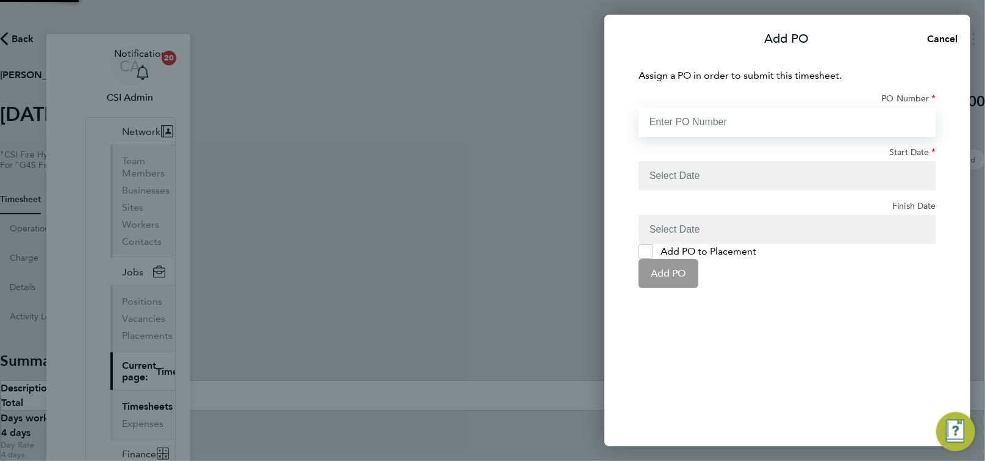
click at [789, 120] on input "PO Number" at bounding box center [788, 121] width 298 height 29
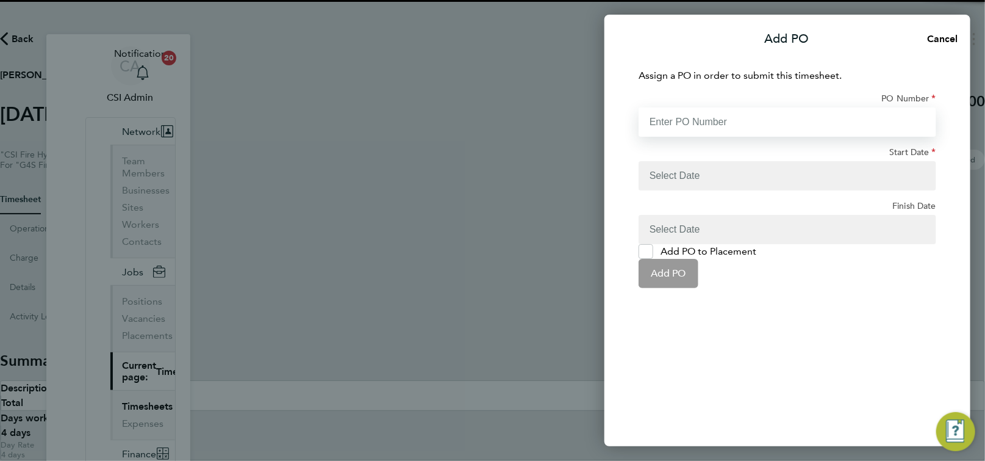
paste input "60DW-BST3640-AP"
type input "60DW-BST3640-AP"
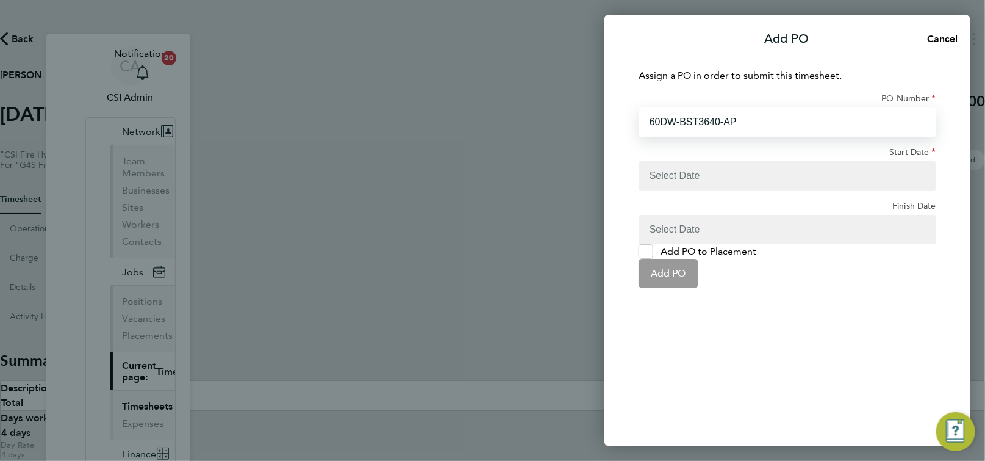
type input "[DATE]"
type input "60DW-BST3640-AP"
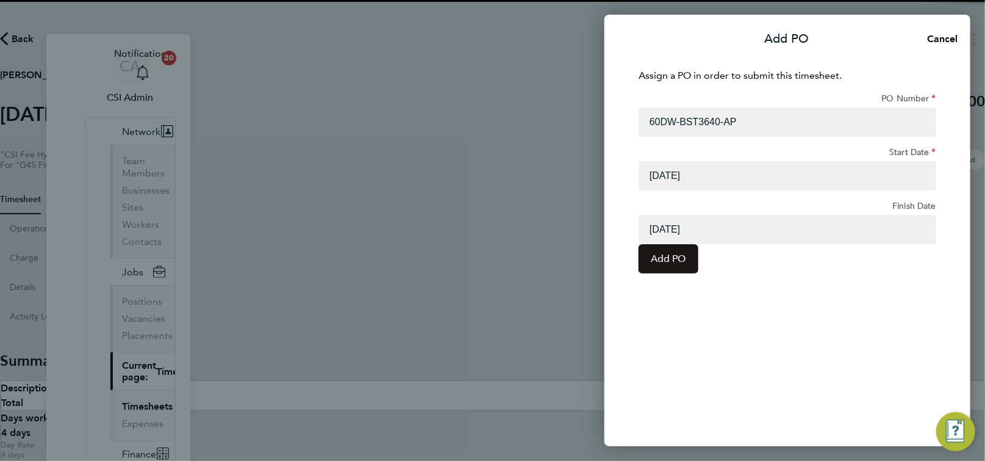
click at [686, 258] on span "Add PO" at bounding box center [668, 259] width 35 height 12
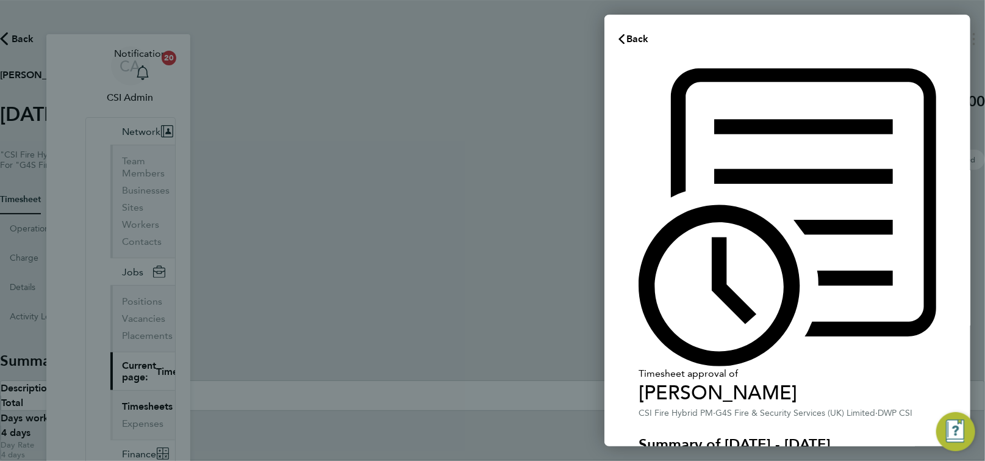
click at [638, 290] on div "Timesheet approval of Richard Baxter CSI Fire Hybrid PM · G4S Fire & Security S…" at bounding box center [788, 429] width 366 height 751
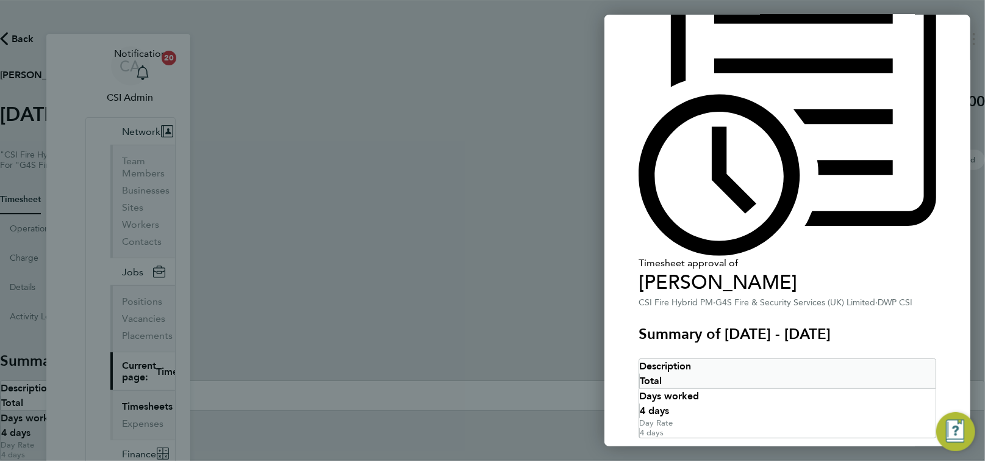
scroll to position [123, 0]
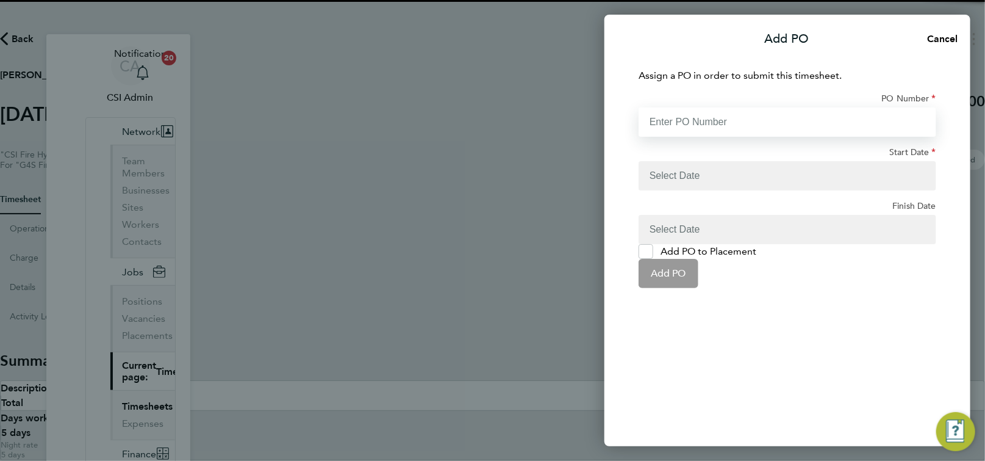
click at [797, 118] on input "PO Number" at bounding box center [788, 121] width 298 height 29
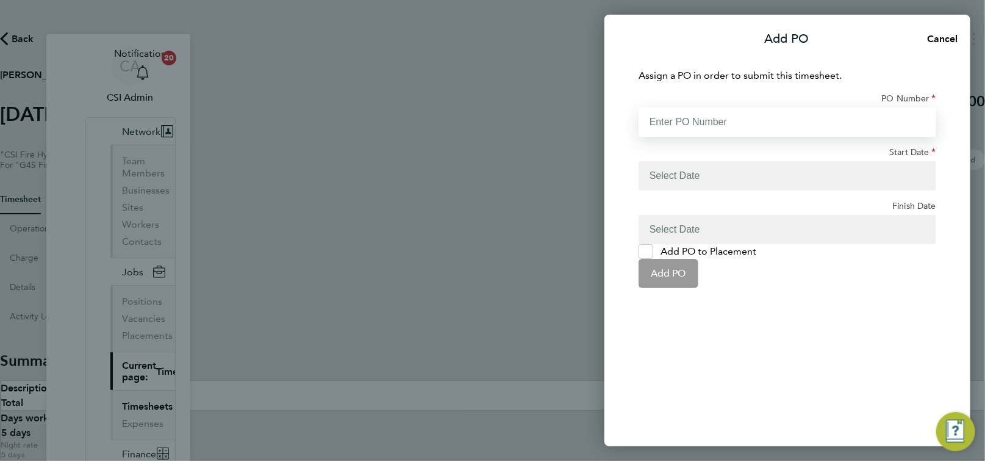
paste input "60DW-BST3640-AP"
type input "60DW-BST3640-AP"
type input "[DATE]"
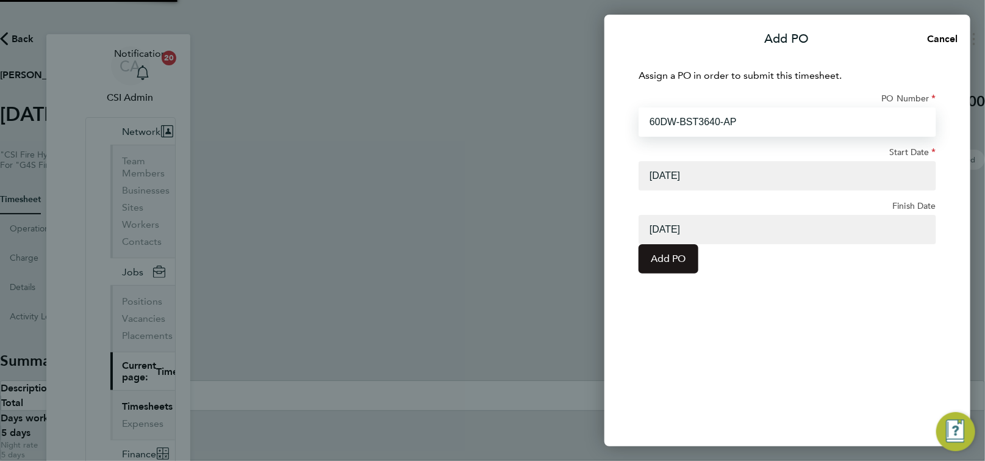
type input "60DW-BST3640-AP"
click at [686, 259] on span "Add PO" at bounding box center [668, 259] width 35 height 12
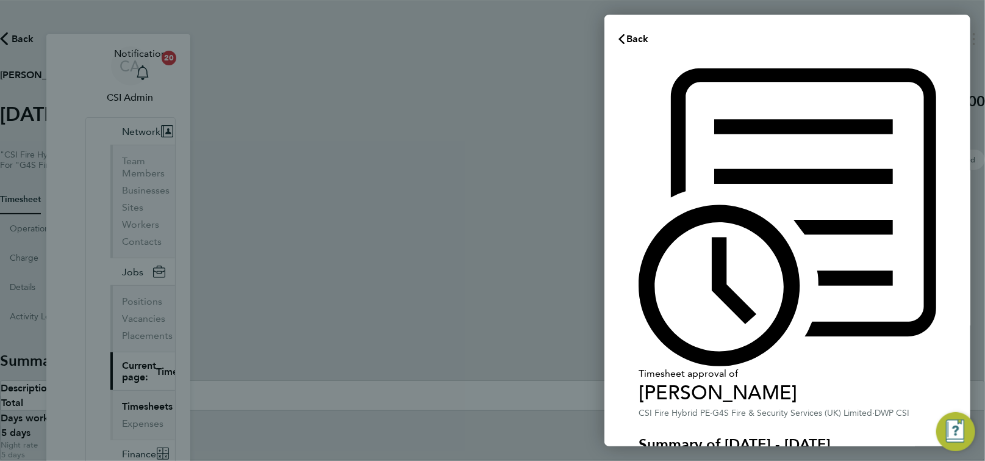
click at [649, 287] on div "Timesheet approval of Paul Haines CSI Fire Hybrid PE · G4S Fire & Security Serv…" at bounding box center [788, 429] width 298 height 722
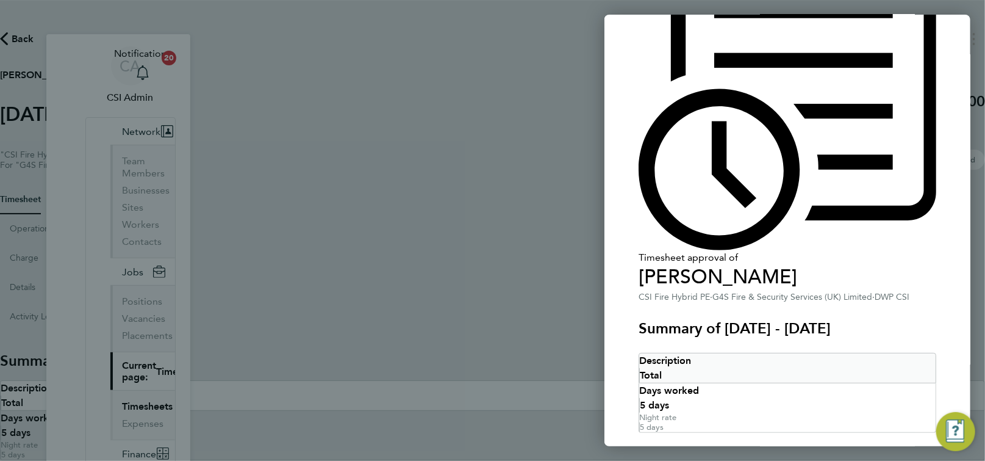
scroll to position [123, 0]
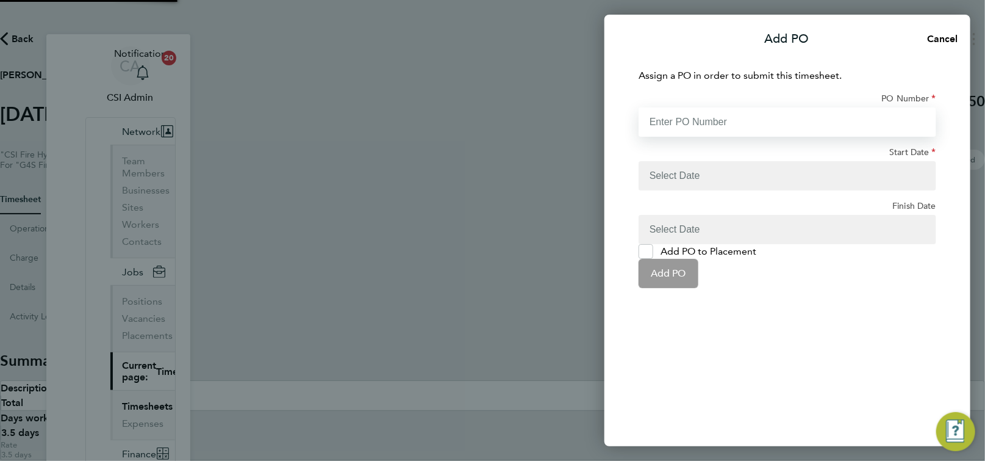
click at [788, 109] on input "PO Number" at bounding box center [788, 121] width 298 height 29
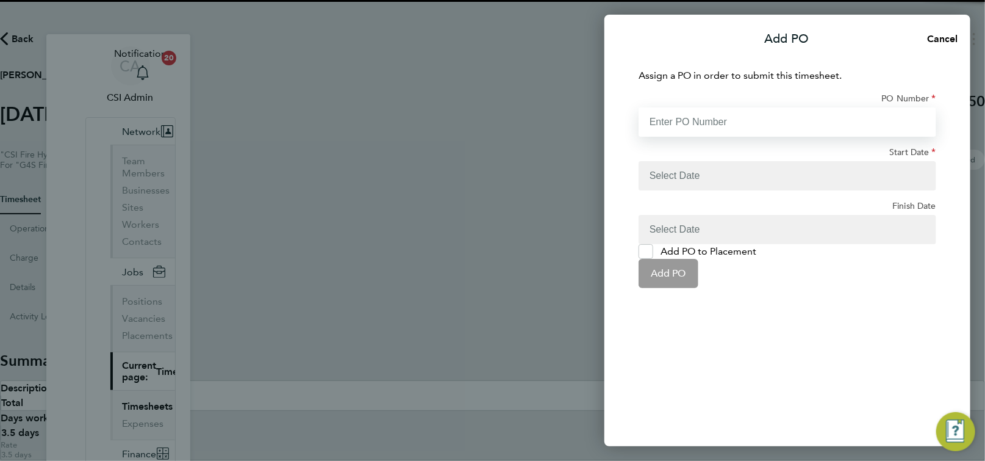
paste input "60DW-BST3638-AP"
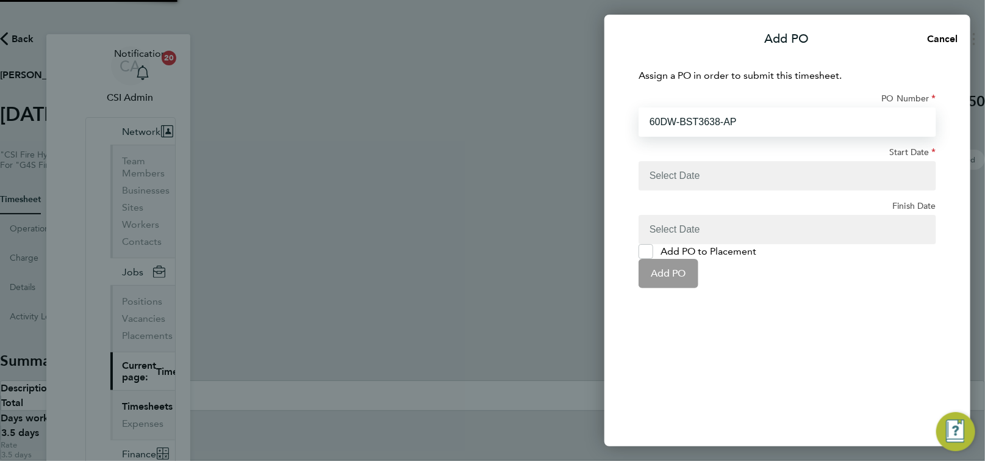
type input "60DW-BST3638-AP"
click at [788, 161] on button "button" at bounding box center [788, 175] width 298 height 29
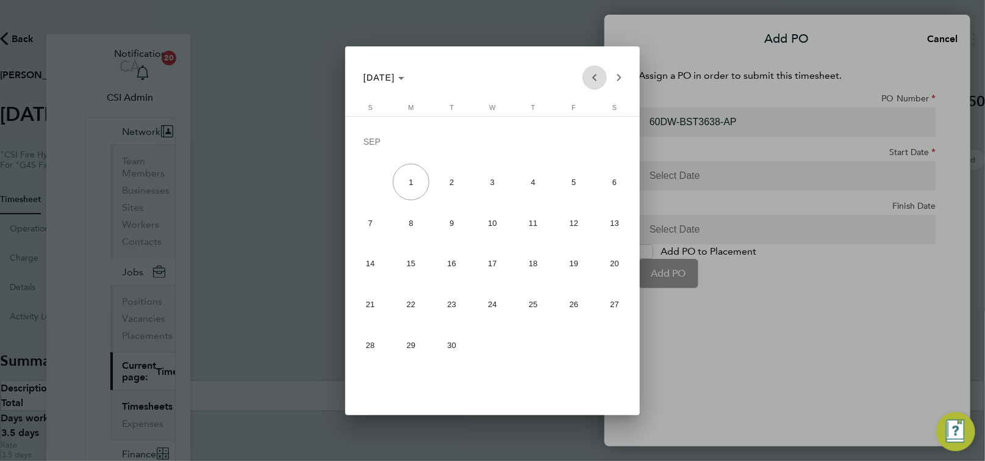
click at [595, 79] on span "Previous month" at bounding box center [595, 77] width 24 height 24
drag, startPoint x: 412, startPoint y: 308, endPoint x: 523, endPoint y: 264, distance: 118.9
click at [412, 306] on span "25" at bounding box center [411, 304] width 37 height 37
type input "25 Aug 25"
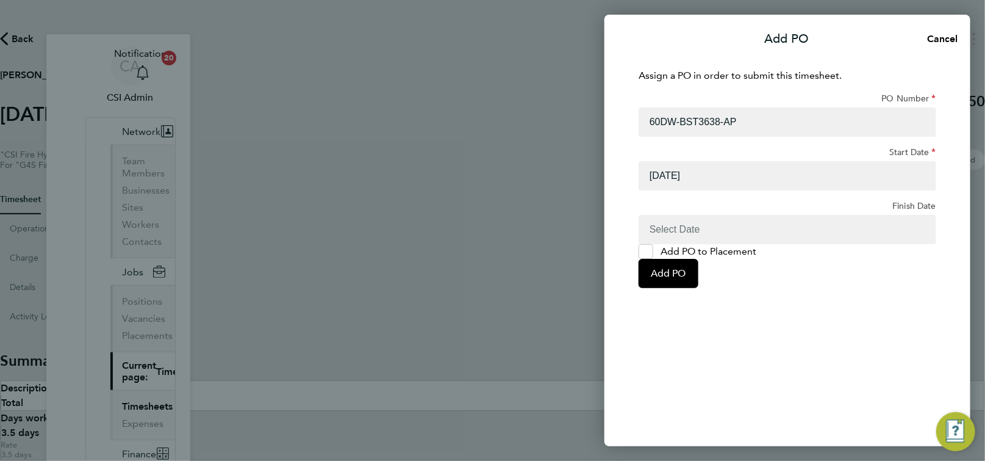
click at [806, 215] on button "button" at bounding box center [788, 229] width 298 height 29
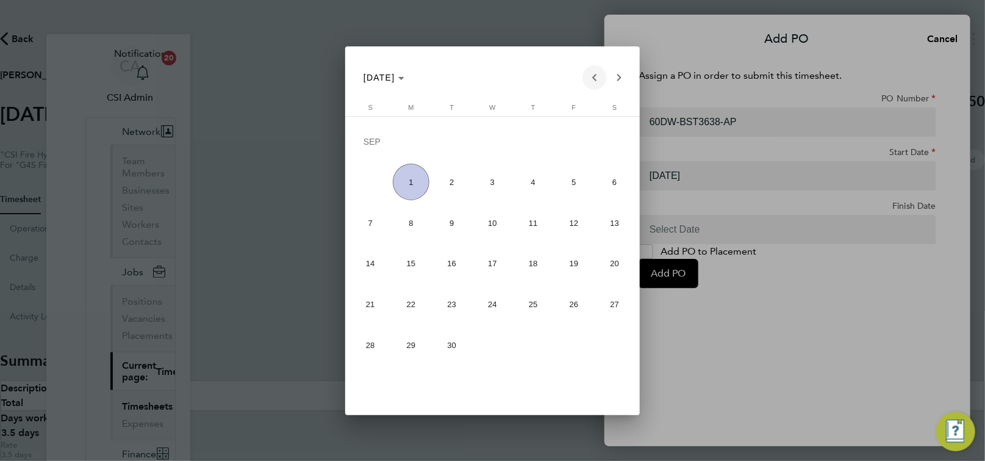
click at [598, 78] on span "Previous month" at bounding box center [595, 77] width 24 height 24
click at [367, 339] on span "31" at bounding box center [370, 344] width 37 height 37
type input "[DATE]"
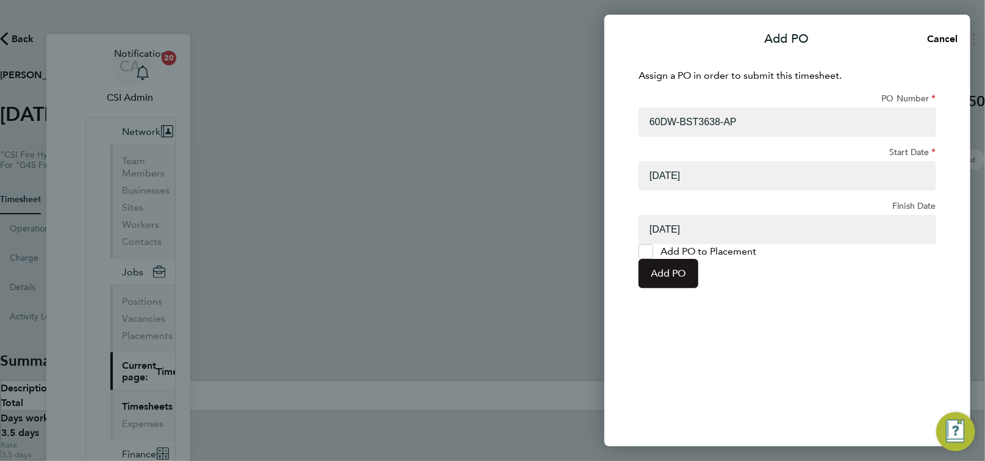
click at [699, 288] on button "Add PO" at bounding box center [669, 273] width 60 height 29
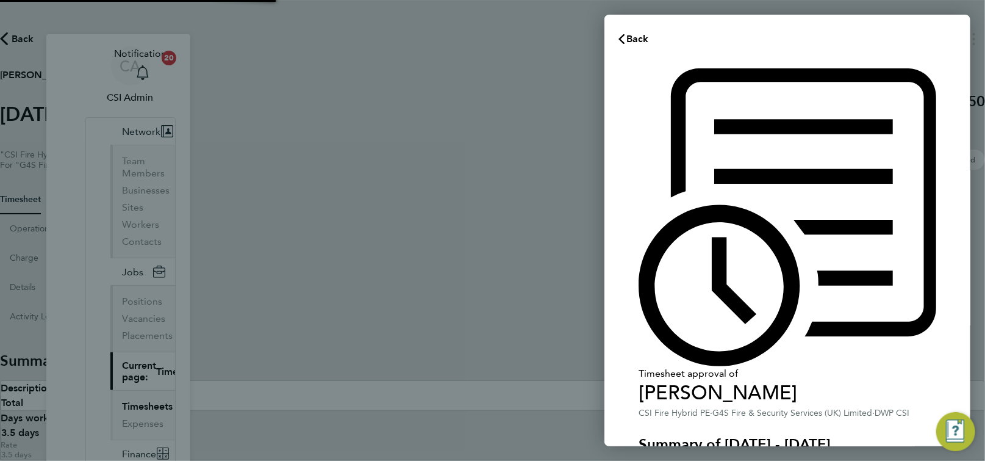
click at [627, 328] on div "Timesheet approval of Joshua Williams CSI Fire Hybrid PE · G4S Fire & Security …" at bounding box center [788, 429] width 366 height 751
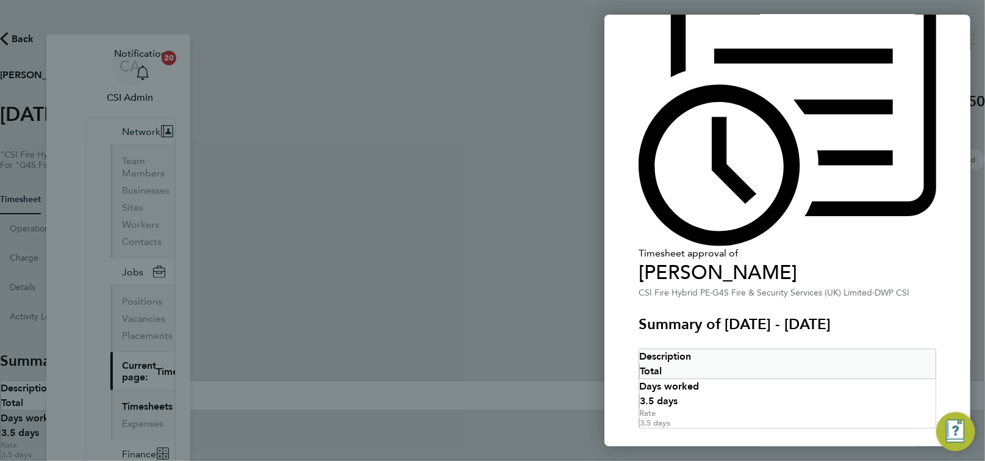
scroll to position [123, 0]
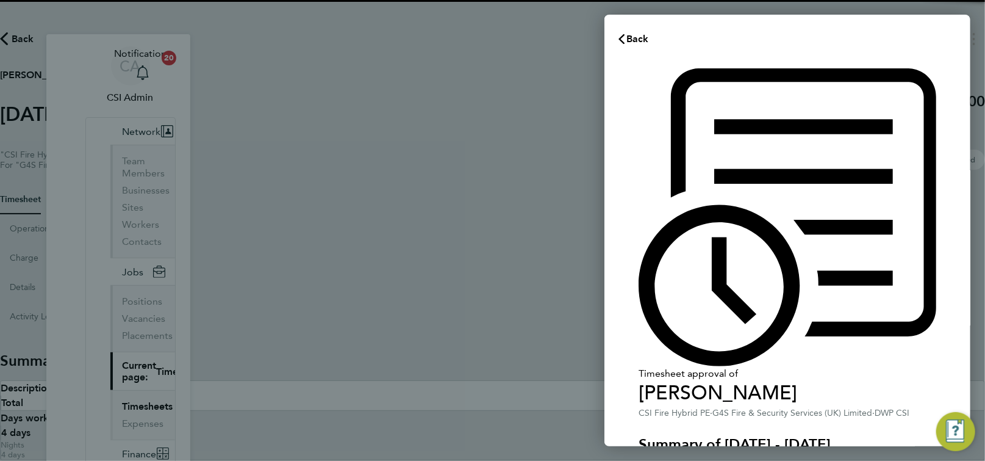
scroll to position [5, 0]
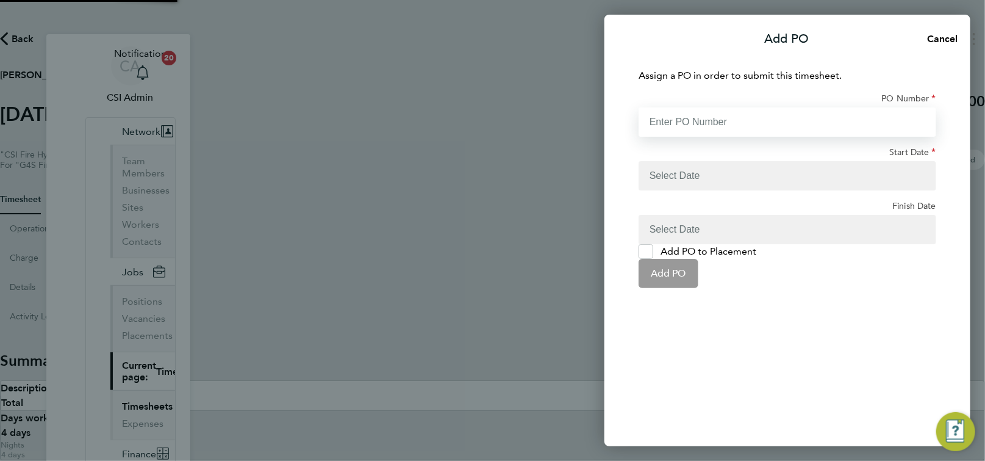
click at [786, 120] on input "PO Number" at bounding box center [788, 121] width 298 height 29
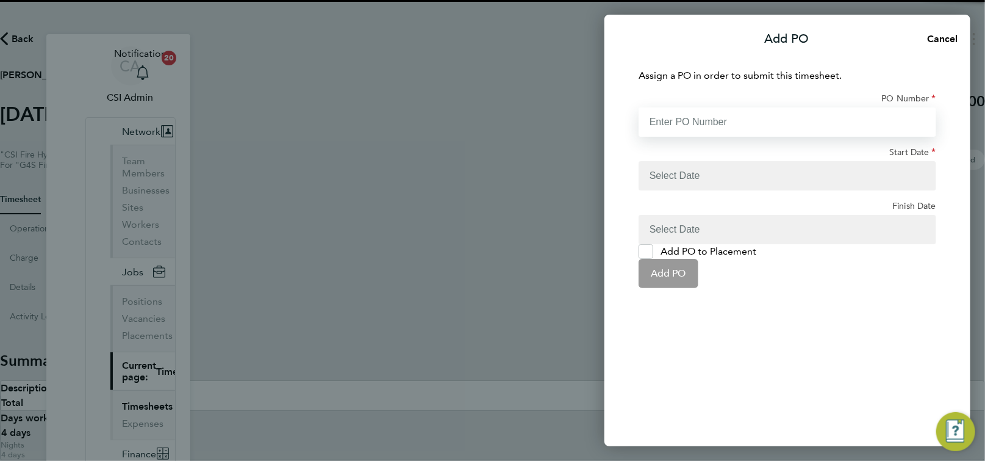
paste input "60DW-BST3639-AP"
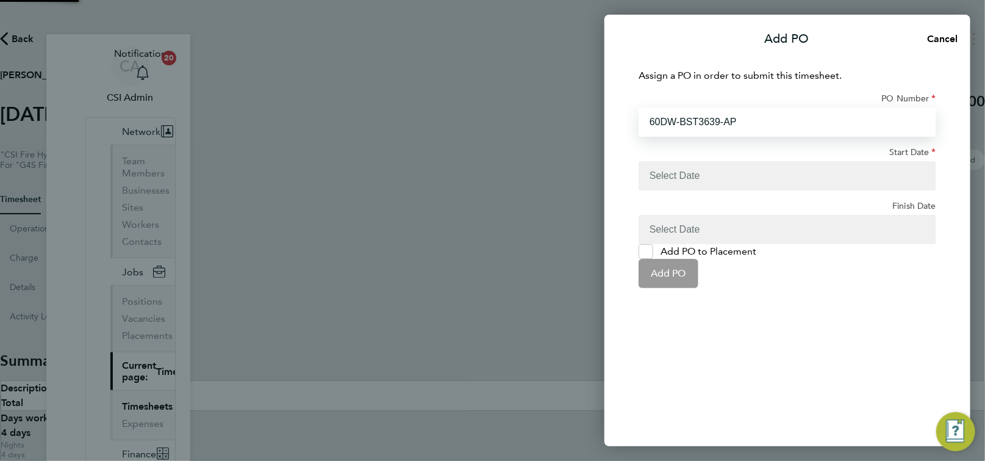
type input "60DW-BST3639-AP"
click at [767, 161] on button "button" at bounding box center [788, 175] width 298 height 29
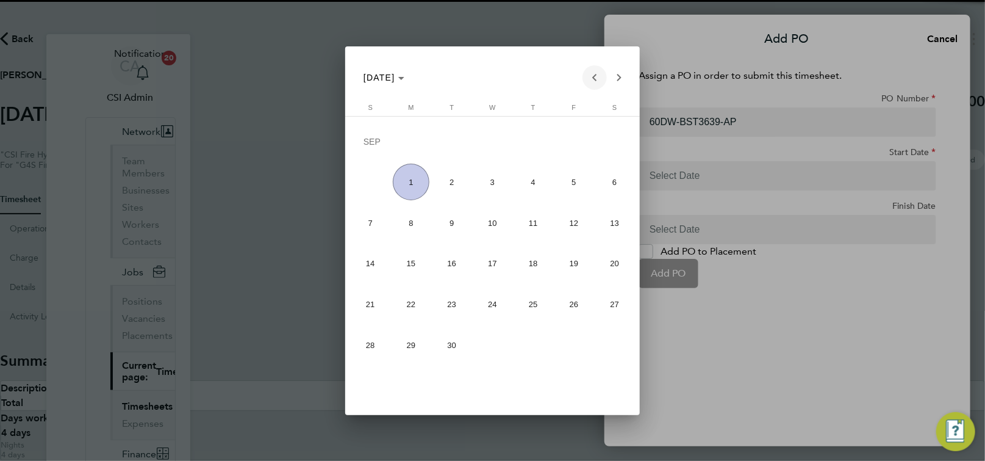
click at [592, 81] on span "Previous month" at bounding box center [595, 77] width 24 height 24
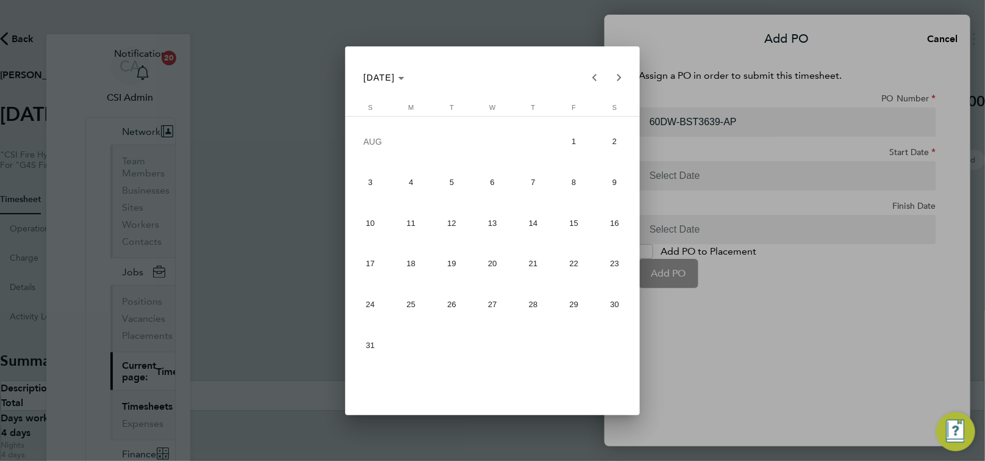
click at [404, 301] on span "25" at bounding box center [411, 304] width 37 height 37
type input "[DATE]"
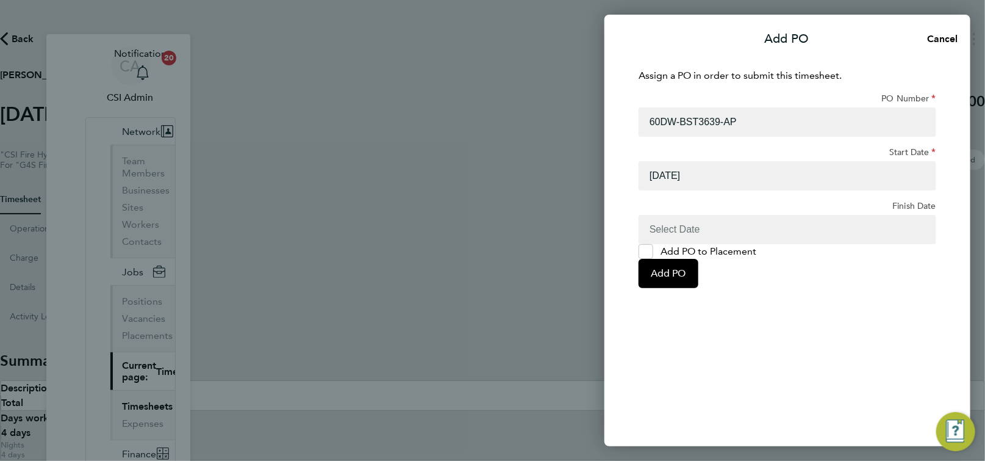
click at [809, 215] on button "button" at bounding box center [788, 229] width 298 height 29
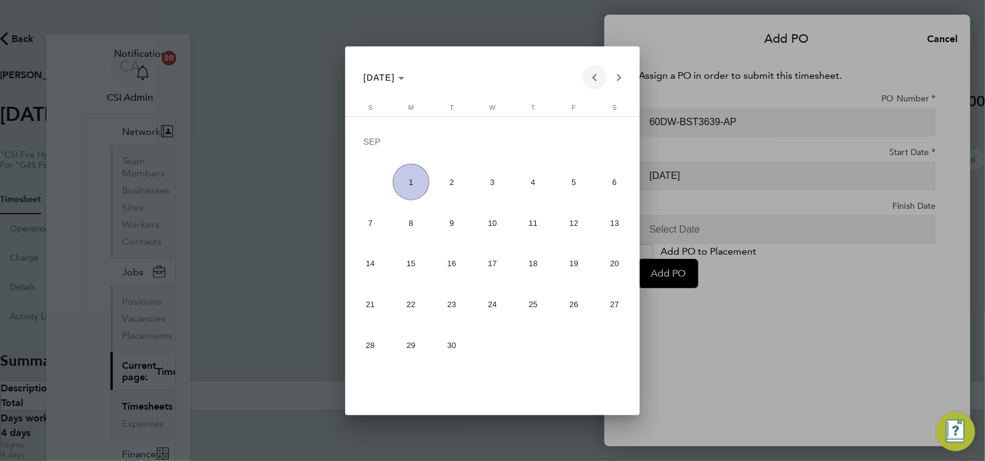
click at [589, 77] on span "Previous month" at bounding box center [595, 77] width 24 height 24
drag, startPoint x: 365, startPoint y: 341, endPoint x: 677, endPoint y: 311, distance: 312.7
click at [366, 341] on span "31" at bounding box center [370, 344] width 37 height 37
type input "31 Aug 25"
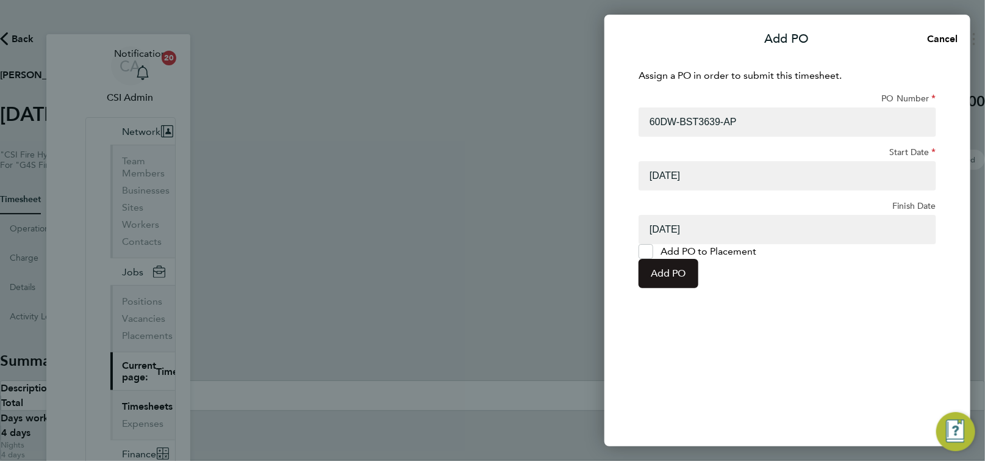
click at [699, 288] on button "Add PO" at bounding box center [669, 273] width 60 height 29
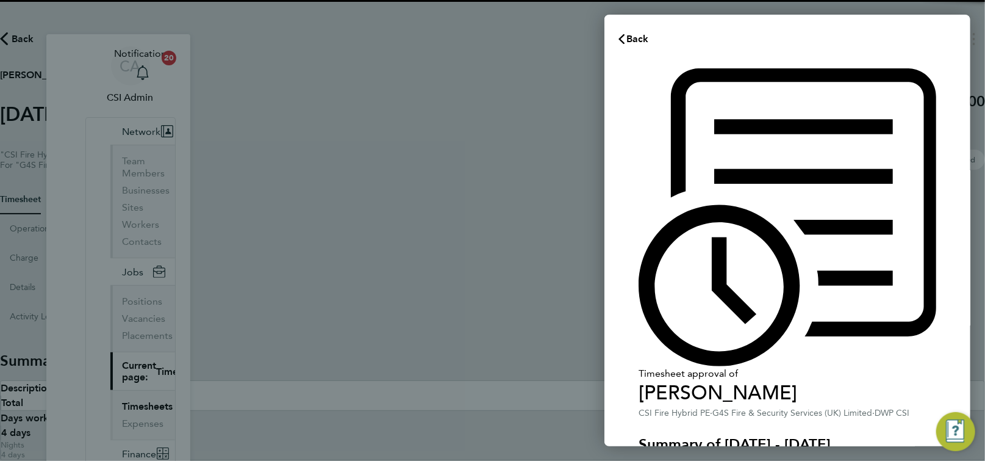
click at [629, 334] on div "Timesheet approval of Alan Jay CSI Fire Hybrid PE · G4S Fire & Security Service…" at bounding box center [788, 429] width 366 height 751
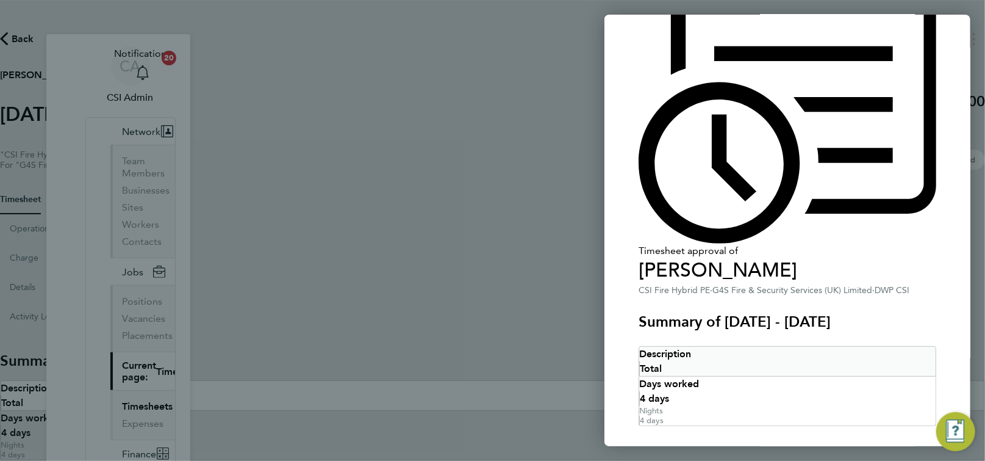
scroll to position [123, 0]
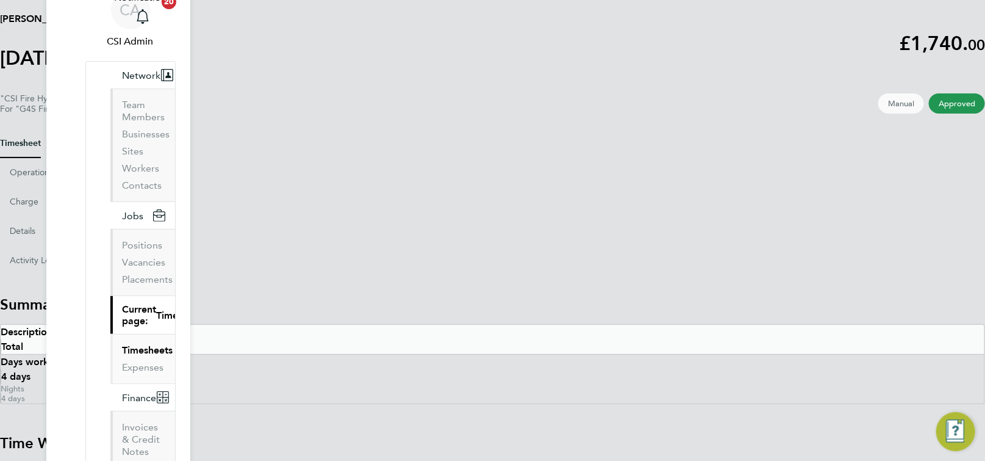
scroll to position [140, 0]
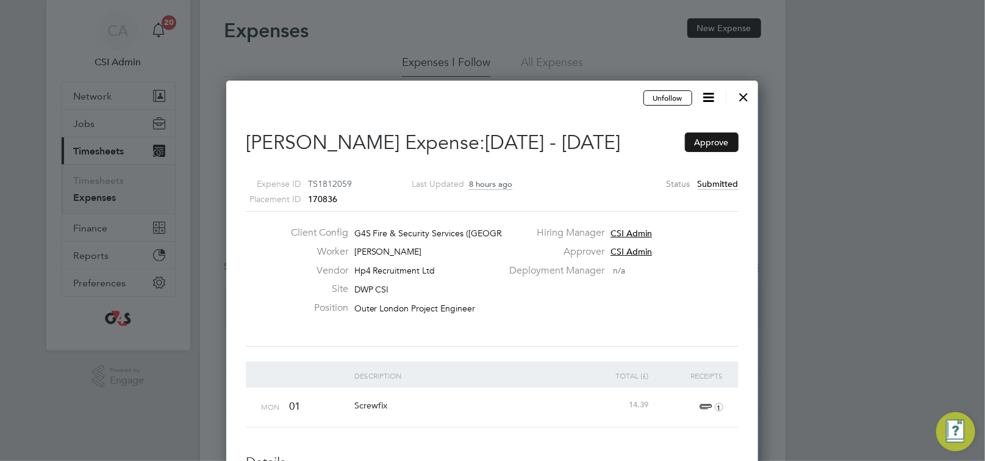
click at [711, 134] on button "Approve" at bounding box center [712, 142] width 54 height 20
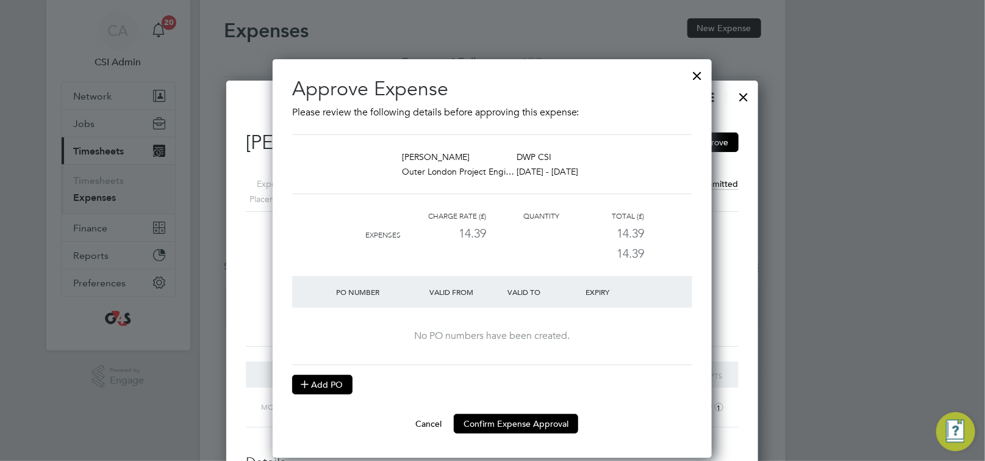
click at [333, 381] on button "Add PO" at bounding box center [322, 385] width 60 height 20
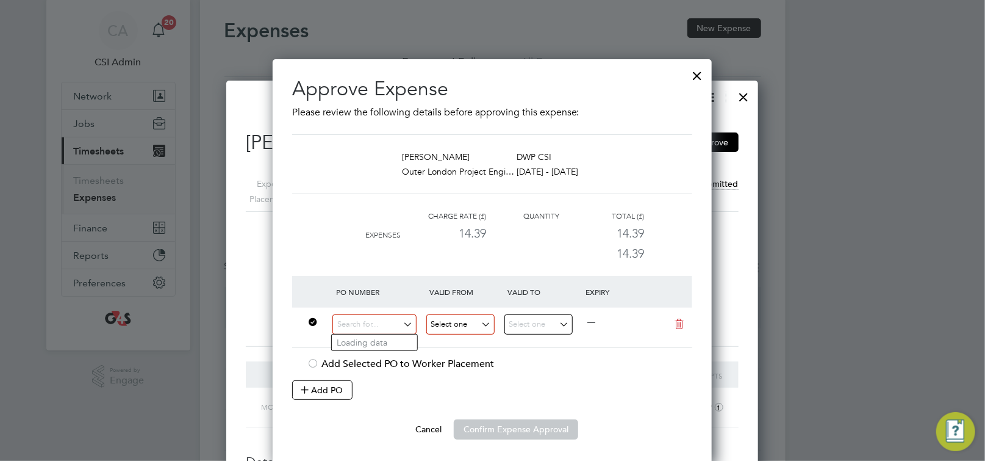
drag, startPoint x: 370, startPoint y: 317, endPoint x: 432, endPoint y: 325, distance: 62.7
click at [370, 318] on input at bounding box center [375, 324] width 84 height 20
paste input "60GI-BST1550-GR"
type input "60GI-BST1550-GR"
click at [382, 337] on b "60GI-BST1550-GR" at bounding box center [372, 342] width 71 height 10
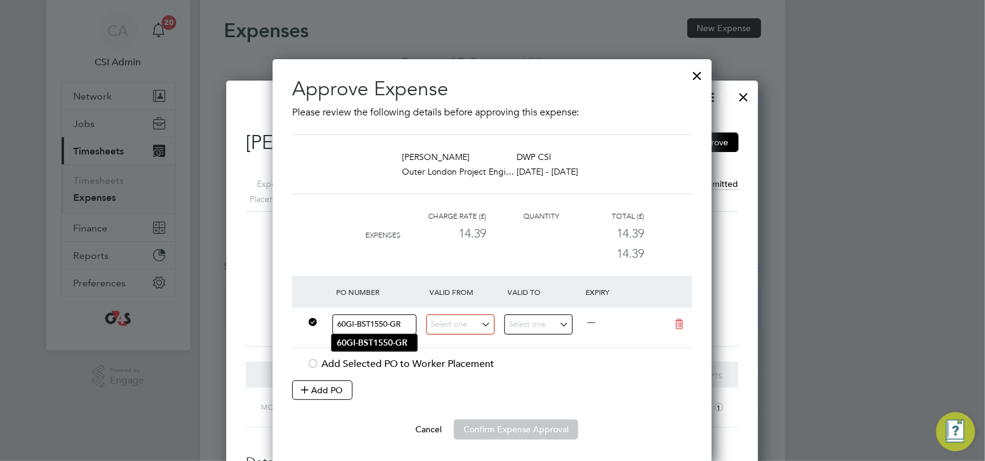
type input "[DATE]"
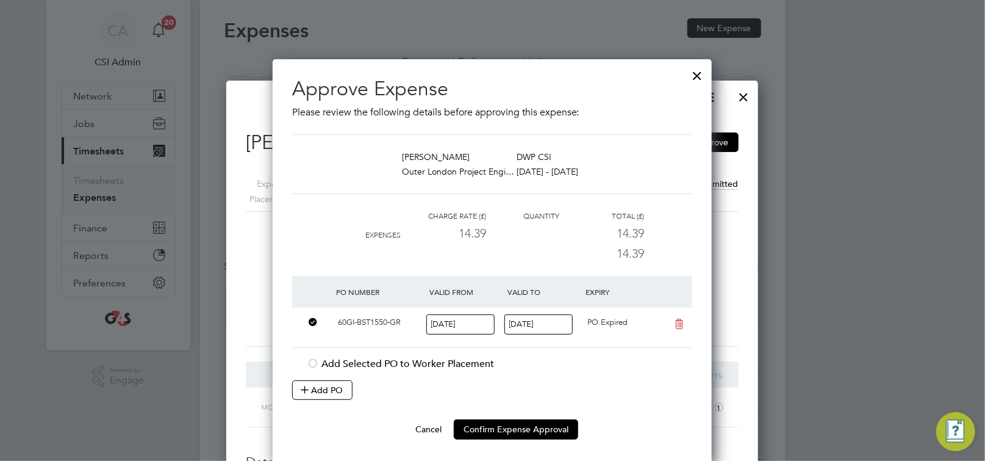
click at [533, 328] on input "[DATE]" at bounding box center [539, 324] width 68 height 20
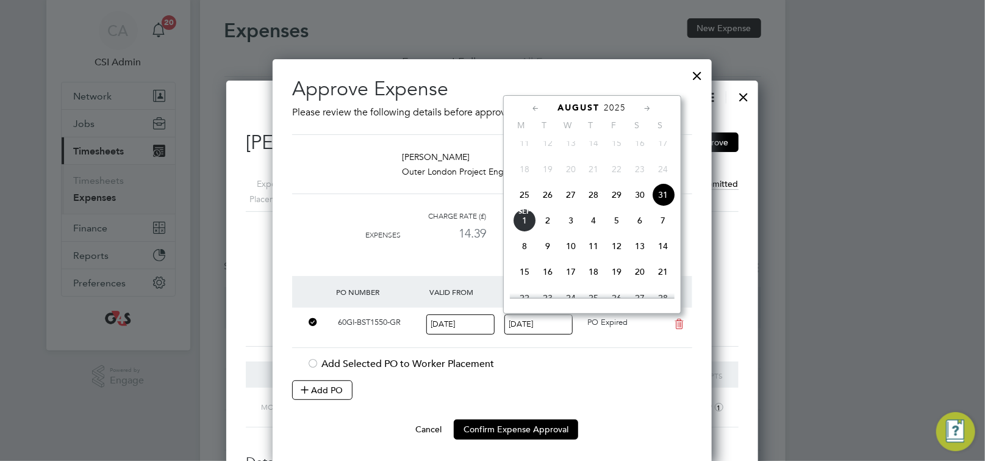
click at [667, 229] on span "7" at bounding box center [663, 220] width 23 height 23
type input "[DATE]"
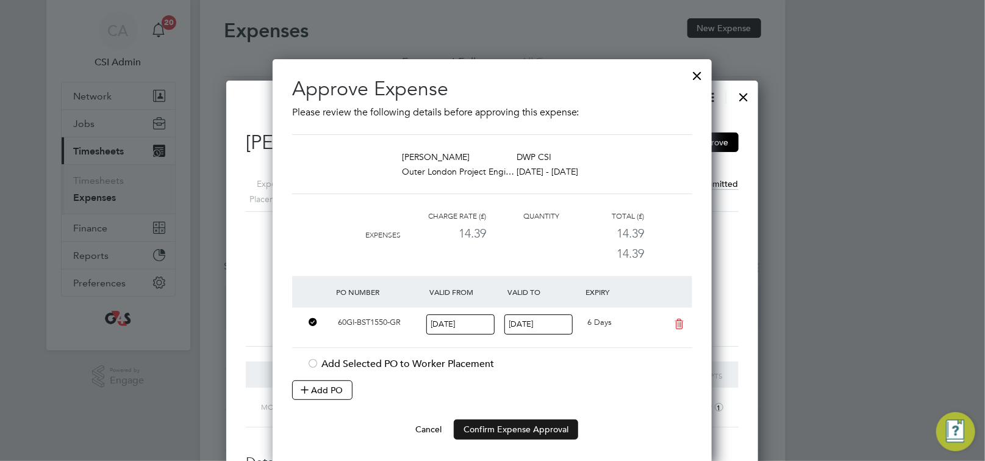
click at [520, 426] on button "Confirm Expense Approval" at bounding box center [516, 429] width 124 height 20
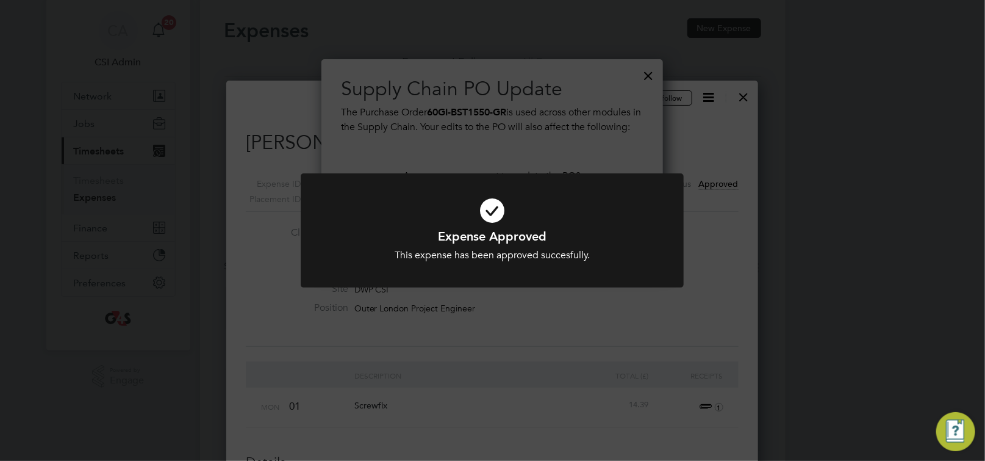
click at [655, 65] on div "Expense Approved This expense has been approved succesfully. Cancel Okay" at bounding box center [492, 230] width 985 height 461
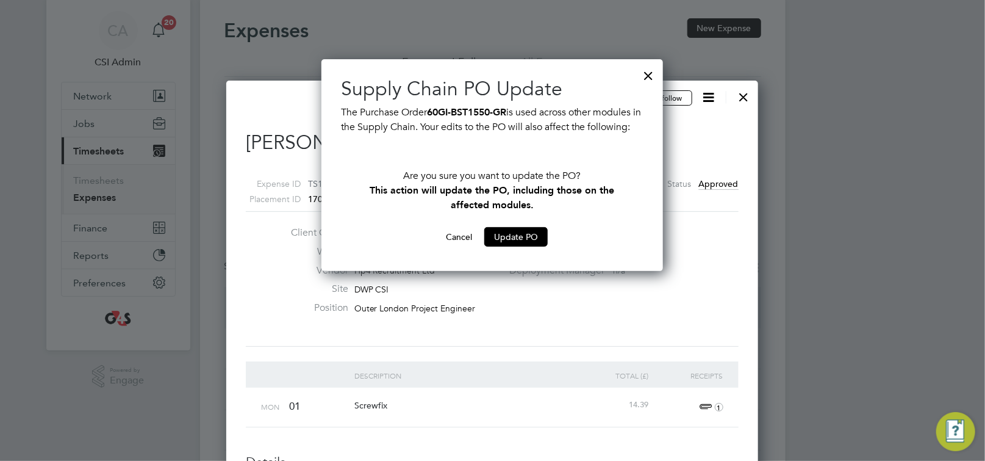
click at [650, 73] on div at bounding box center [649, 73] width 22 height 22
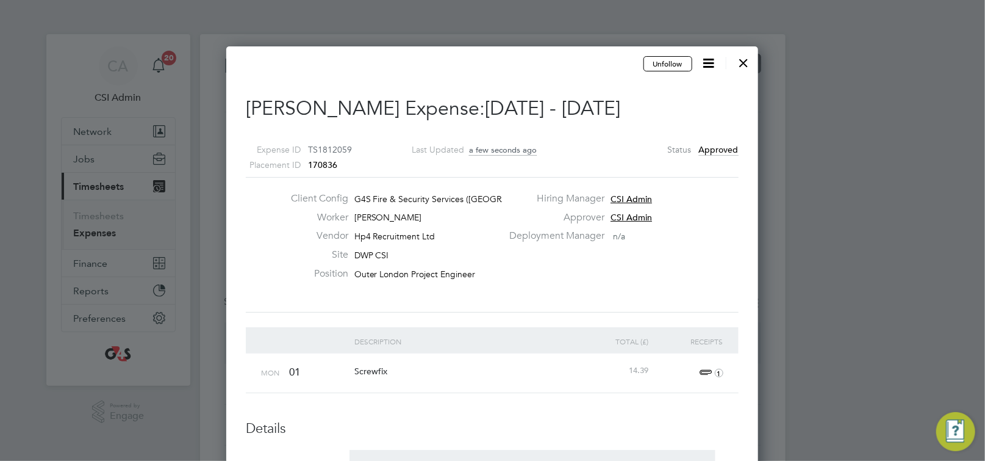
click at [748, 68] on div at bounding box center [744, 60] width 22 height 22
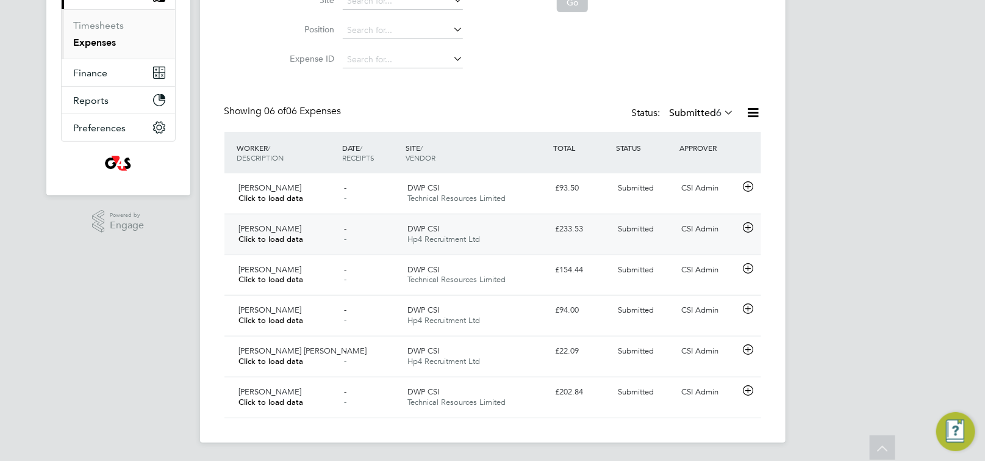
click at [748, 228] on icon at bounding box center [748, 228] width 15 height 10
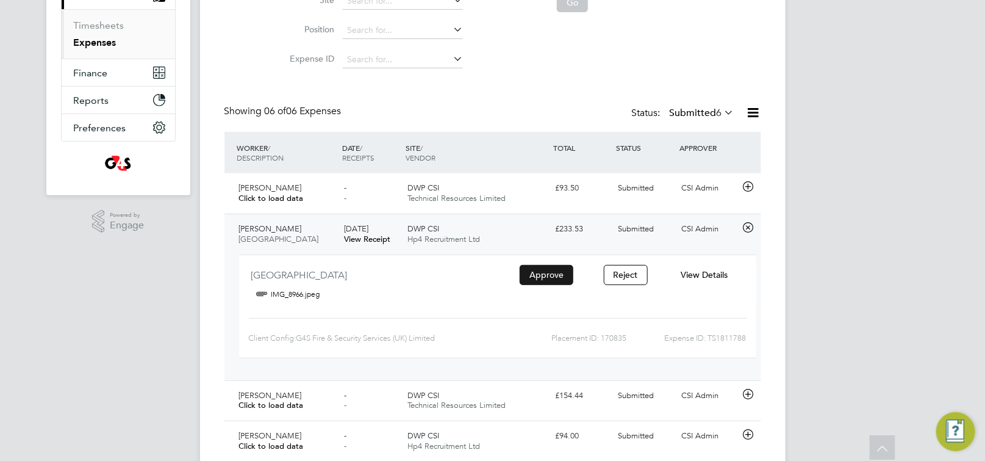
click at [550, 275] on button "Approve" at bounding box center [547, 275] width 54 height 20
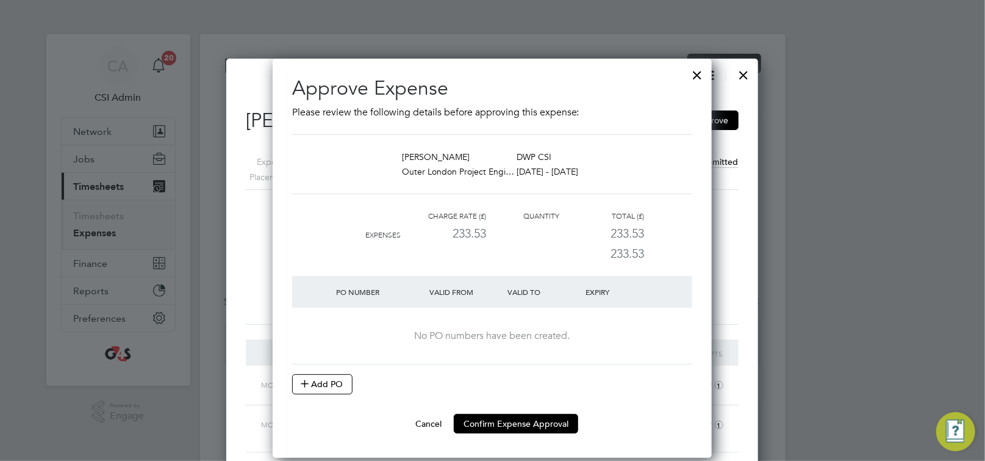
drag, startPoint x: 337, startPoint y: 380, endPoint x: 346, endPoint y: 375, distance: 10.1
click at [337, 379] on button "Add PO" at bounding box center [322, 384] width 60 height 20
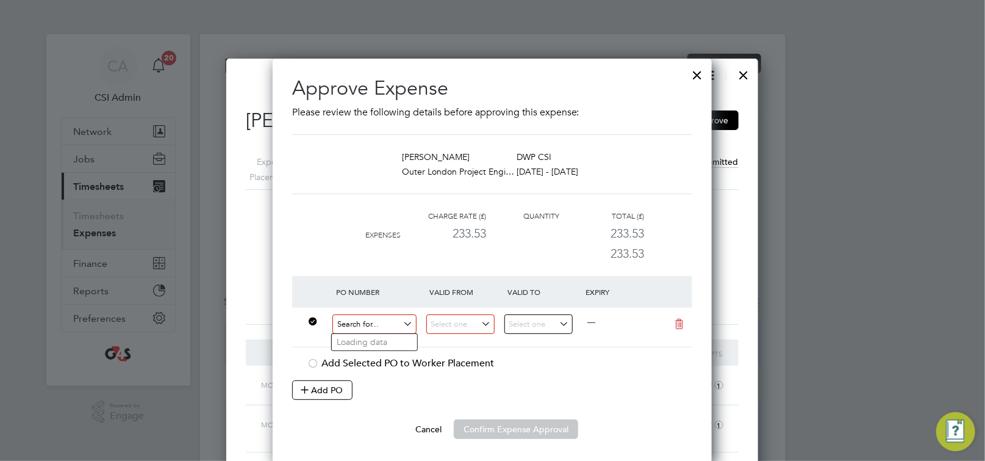
click at [371, 315] on input at bounding box center [375, 324] width 84 height 20
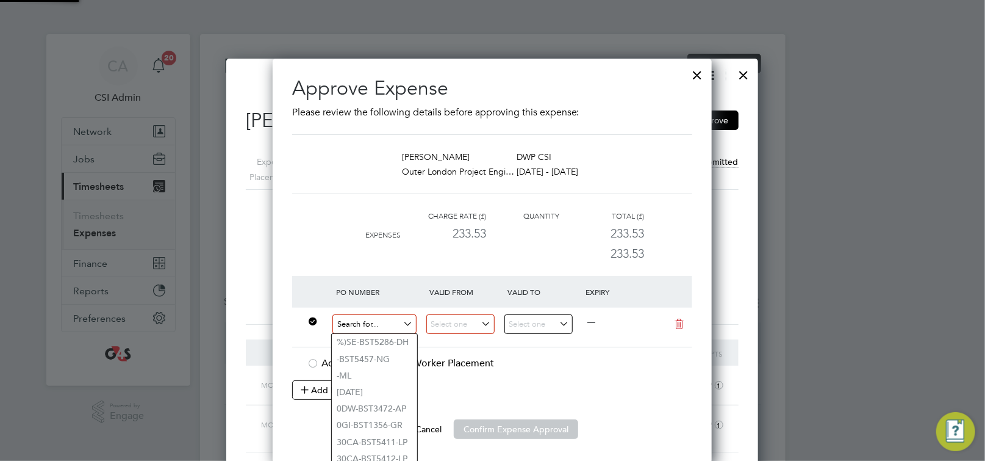
paste input "60GI-BST1550-GR"
type input "60GI-BST1550-GR"
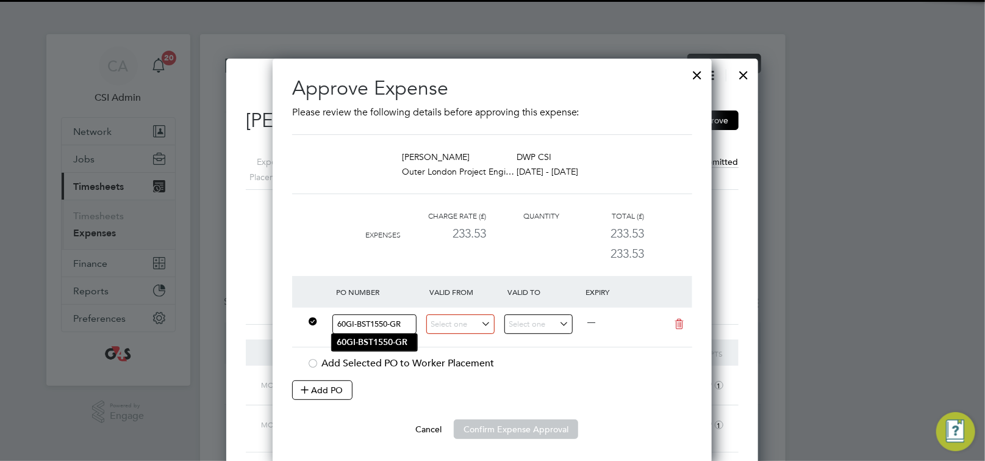
click at [403, 342] on b "60GI-BST1550-GR" at bounding box center [372, 342] width 71 height 10
type input "[DATE]"
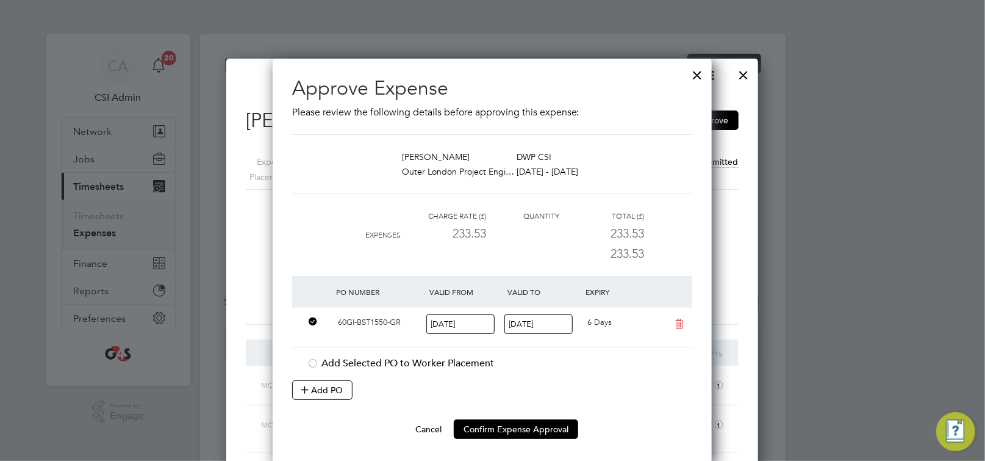
click at [541, 323] on input "07 Sep 2025" at bounding box center [539, 324] width 68 height 20
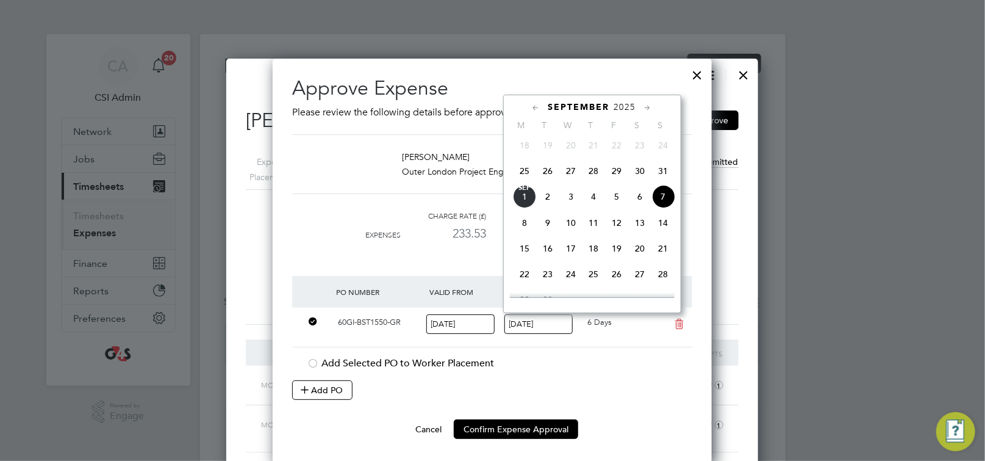
click at [664, 179] on span "31" at bounding box center [663, 170] width 23 height 23
type input "[DATE]"
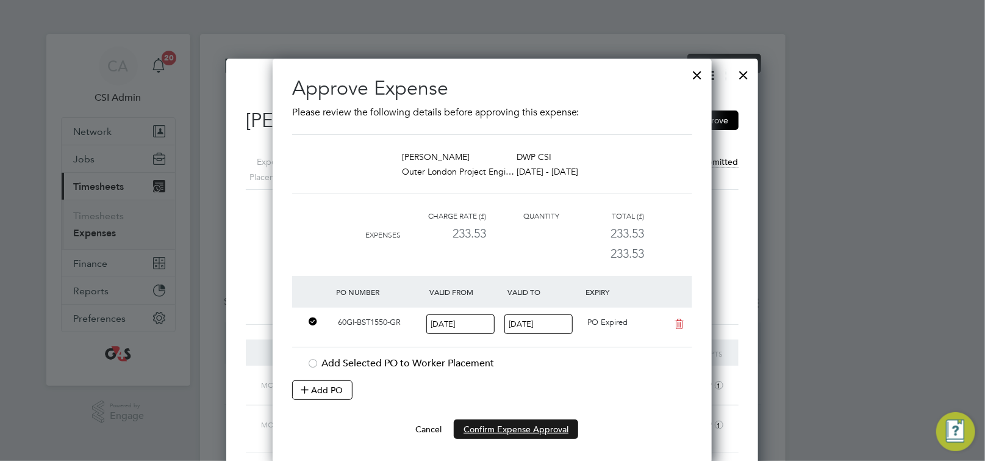
click at [515, 431] on button "Confirm Expense Approval" at bounding box center [516, 429] width 124 height 20
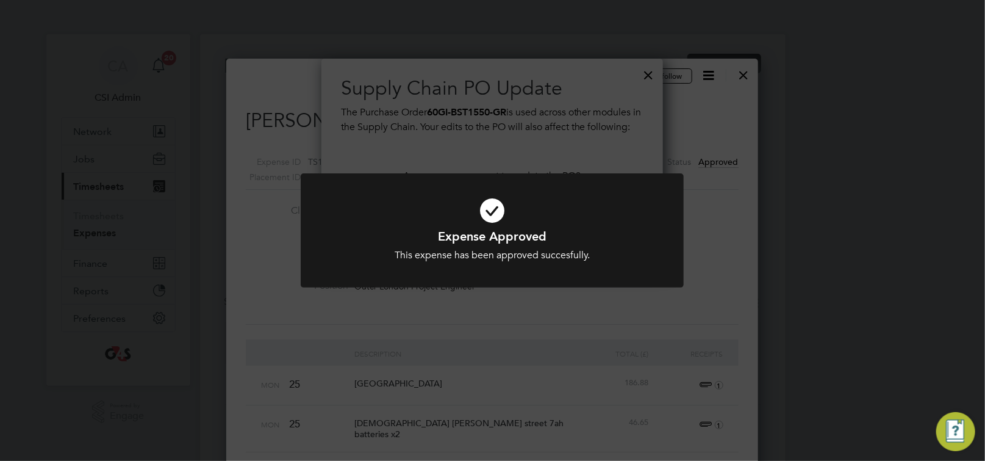
click at [481, 286] on div at bounding box center [492, 230] width 383 height 114
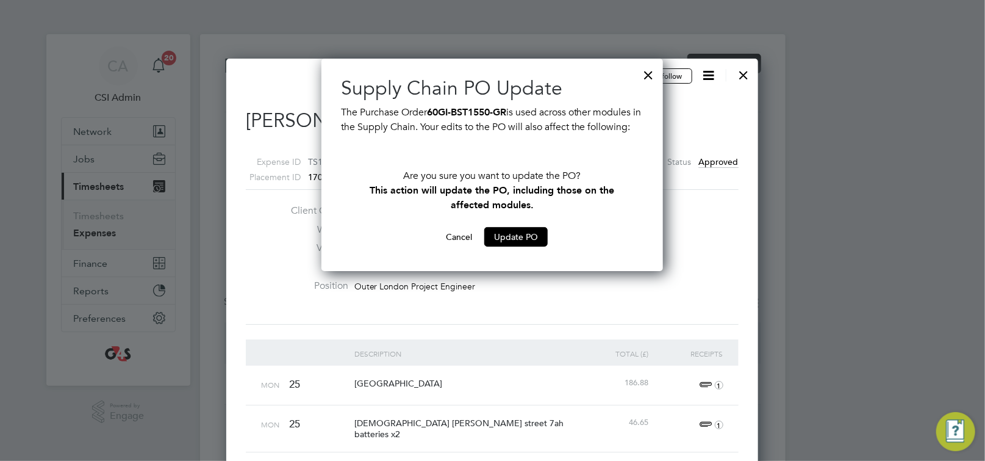
click at [649, 76] on div at bounding box center [649, 72] width 22 height 22
click at [745, 75] on div at bounding box center [744, 72] width 22 height 22
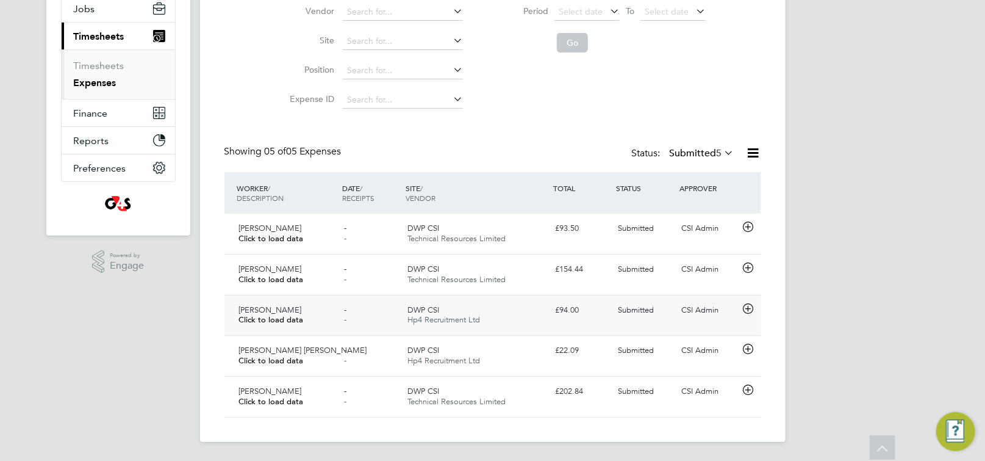
click at [749, 311] on icon at bounding box center [748, 309] width 15 height 10
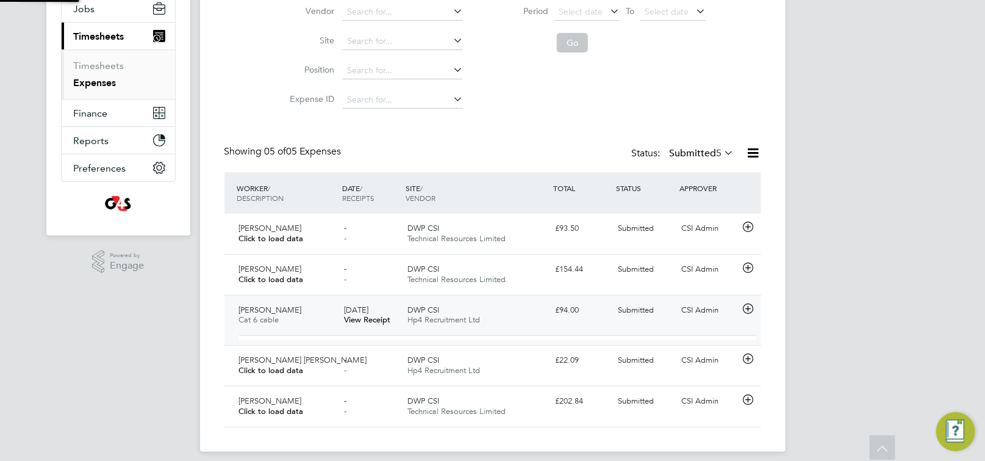
scroll to position [20, 219]
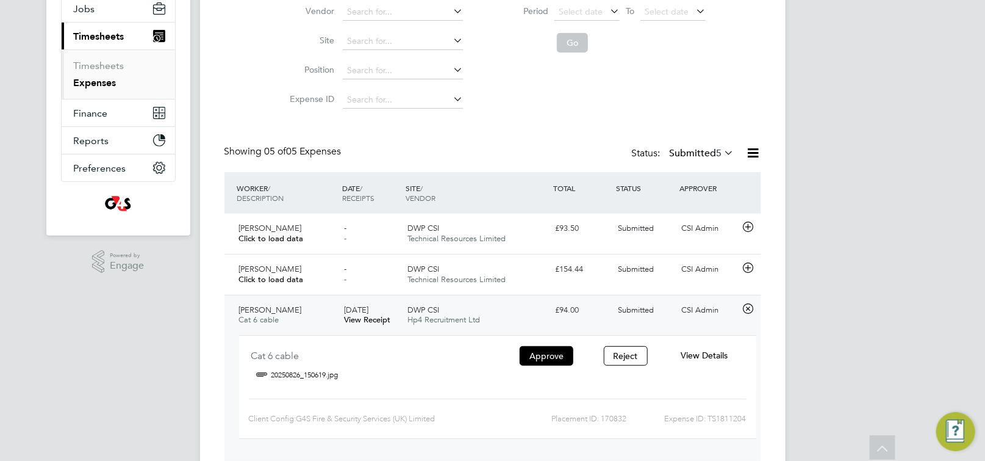
click at [752, 304] on icon at bounding box center [748, 309] width 15 height 10
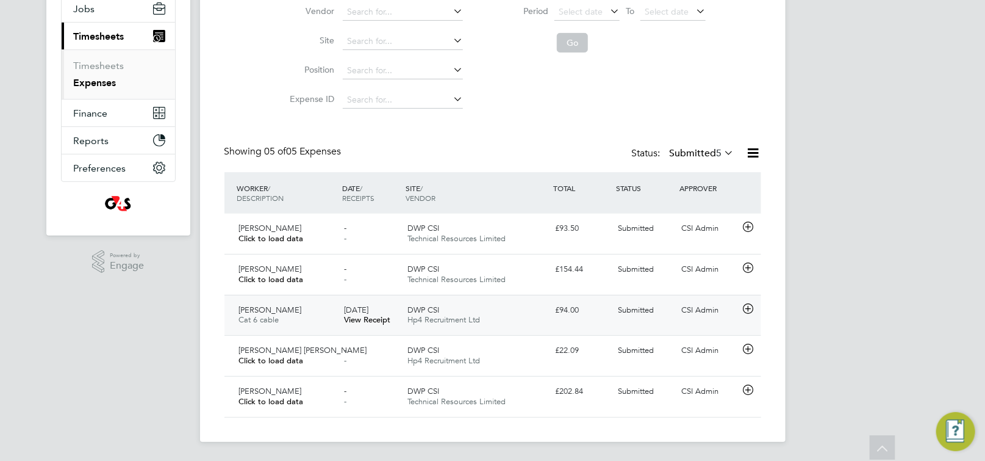
click at [747, 306] on icon at bounding box center [748, 309] width 15 height 10
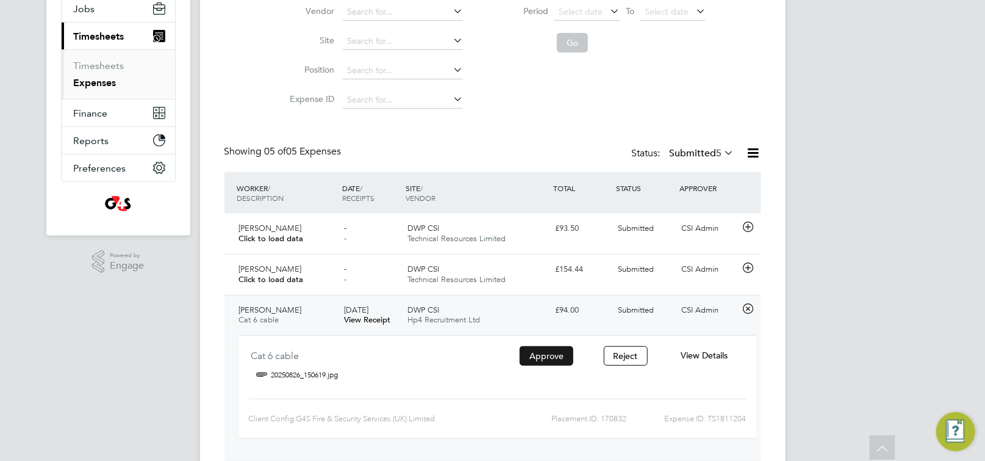
click at [559, 358] on button "Approve" at bounding box center [547, 356] width 54 height 20
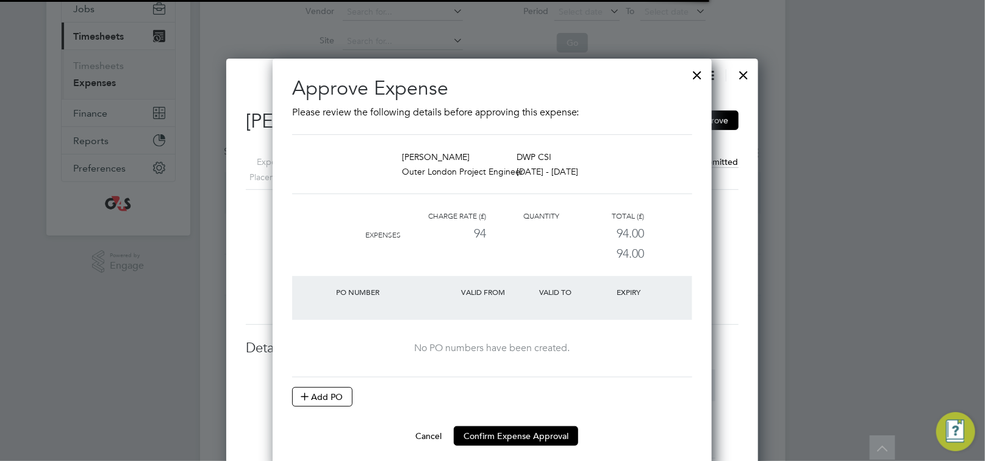
scroll to position [7, 6]
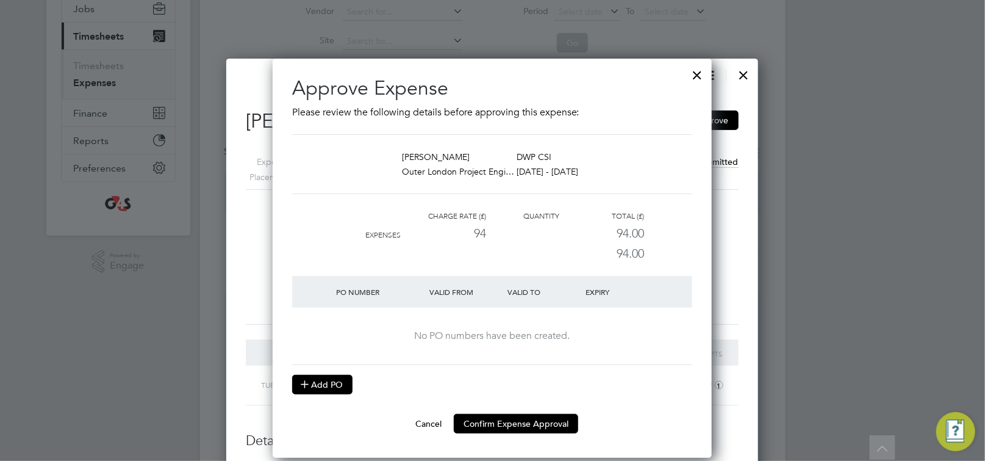
click at [333, 382] on button "Add PO" at bounding box center [322, 385] width 60 height 20
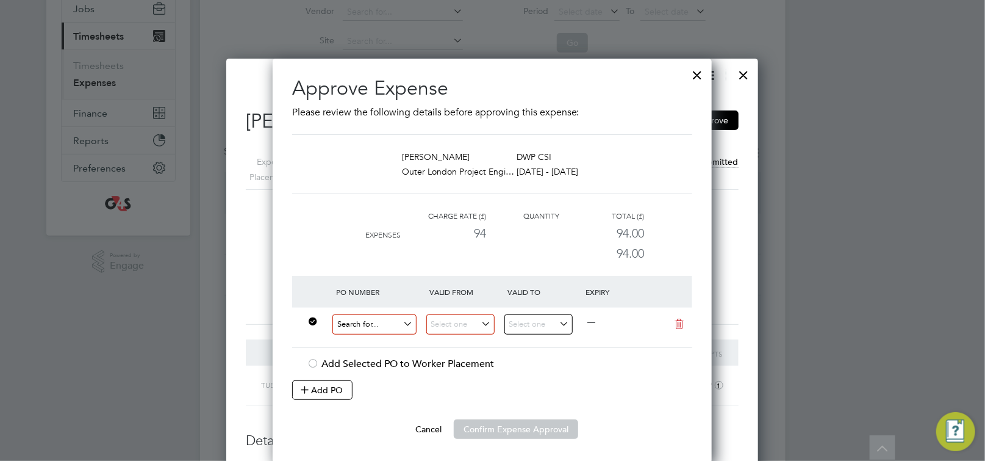
click at [363, 322] on input at bounding box center [375, 324] width 84 height 20
paste input "60GI-BST1550-GR"
type input "60GI-BST1550-GR"
click at [392, 337] on b "60GI-BST1550-GR" at bounding box center [372, 342] width 71 height 10
type input "[DATE]"
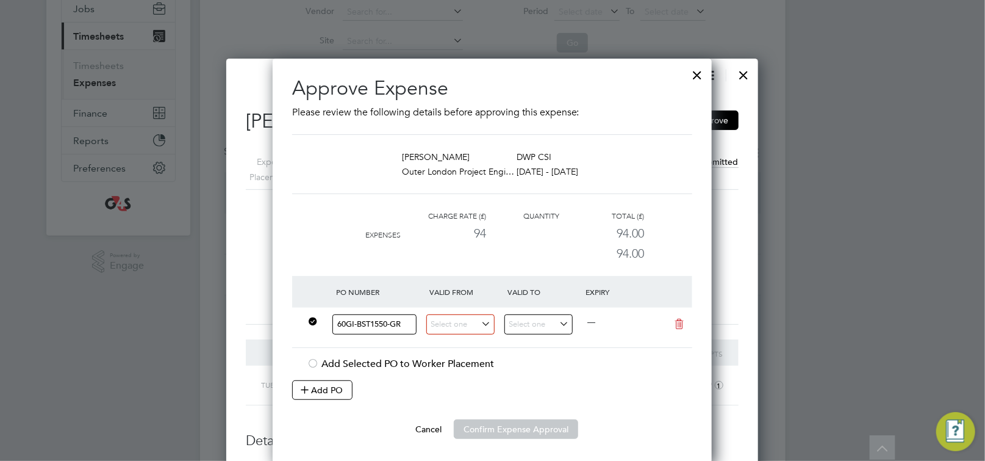
type input "[DATE]"
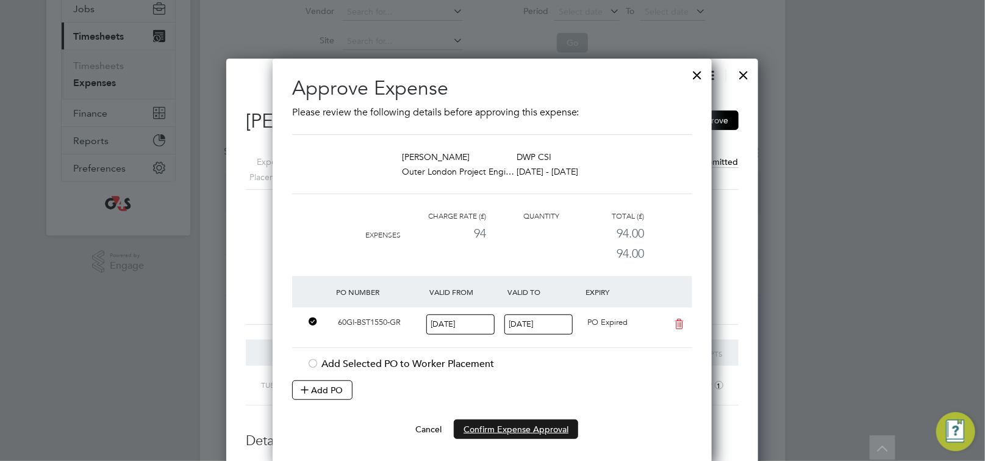
click at [531, 434] on button "Confirm Expense Approval" at bounding box center [516, 429] width 124 height 20
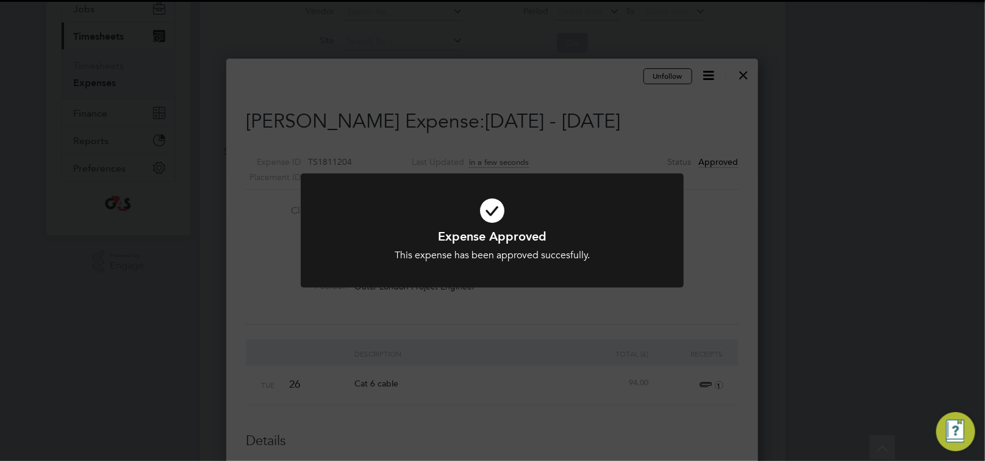
click at [528, 299] on div "Expense Approved This expense has been approved succesfully. Cancel Okay" at bounding box center [492, 237] width 383 height 129
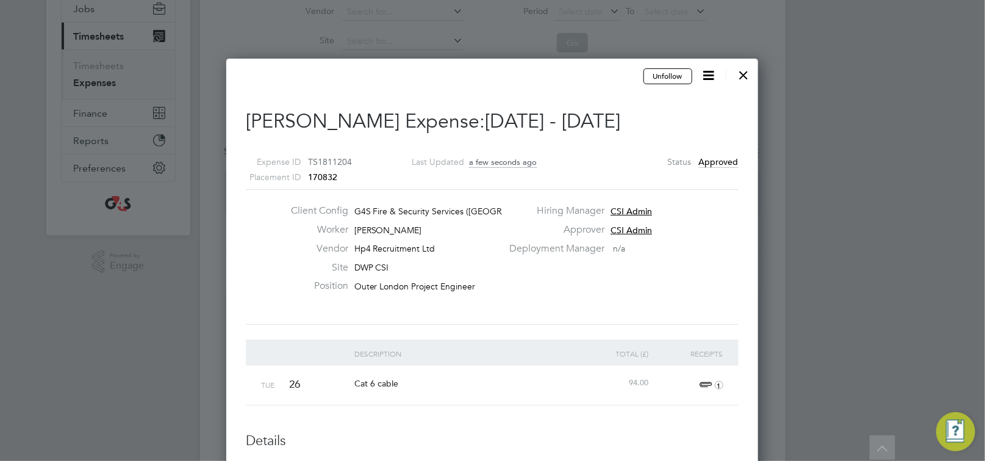
click at [750, 74] on div at bounding box center [744, 72] width 22 height 22
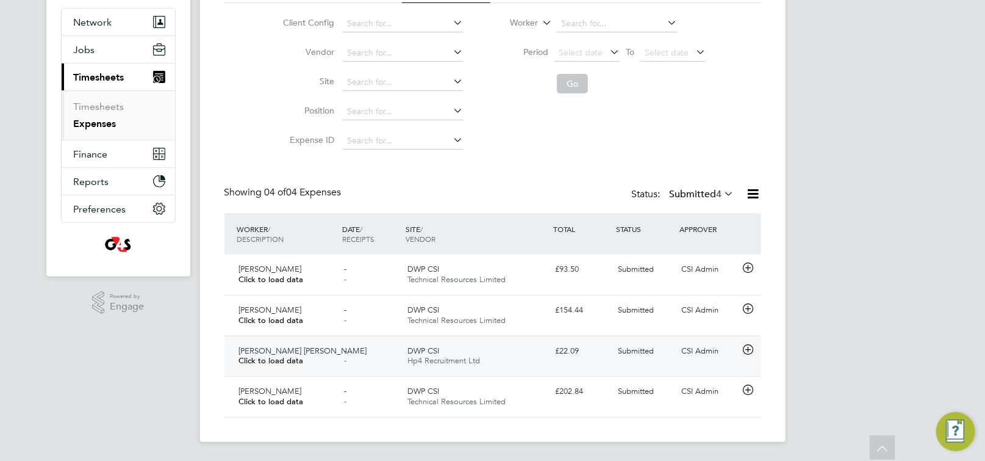
click at [747, 351] on icon at bounding box center [748, 350] width 15 height 10
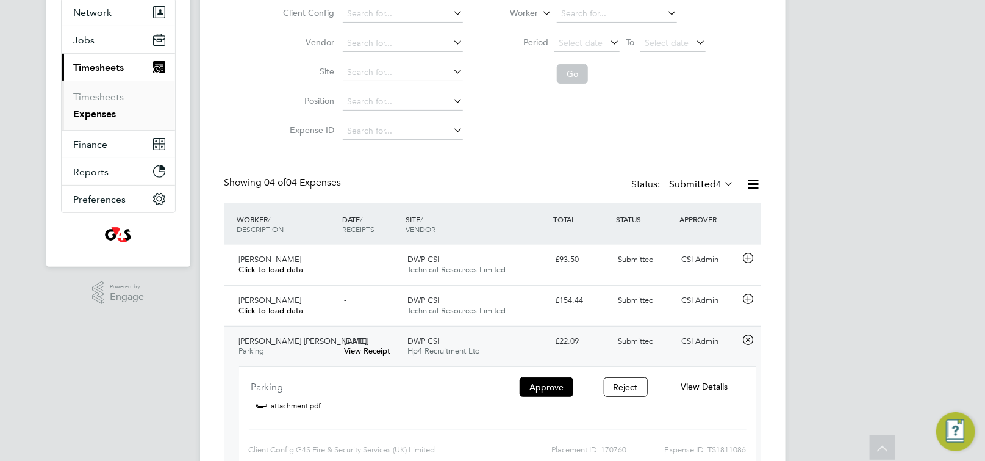
click at [555, 388] on button "Approve" at bounding box center [547, 387] width 54 height 20
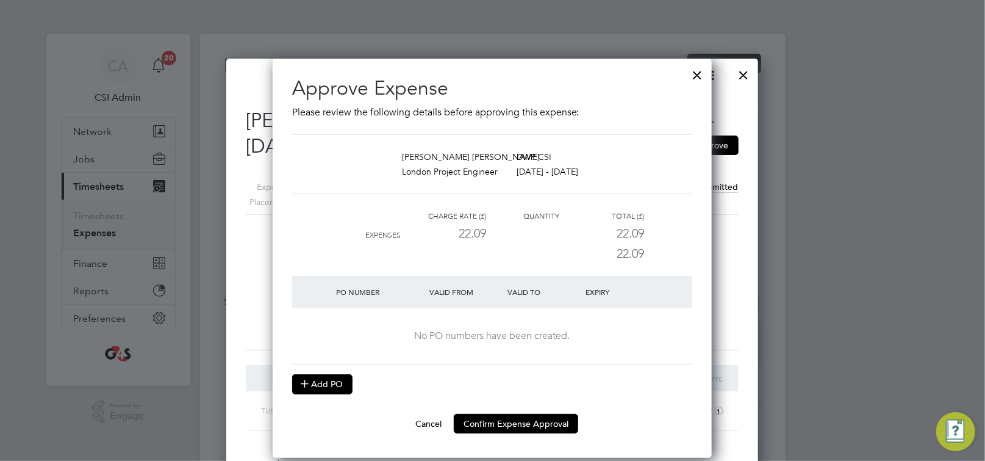
click at [336, 380] on button "Add PO" at bounding box center [322, 384] width 60 height 20
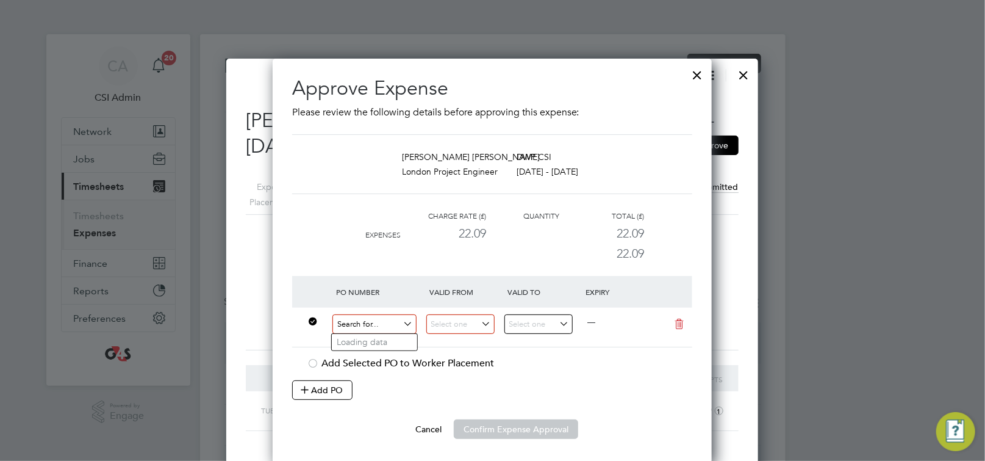
click at [369, 325] on input at bounding box center [375, 324] width 84 height 20
paste input "60GI-BST1550-GR"
type input "60GI-BST1550-GR"
click at [395, 343] on b "60GI-BST1550-GR" at bounding box center [372, 342] width 71 height 10
type input "[DATE]"
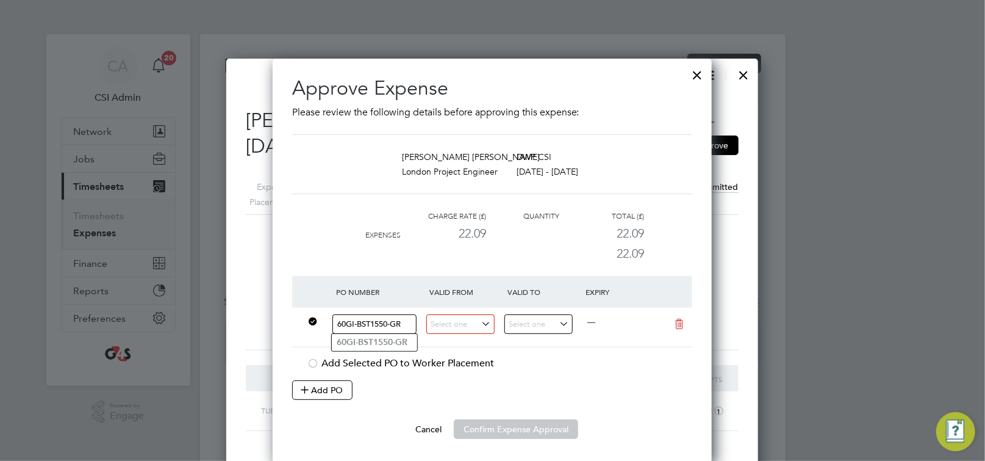
type input "[DATE]"
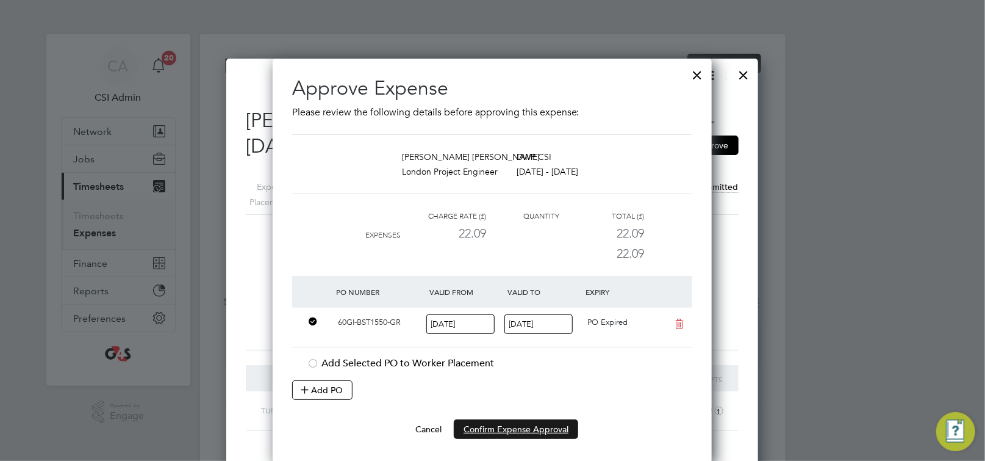
click at [517, 426] on button "Confirm Expense Approval" at bounding box center [516, 429] width 124 height 20
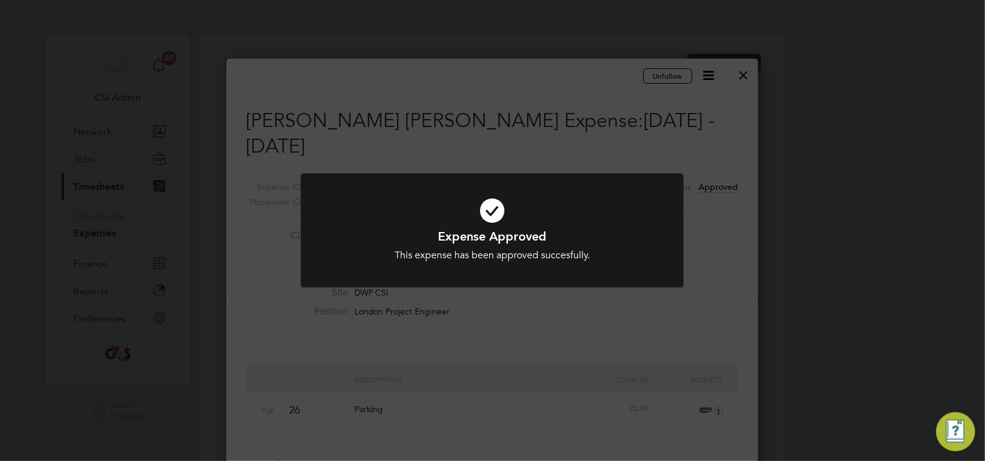
drag, startPoint x: 656, startPoint y: 95, endPoint x: 766, endPoint y: 76, distance: 112.0
click at [659, 96] on div "Expense Approved This expense has been approved succesfully. Cancel Okay" at bounding box center [492, 230] width 985 height 461
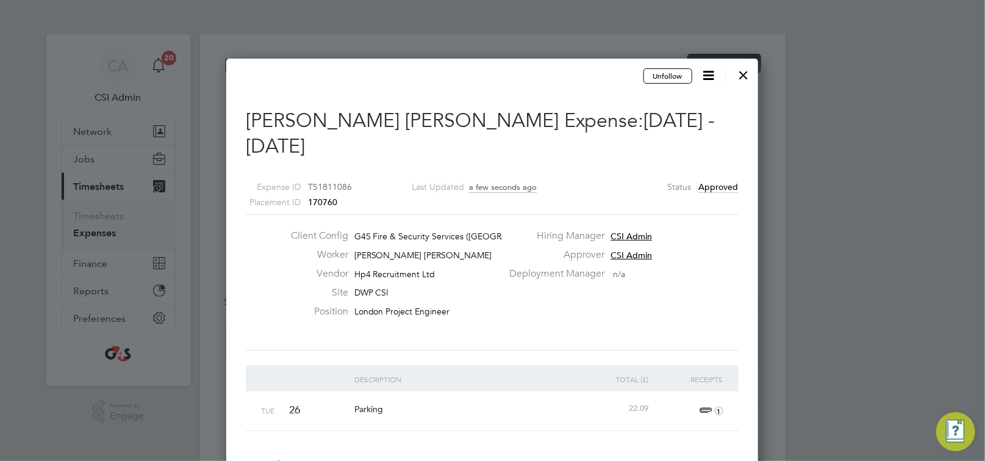
click at [750, 77] on div at bounding box center [744, 72] width 22 height 22
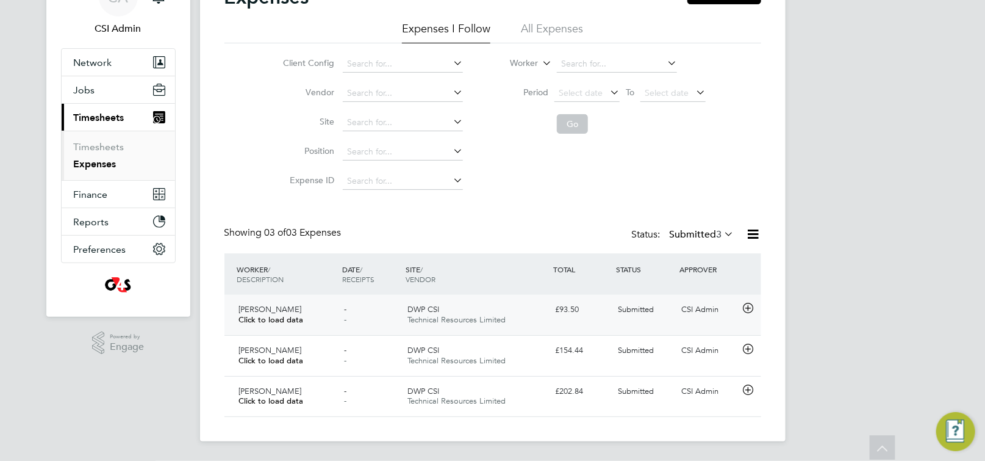
click at [752, 311] on icon at bounding box center [748, 308] width 15 height 10
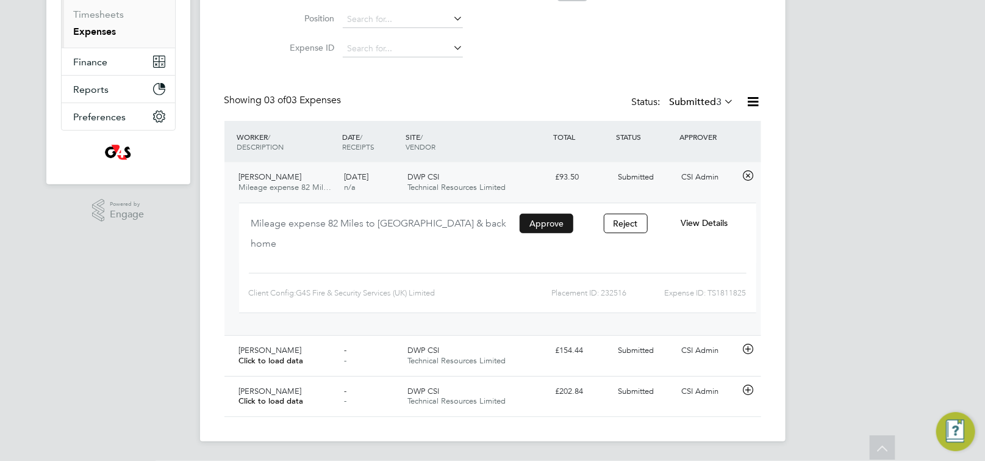
click at [558, 220] on button "Approve" at bounding box center [547, 224] width 54 height 20
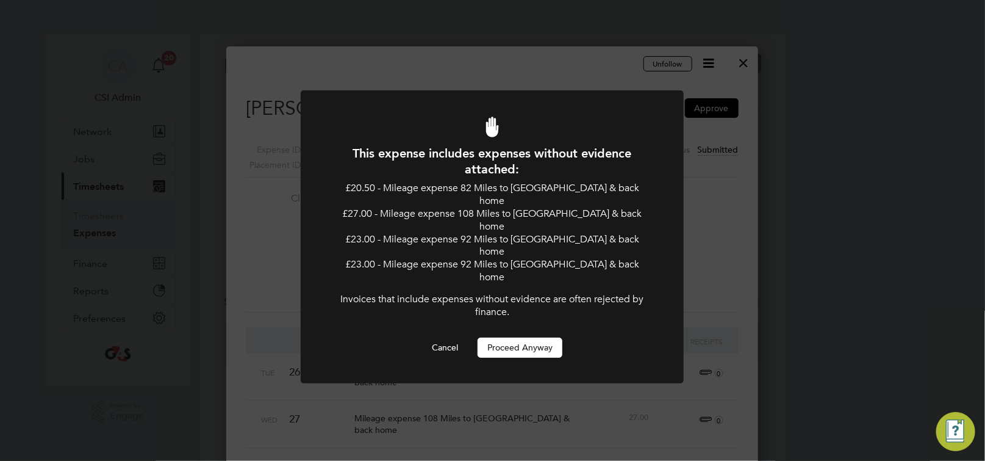
click at [513, 339] on button "Proceed Anyway" at bounding box center [520, 347] width 85 height 20
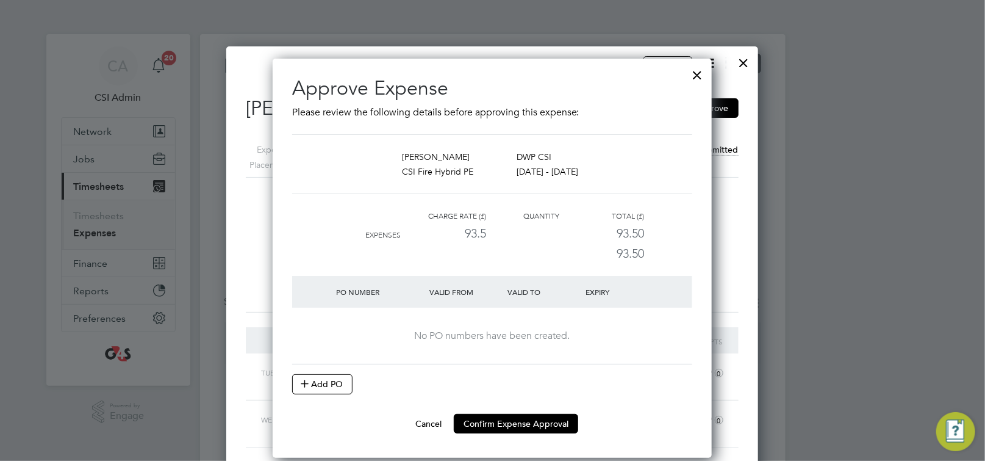
click at [336, 378] on button "Add PO" at bounding box center [322, 384] width 60 height 20
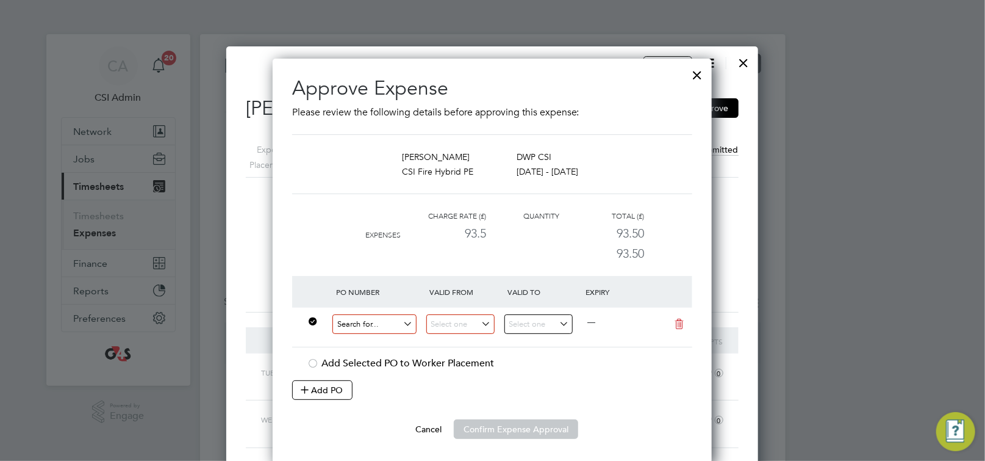
click at [355, 328] on input at bounding box center [375, 324] width 84 height 20
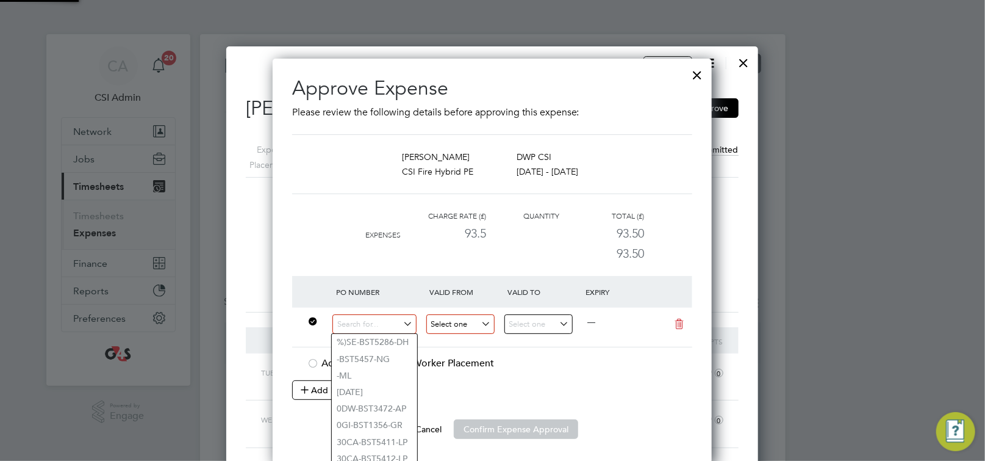
paste input "60DW-BST3640-AP"
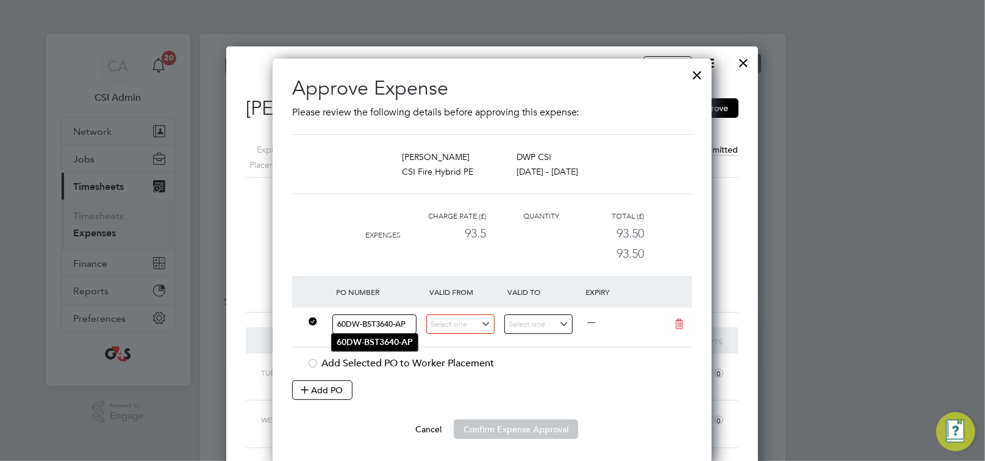
type input "60DW-BST3640-AP"
click at [402, 345] on b "60DW-BST3640-AP" at bounding box center [375, 342] width 76 height 10
type input "[DATE]"
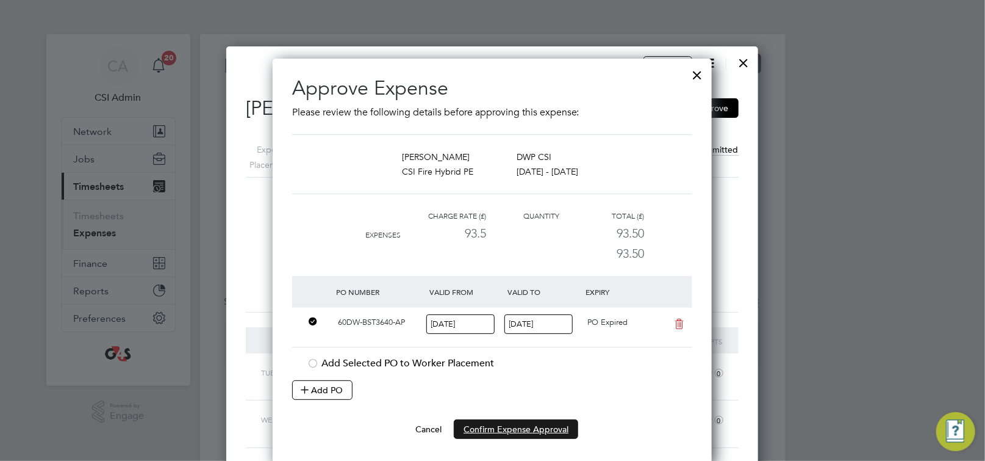
click at [525, 430] on button "Confirm Expense Approval" at bounding box center [516, 429] width 124 height 20
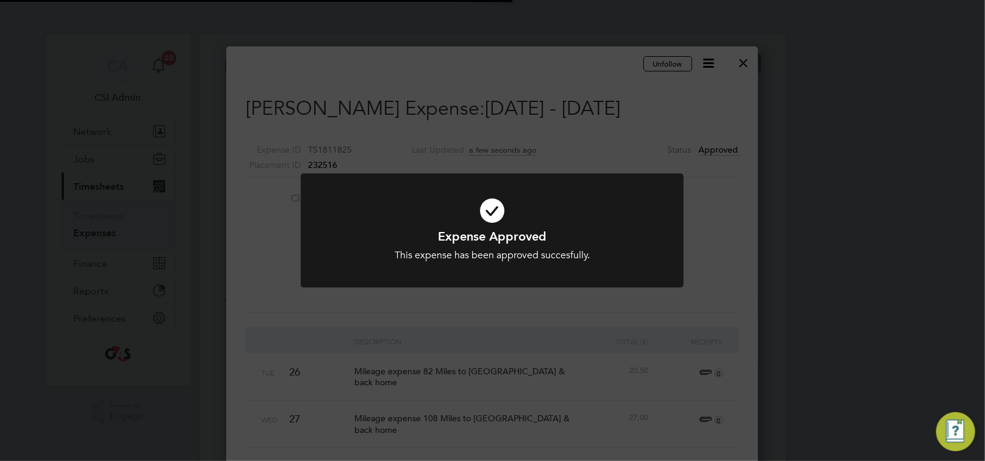
click at [567, 273] on div at bounding box center [492, 230] width 383 height 114
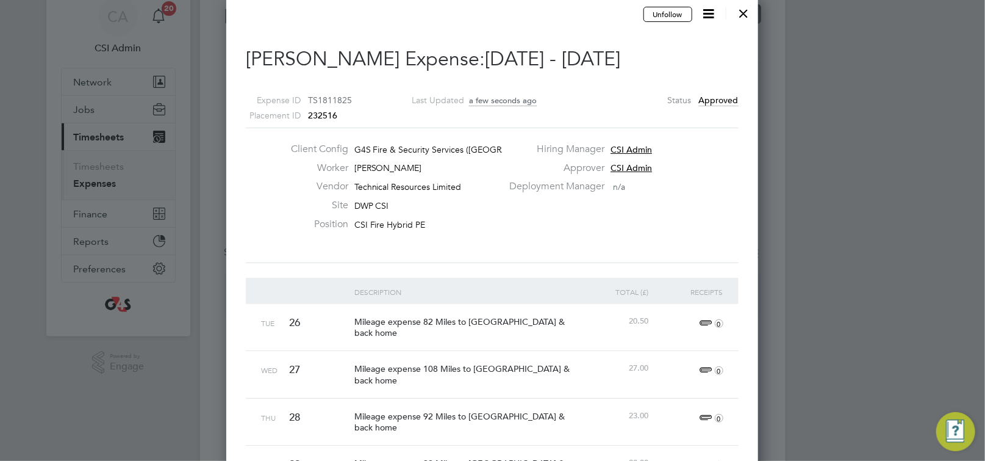
drag, startPoint x: 747, startPoint y: 12, endPoint x: 735, endPoint y: 29, distance: 20.6
click at [747, 10] on div at bounding box center [744, 10] width 22 height 22
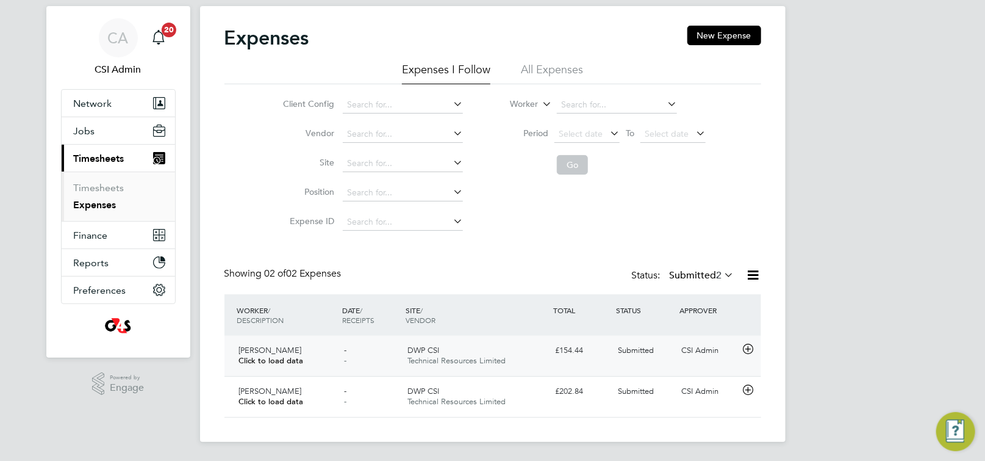
click at [749, 350] on icon at bounding box center [748, 349] width 15 height 10
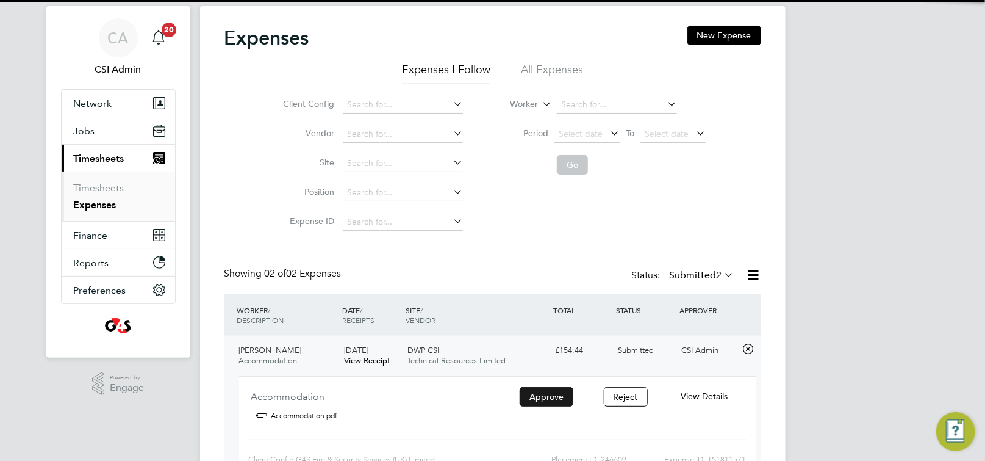
click at [559, 402] on button "Approve" at bounding box center [547, 397] width 54 height 20
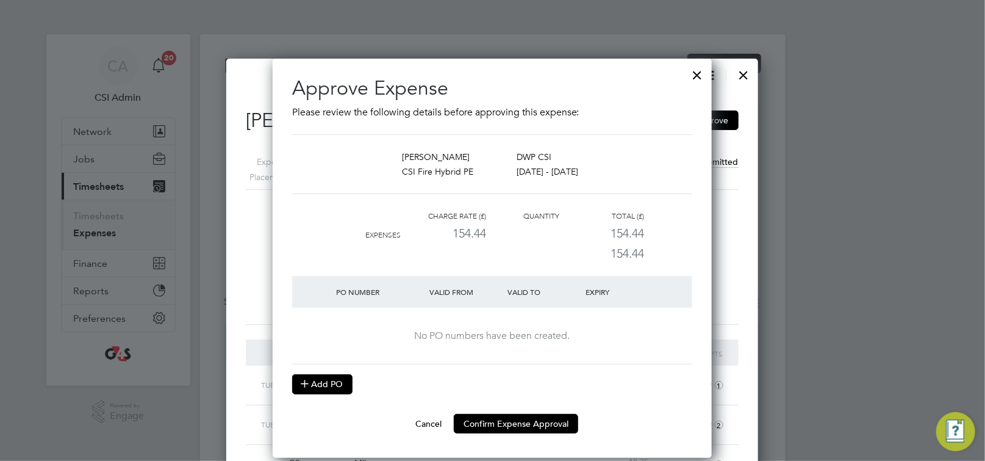
click at [336, 392] on button "Add PO" at bounding box center [322, 384] width 60 height 20
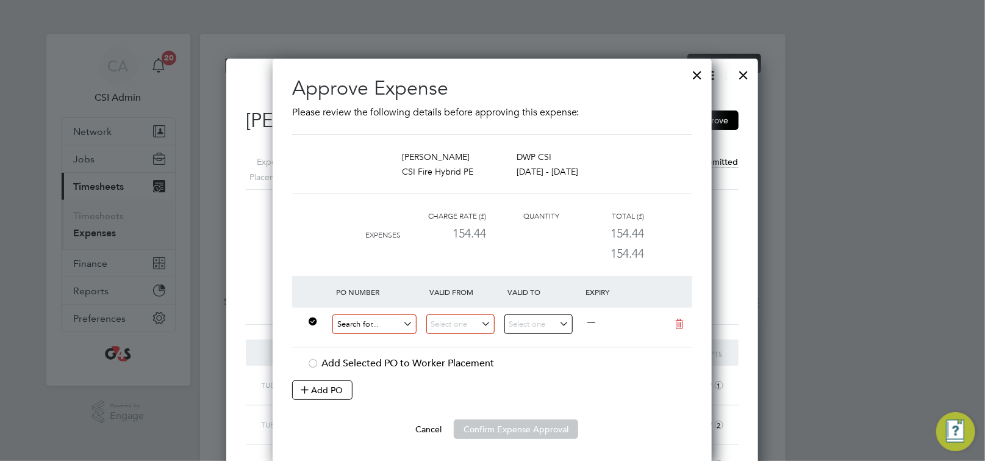
click at [372, 329] on input at bounding box center [375, 324] width 84 height 20
paste input "60DW-BST3640-AP"
type input "60DW-BST3640-AP"
click at [370, 342] on b "60DW-BST3640-AP" at bounding box center [375, 342] width 76 height 10
type input "[DATE]"
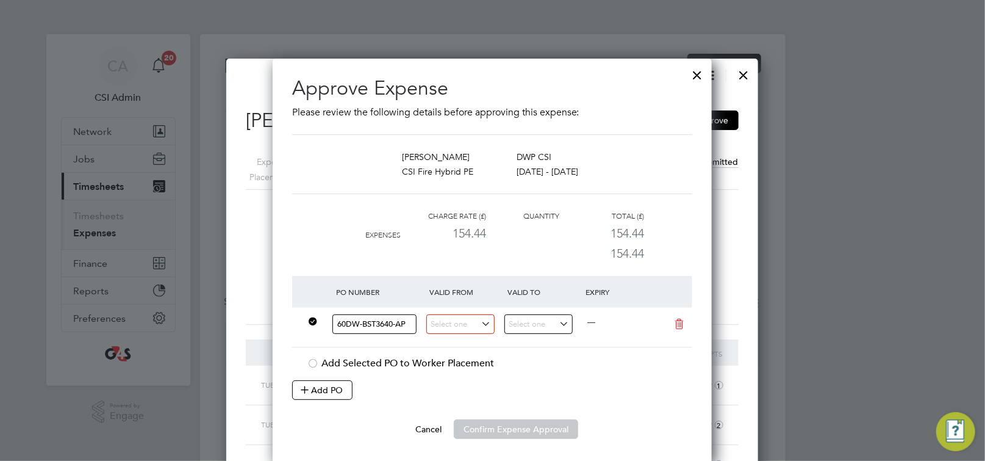
type input "[DATE]"
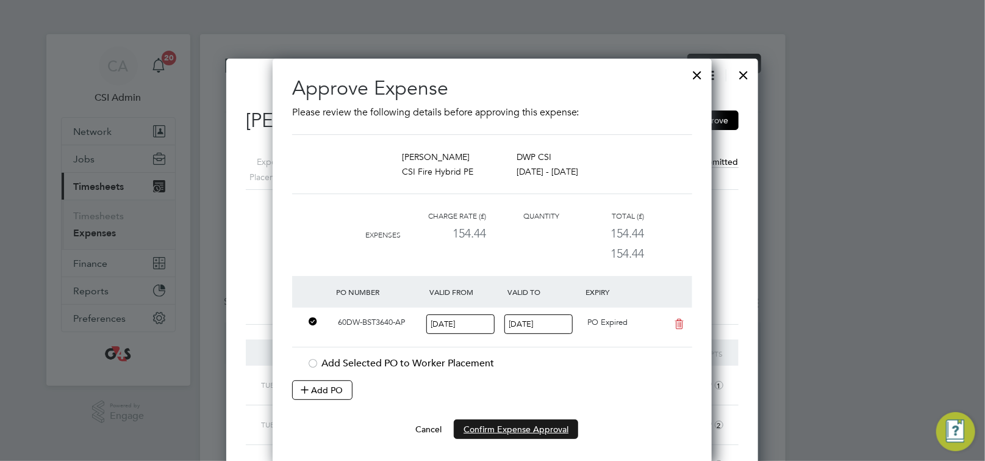
click at [532, 434] on button "Confirm Expense Approval" at bounding box center [516, 429] width 124 height 20
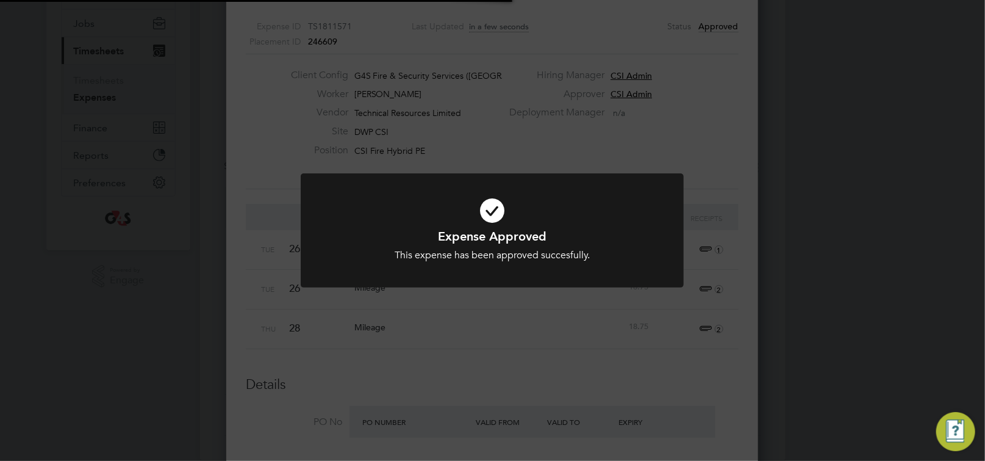
click at [561, 303] on div "Expense Approved This expense has been approved succesfully. Cancel Okay" at bounding box center [492, 230] width 985 height 461
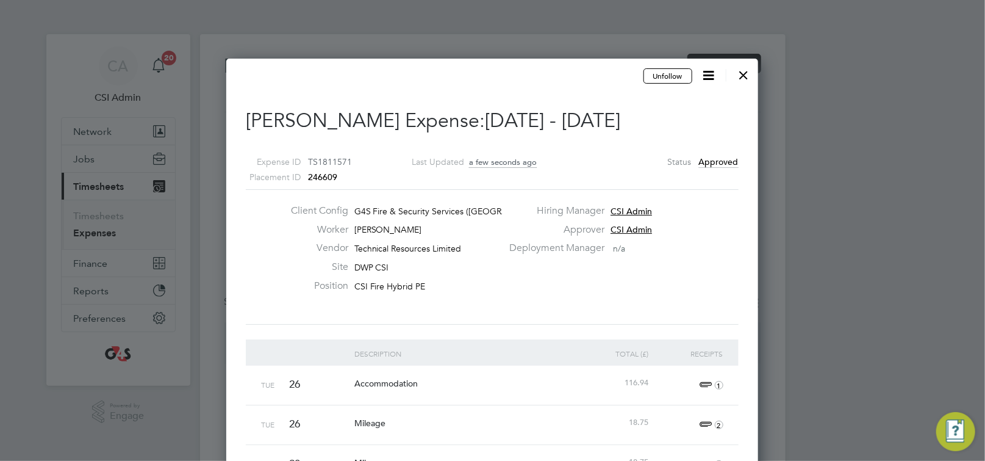
click at [741, 79] on div at bounding box center [744, 72] width 22 height 22
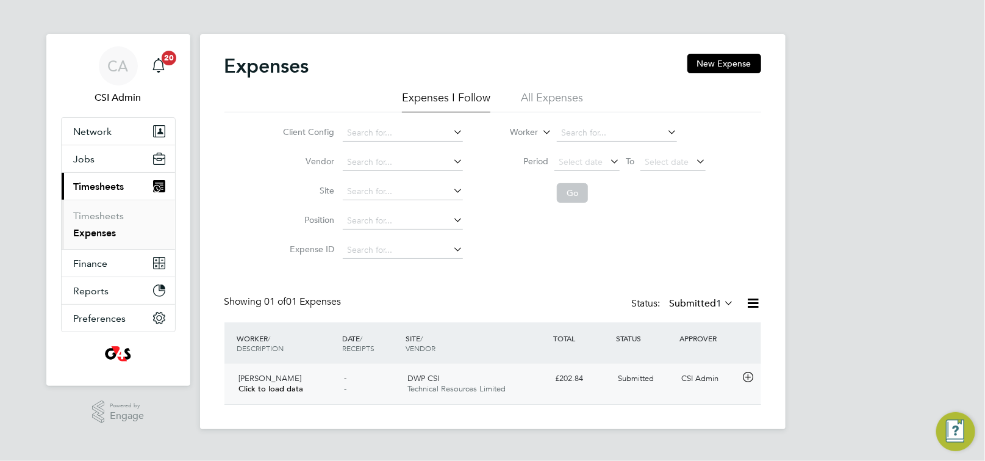
click at [750, 378] on icon at bounding box center [748, 377] width 15 height 10
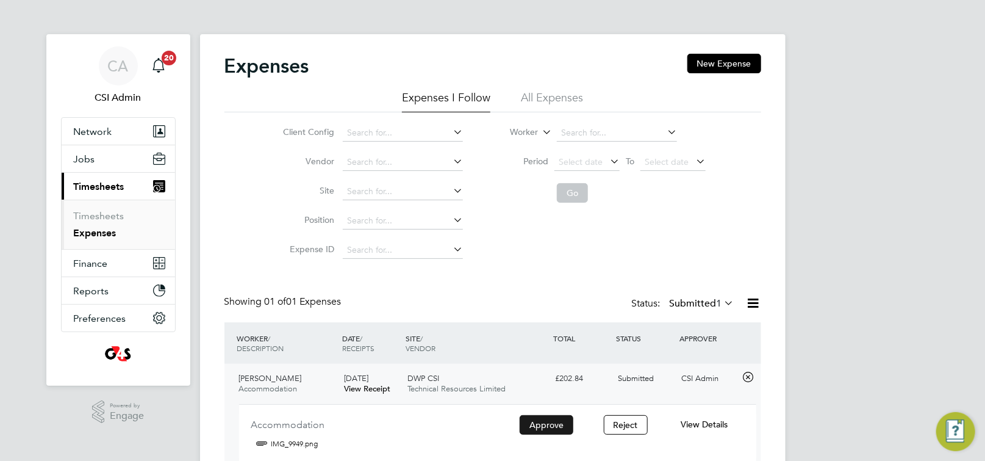
click at [547, 426] on button "Approve" at bounding box center [547, 425] width 54 height 20
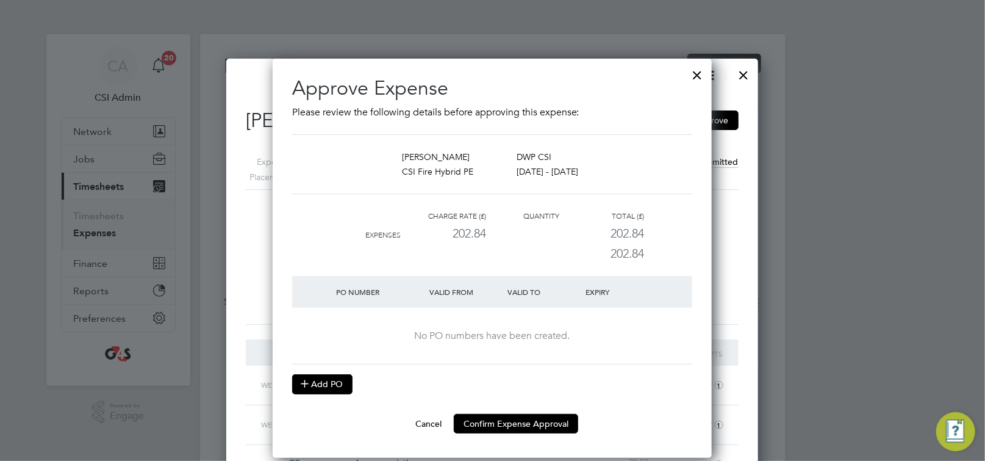
click at [334, 386] on button "Add PO" at bounding box center [322, 384] width 60 height 20
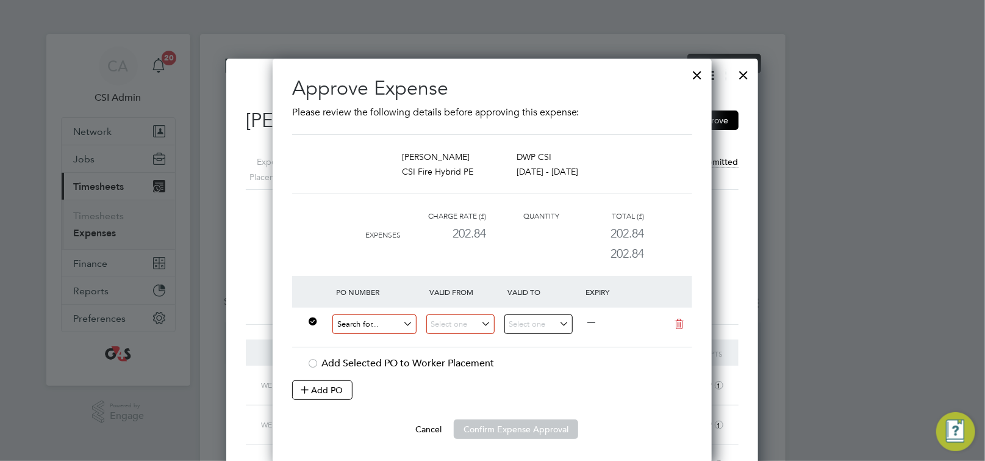
click at [389, 323] on input at bounding box center [375, 324] width 84 height 20
paste input "60DW-BST3640-AP"
type input "60DW-BST3640-AP"
click at [382, 340] on b "60DW-BST3640-AP" at bounding box center [375, 342] width 76 height 10
type input "[DATE]"
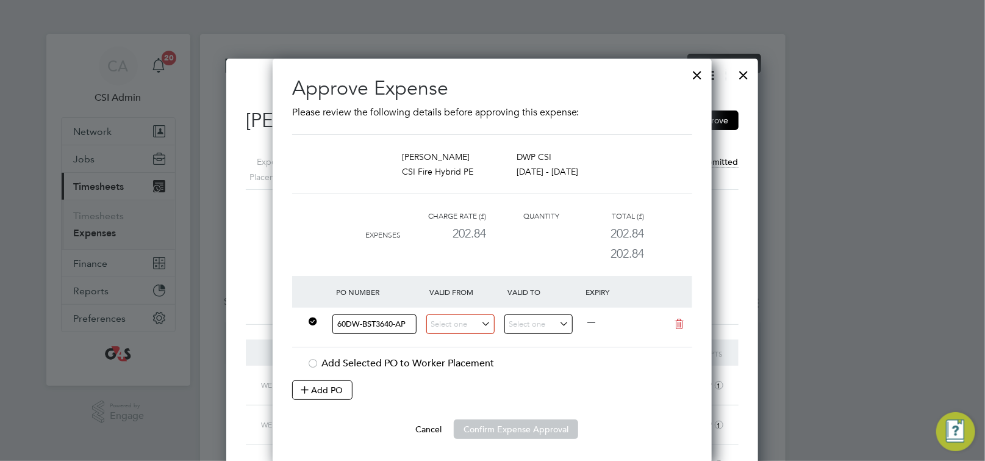
type input "[DATE]"
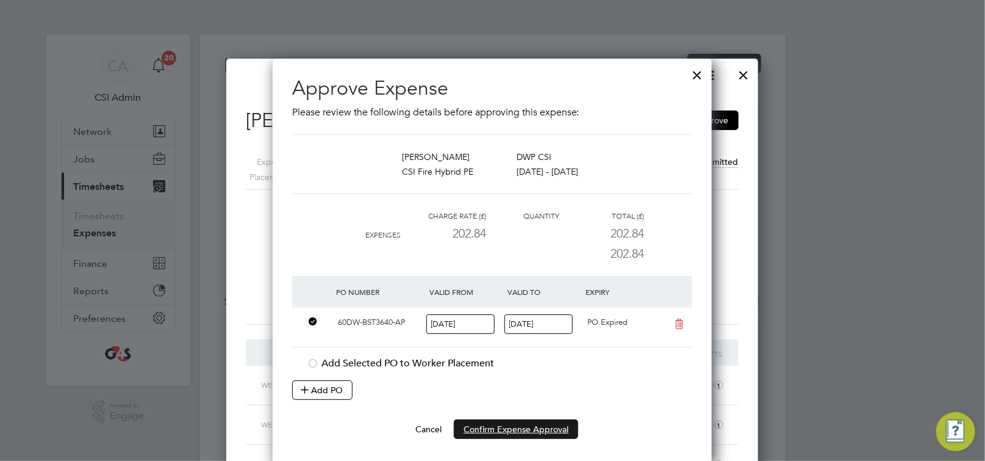
click at [500, 431] on button "Confirm Expense Approval" at bounding box center [516, 429] width 124 height 20
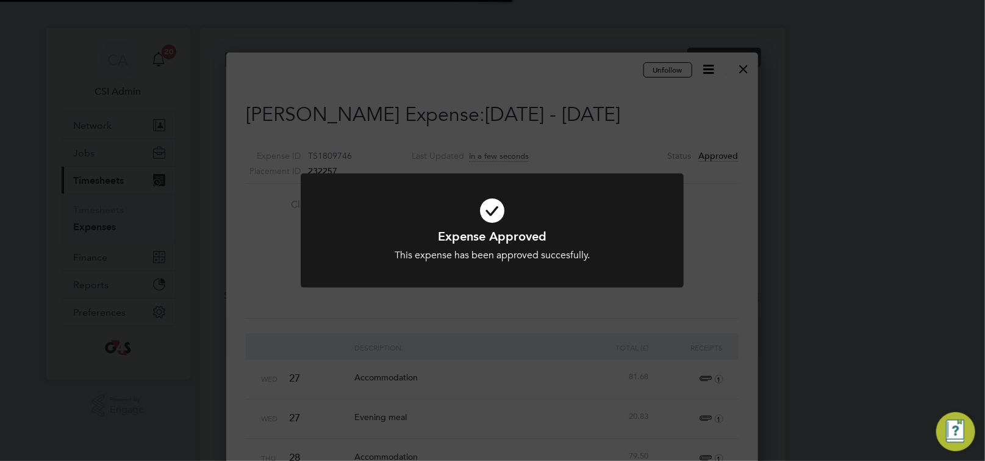
click at [455, 316] on div "Expense Approved This expense has been approved succesfully. Cancel Okay" at bounding box center [492, 230] width 985 height 461
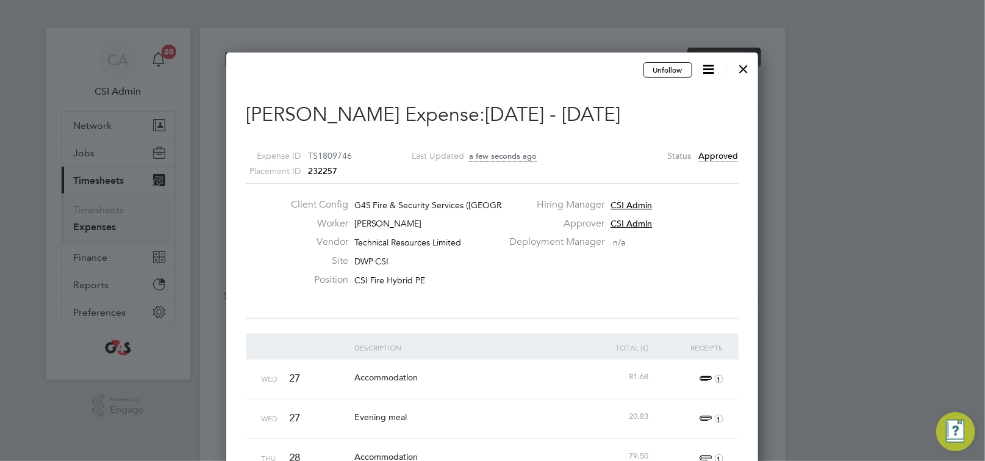
click at [747, 68] on div at bounding box center [744, 66] width 22 height 22
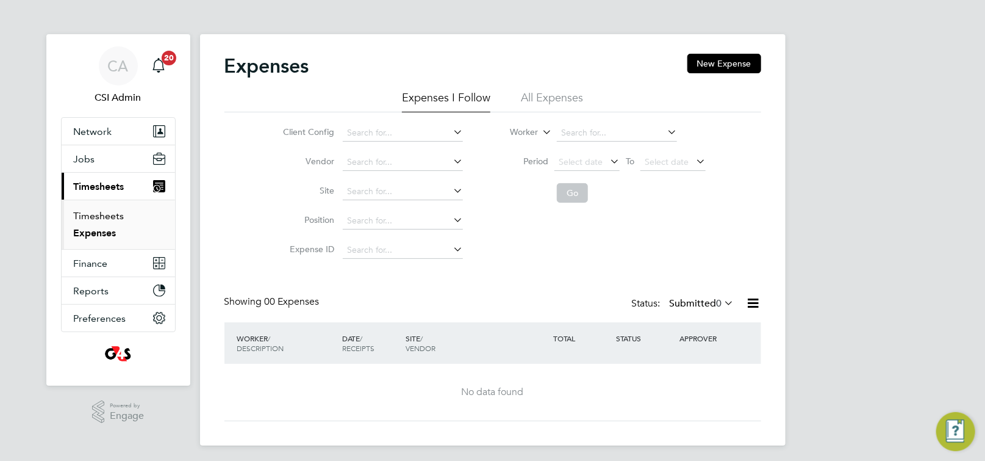
click at [114, 214] on link "Timesheets" at bounding box center [99, 216] width 51 height 12
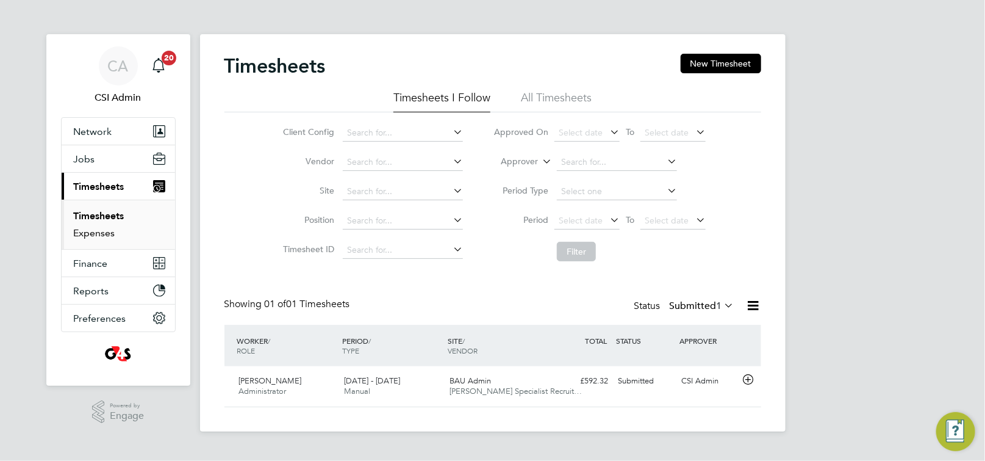
click at [101, 233] on link "Expenses" at bounding box center [94, 233] width 41 height 12
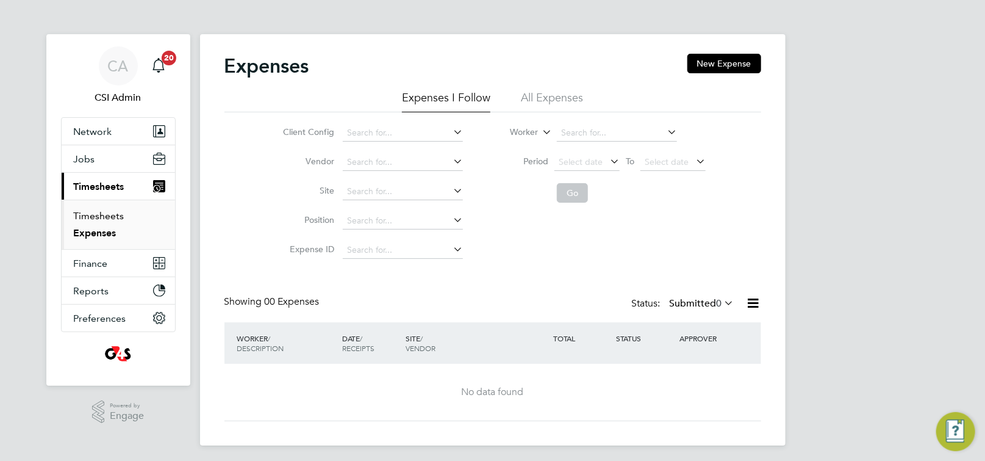
click at [104, 218] on link "Timesheets" at bounding box center [99, 216] width 51 height 12
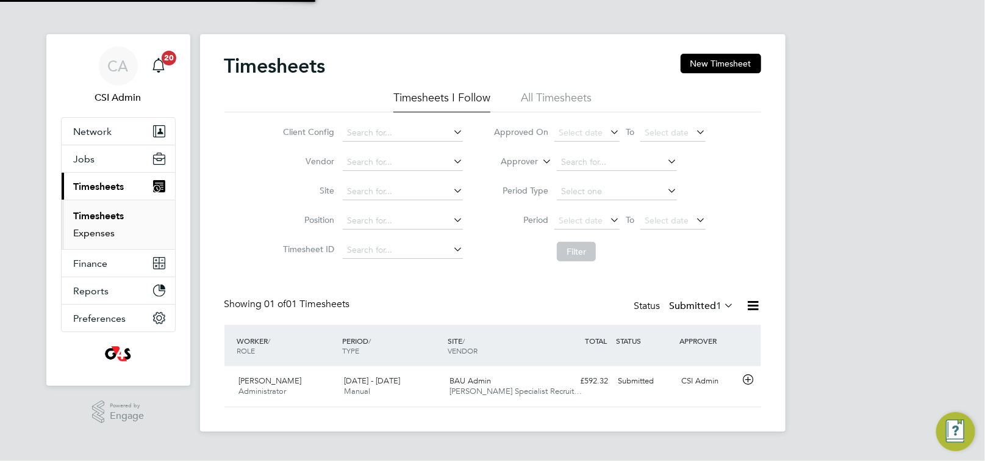
scroll to position [31, 106]
